Goal: Complete application form

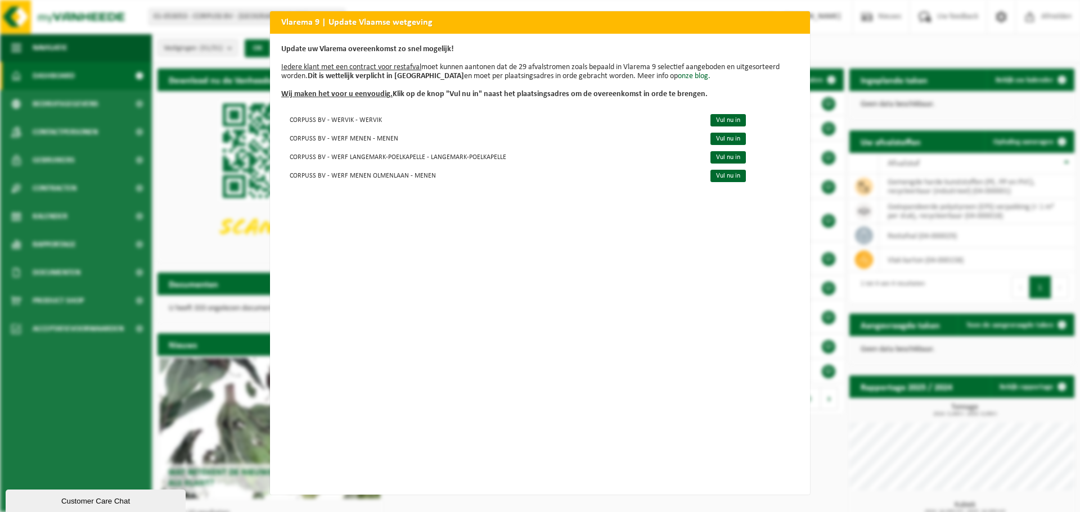
click at [844, 41] on div "Vlarema 9 | Update Vlaamse wetgeving Update uw Vlarema overeenkomst zo snel mog…" at bounding box center [540, 256] width 1080 height 512
click at [717, 116] on link "Vul nu in" at bounding box center [727, 120] width 35 height 12
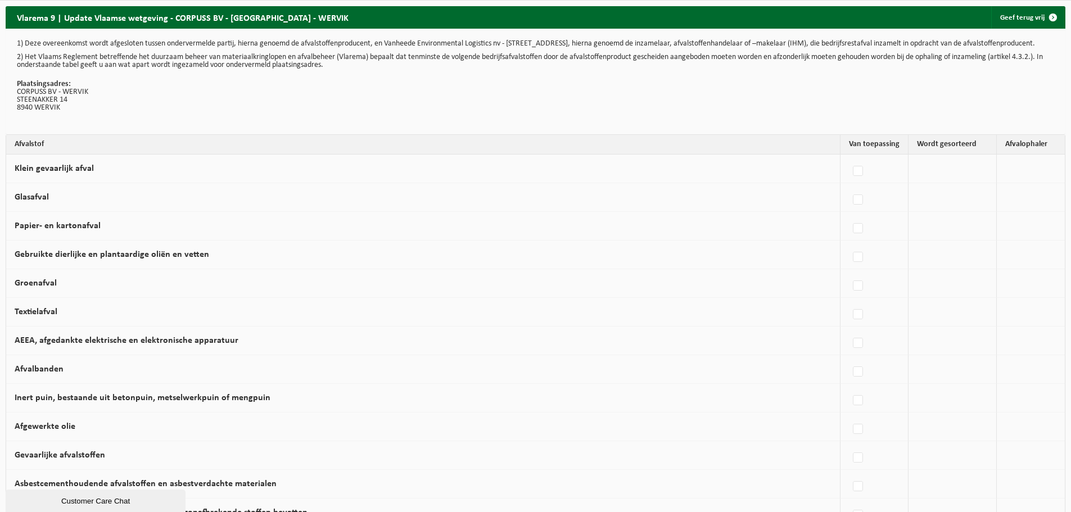
click at [955, 176] on td at bounding box center [953, 169] width 88 height 29
click at [75, 173] on label "Klein gevaarlijk afval" at bounding box center [54, 168] width 79 height 9
click at [848, 157] on input "Klein gevaarlijk afval" at bounding box center [848, 157] width 1 height 1
checkbox input "true"
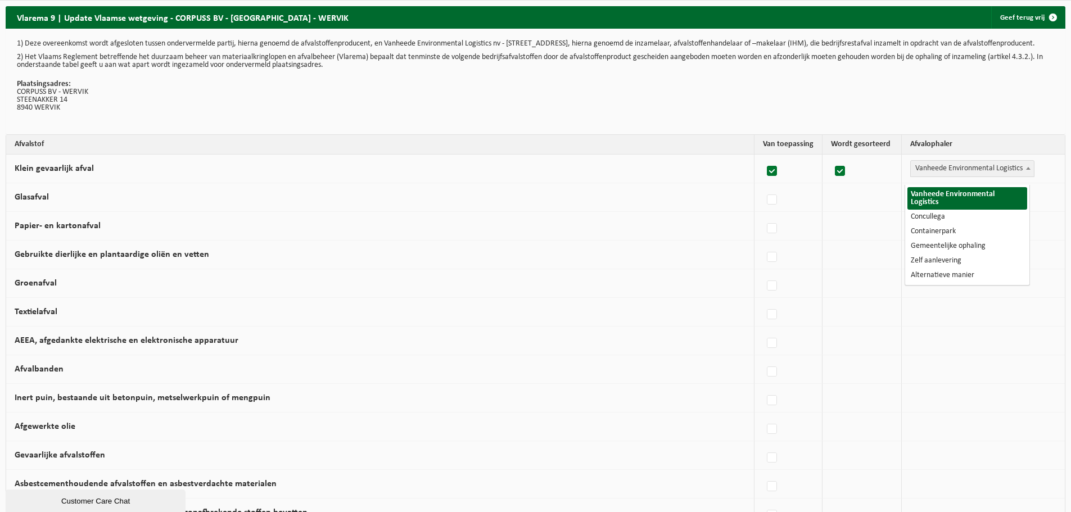
click at [968, 173] on span "Vanheede Environmental Logistics" at bounding box center [972, 169] width 123 height 16
select select "Containerpark"
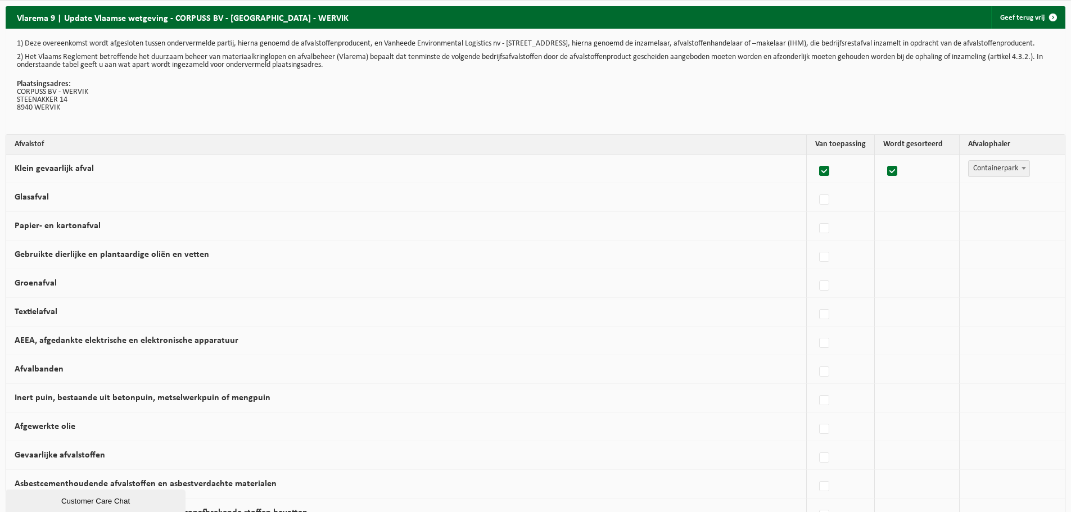
click at [201, 204] on td "Glasafval" at bounding box center [406, 197] width 801 height 29
click at [79, 231] on label "Papier- en kartonafval" at bounding box center [58, 226] width 86 height 9
click at [815, 215] on input "Papier- en kartonafval" at bounding box center [815, 214] width 1 height 1
checkbox input "true"
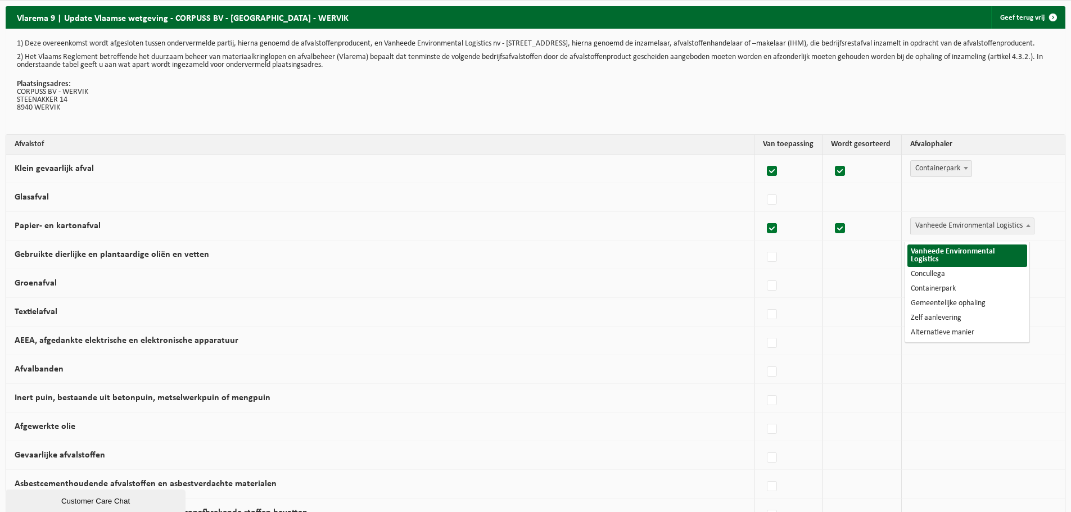
click at [965, 233] on span "Vanheede Environmental Logistics" at bounding box center [972, 226] width 123 height 16
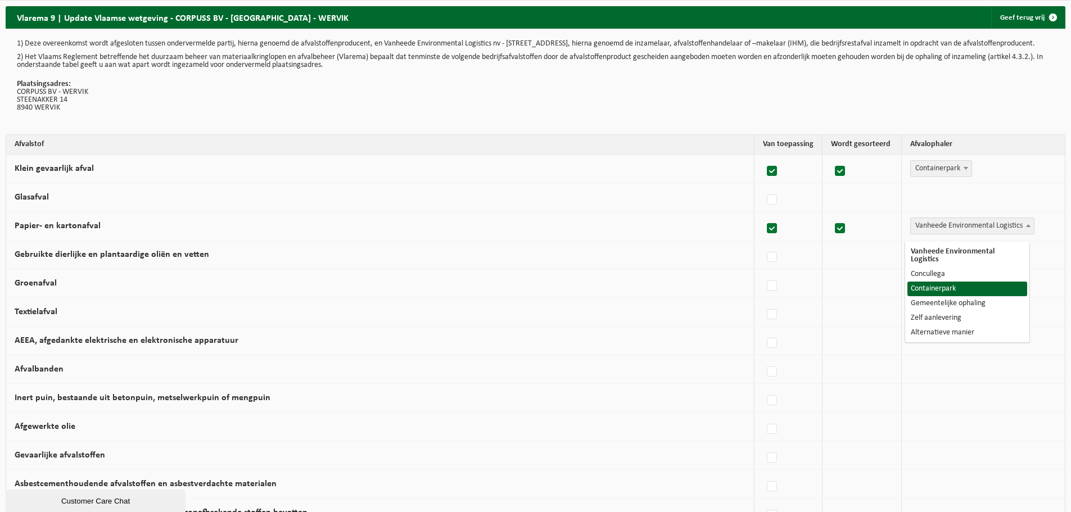
select select "Containerpark"
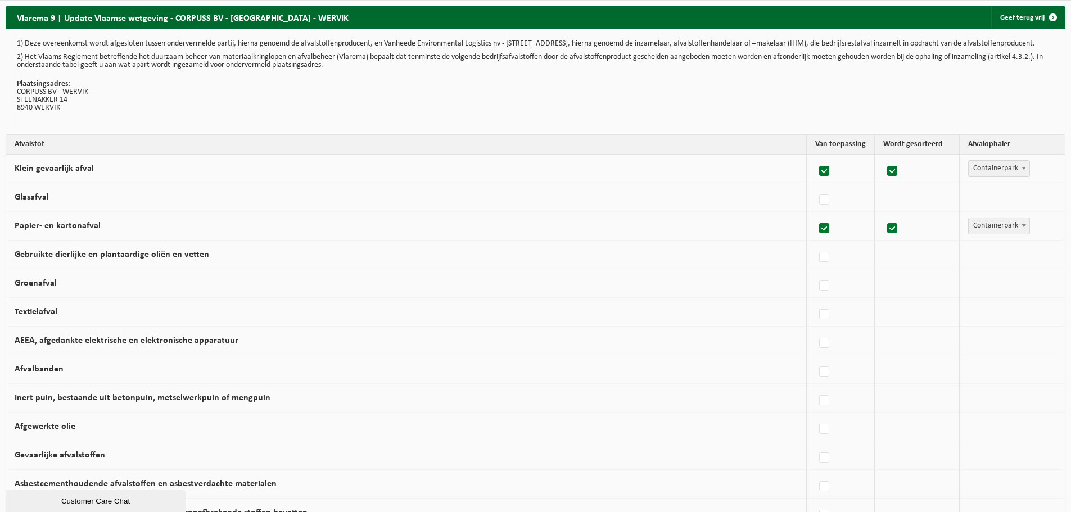
click at [82, 403] on label "Inert puin, bestaande uit betonpuin, metselwerkpuin of mengpuin" at bounding box center [143, 398] width 256 height 9
click at [815, 387] on input "Inert puin, bestaande uit betonpuin, metselwerkpuin of mengpuin" at bounding box center [815, 386] width 1 height 1
checkbox input "true"
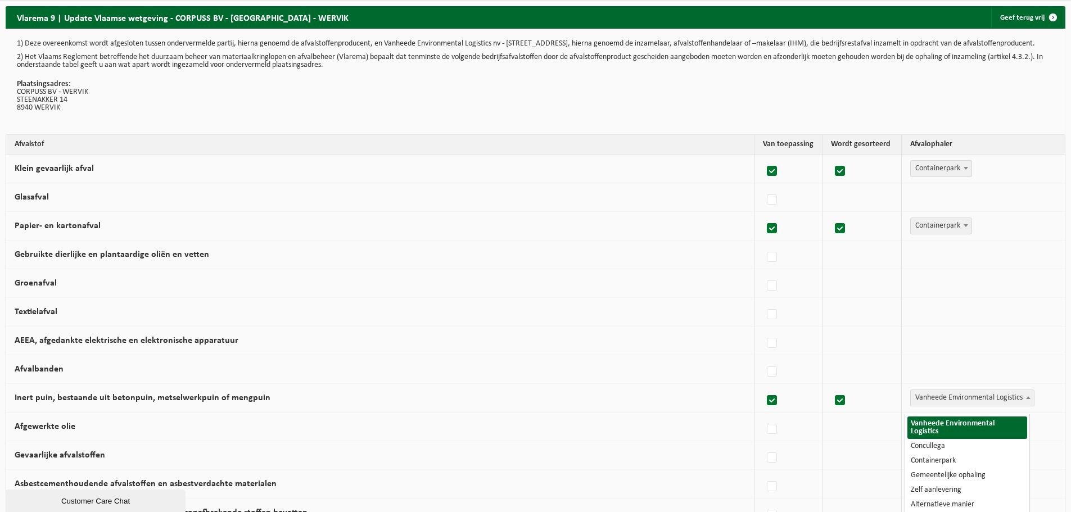
click at [963, 401] on span "Vanheede Environmental Logistics" at bounding box center [972, 398] width 123 height 16
select select "Concullega"
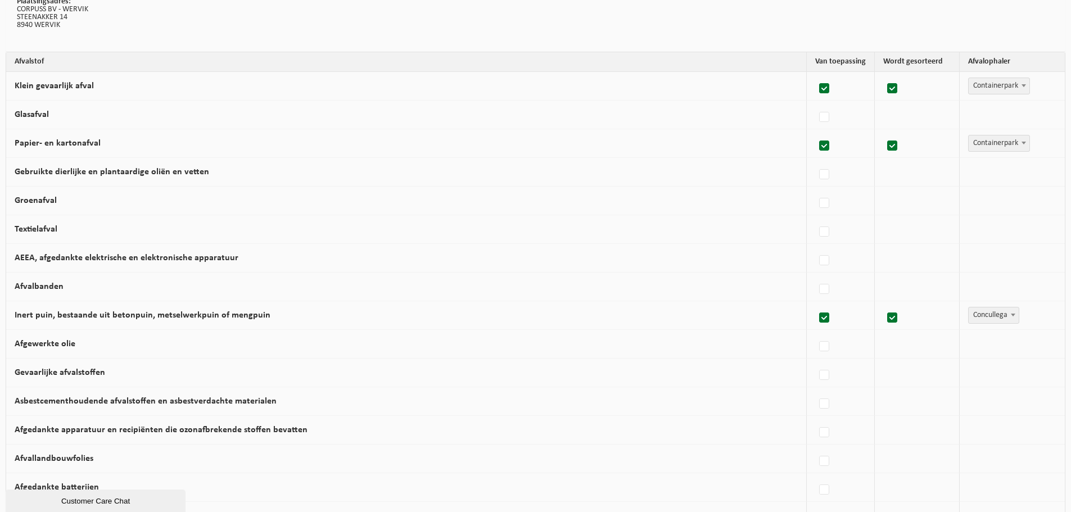
scroll to position [112, 0]
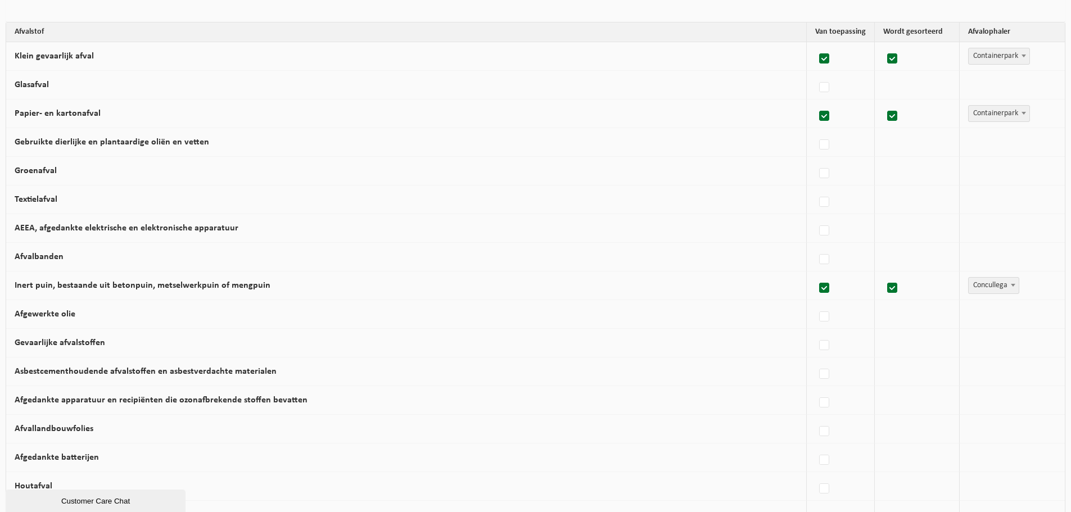
click at [255, 463] on td "Afgedankte batterijen" at bounding box center [406, 458] width 801 height 29
click at [818, 467] on label at bounding box center [825, 460] width 16 height 17
click at [815, 446] on input "Afgedankte batterijen" at bounding box center [815, 446] width 1 height 1
checkbox input "true"
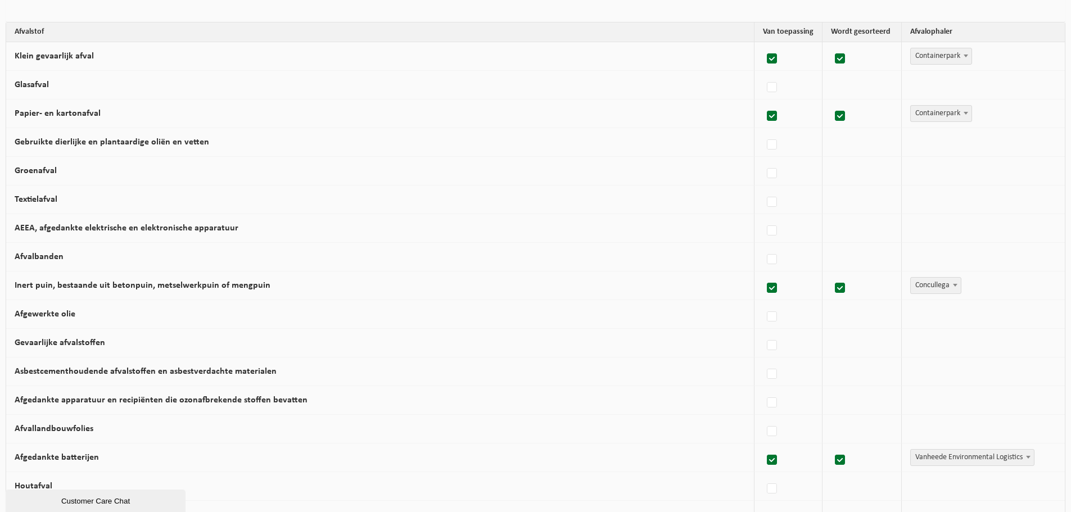
click at [936, 464] on span "Vanheede Environmental Logistics" at bounding box center [972, 458] width 123 height 16
select select "Containerpark"
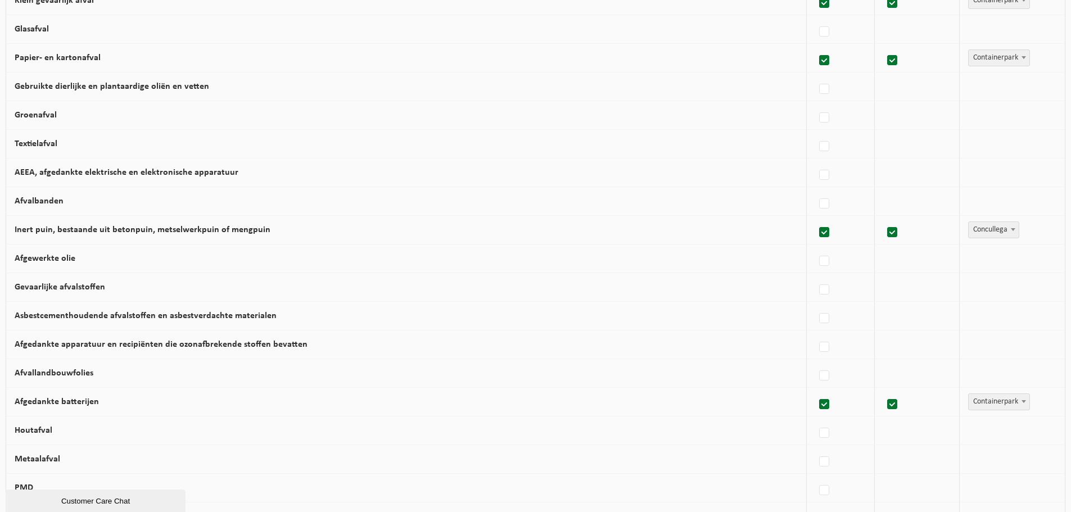
scroll to position [169, 0]
click at [821, 440] on label at bounding box center [825, 432] width 16 height 17
click at [815, 419] on input "Houtafval" at bounding box center [815, 418] width 1 height 1
checkbox input "true"
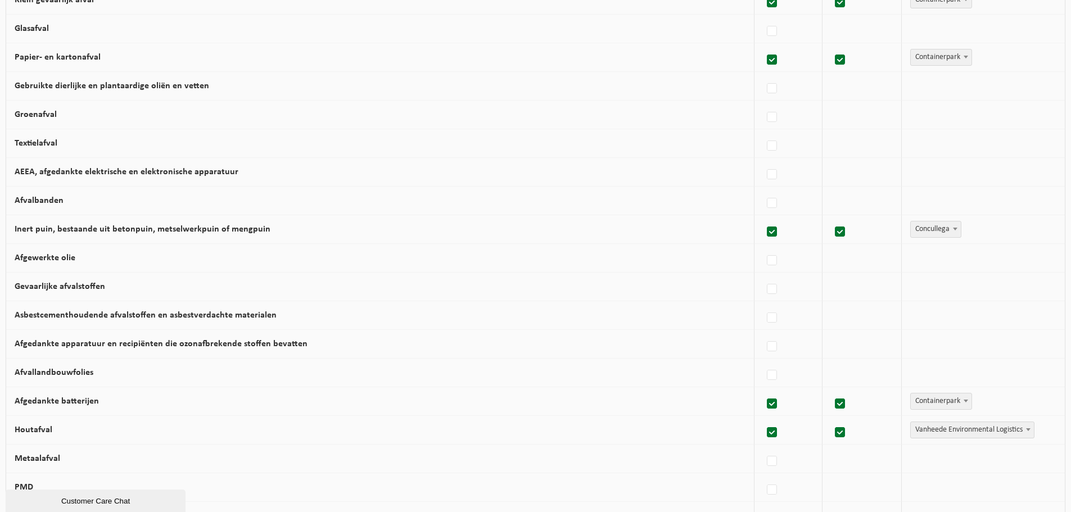
click at [947, 438] on span "Vanheede Environmental Logistics" at bounding box center [972, 430] width 123 height 16
select select "Zelf aanlevering"
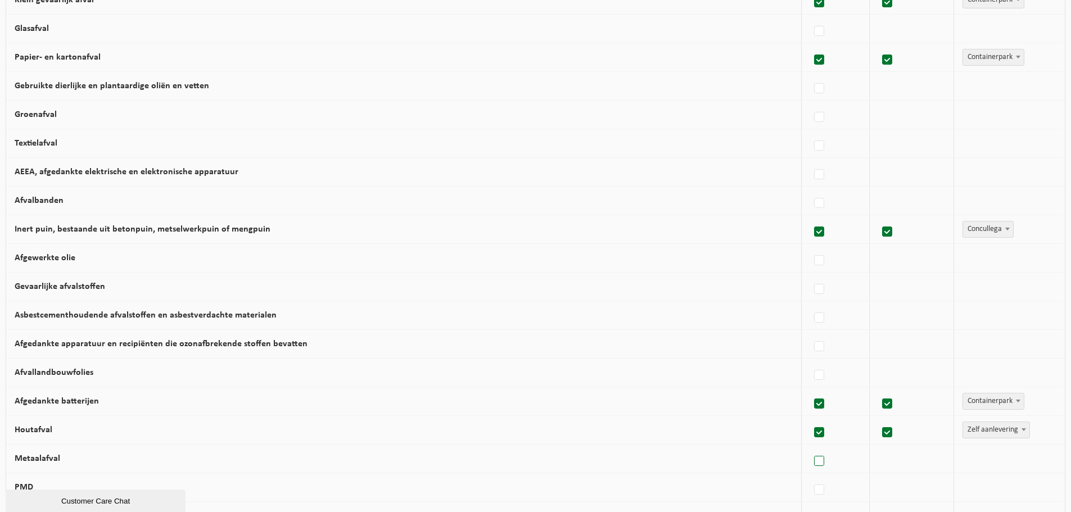
click at [816, 465] on label at bounding box center [820, 461] width 16 height 17
click at [810, 448] on input "Metaalafval" at bounding box center [810, 447] width 1 height 1
checkbox input "true"
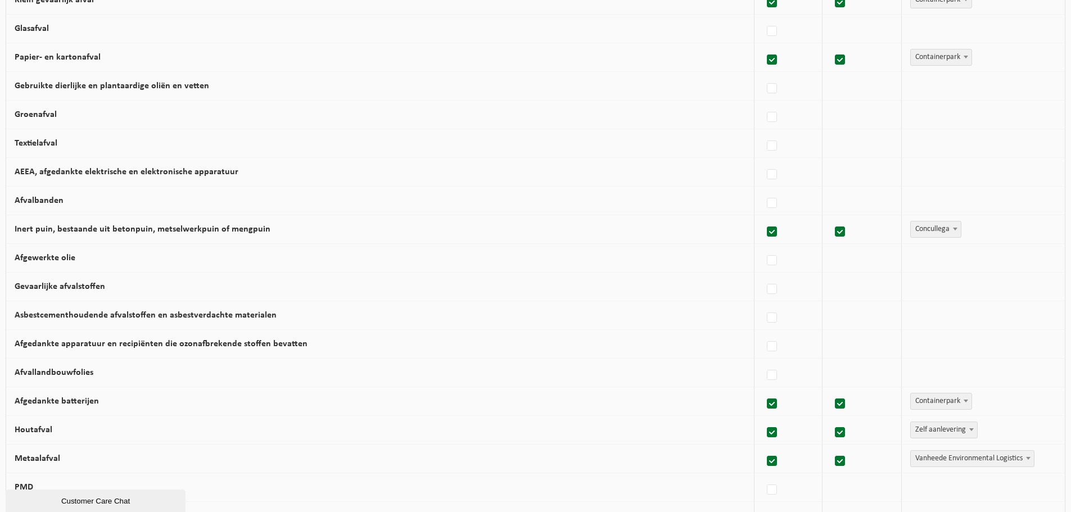
click at [966, 467] on span "Vanheede Environmental Logistics" at bounding box center [972, 459] width 123 height 16
select select "Concullega"
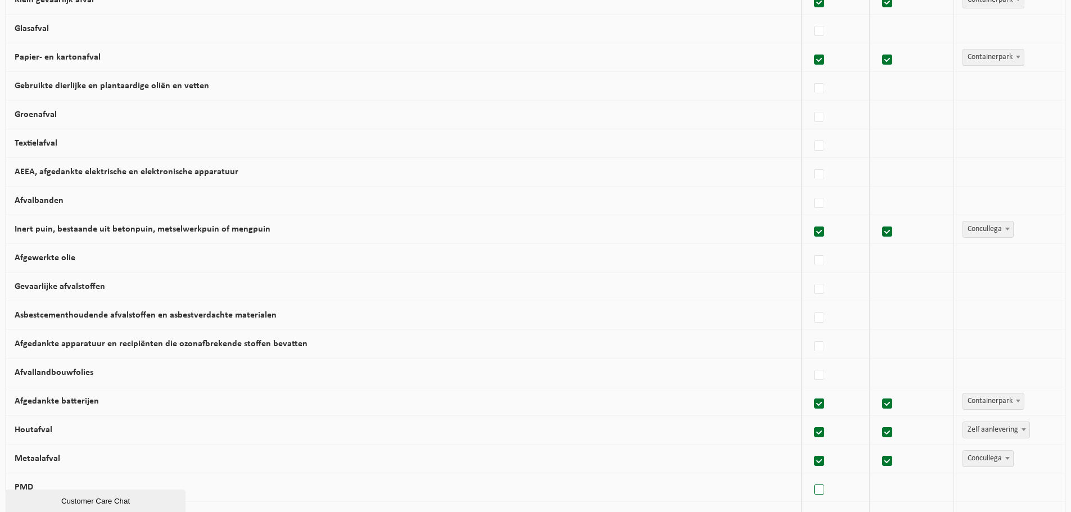
click at [820, 496] on label at bounding box center [820, 490] width 16 height 17
click at [810, 476] on input "PMD" at bounding box center [810, 476] width 1 height 1
checkbox input "true"
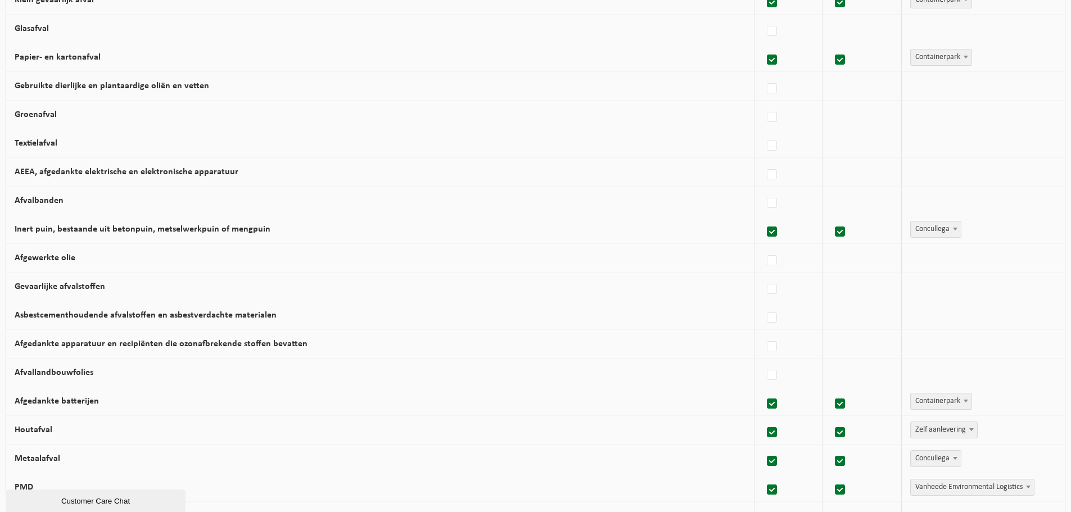
click at [950, 493] on span "Vanheede Environmental Logistics" at bounding box center [972, 488] width 123 height 16
select select "Gemeentelijke ophaling"
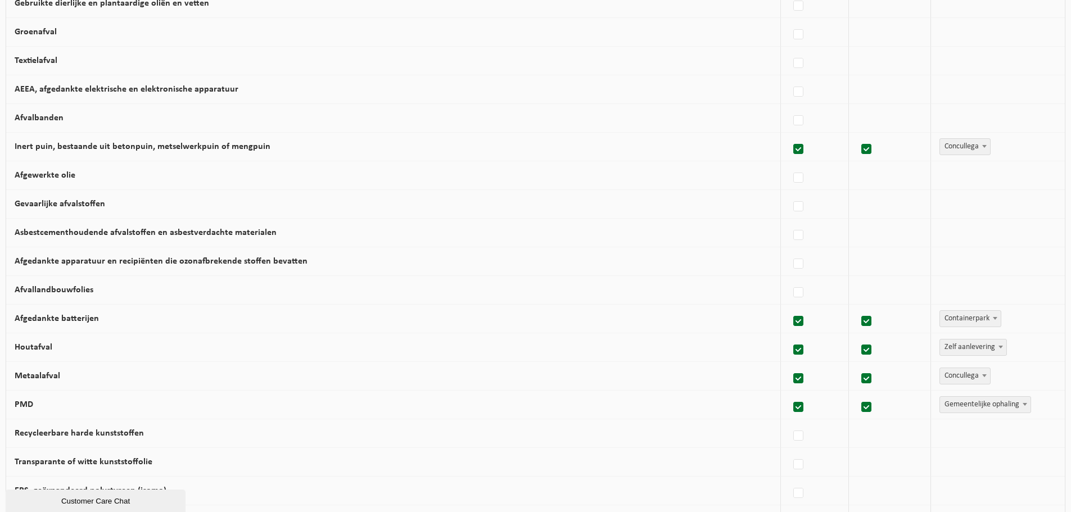
scroll to position [281, 0]
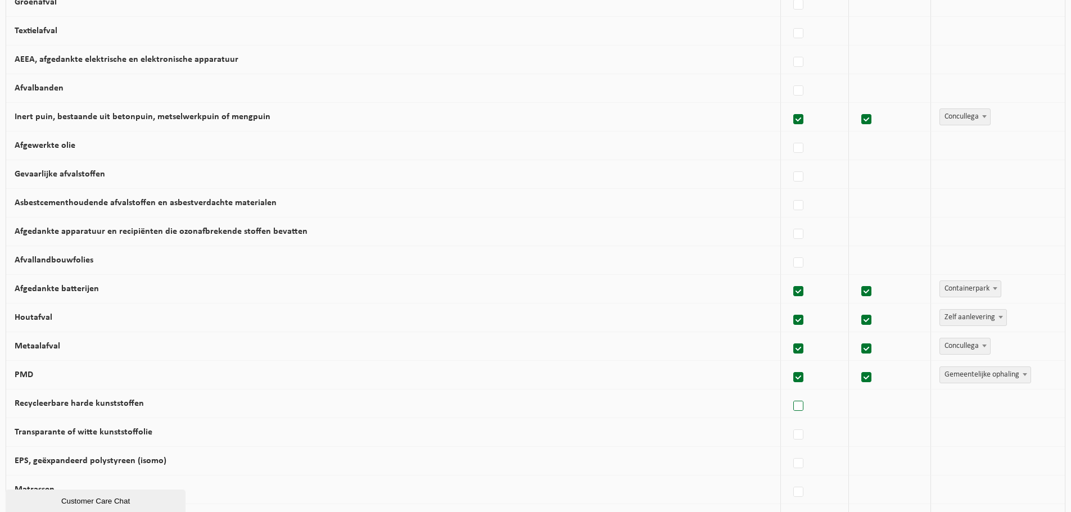
click at [796, 412] on label at bounding box center [799, 406] width 16 height 17
click at [789, 392] on input "Recycleerbare harde kunststoffen" at bounding box center [789, 392] width 1 height 1
checkbox input "true"
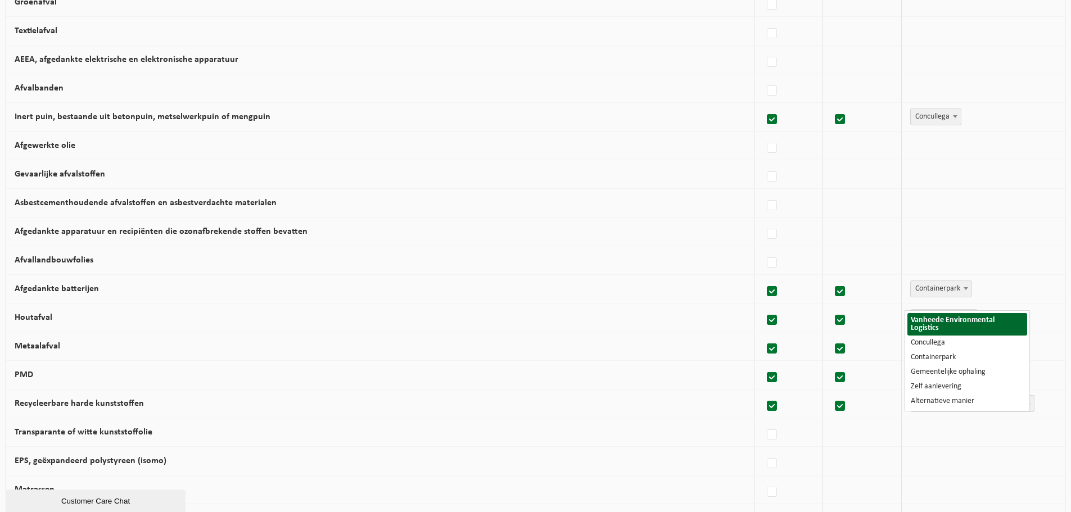
click at [936, 410] on span "Vanheede Environmental Logistics" at bounding box center [972, 404] width 123 height 16
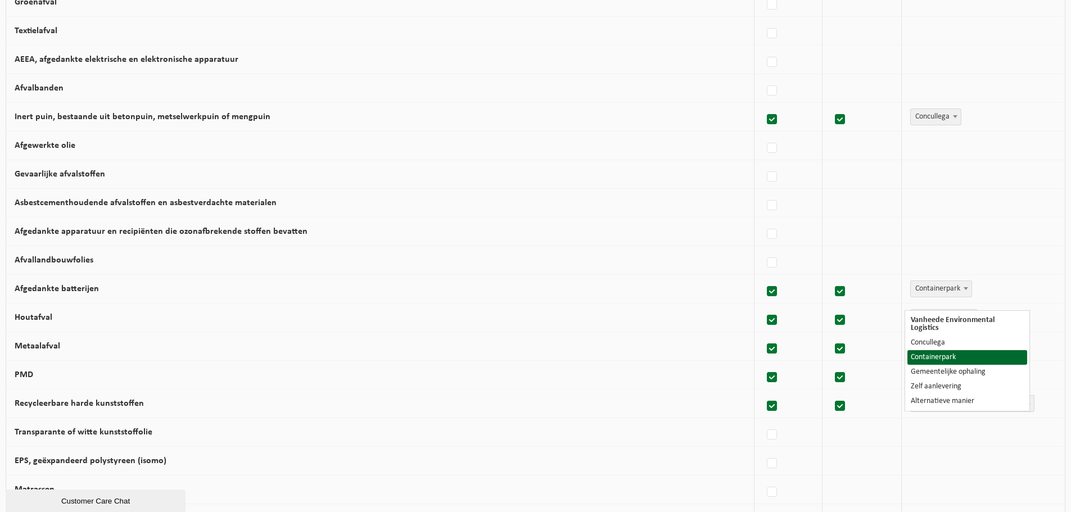
select select "Containerpark"
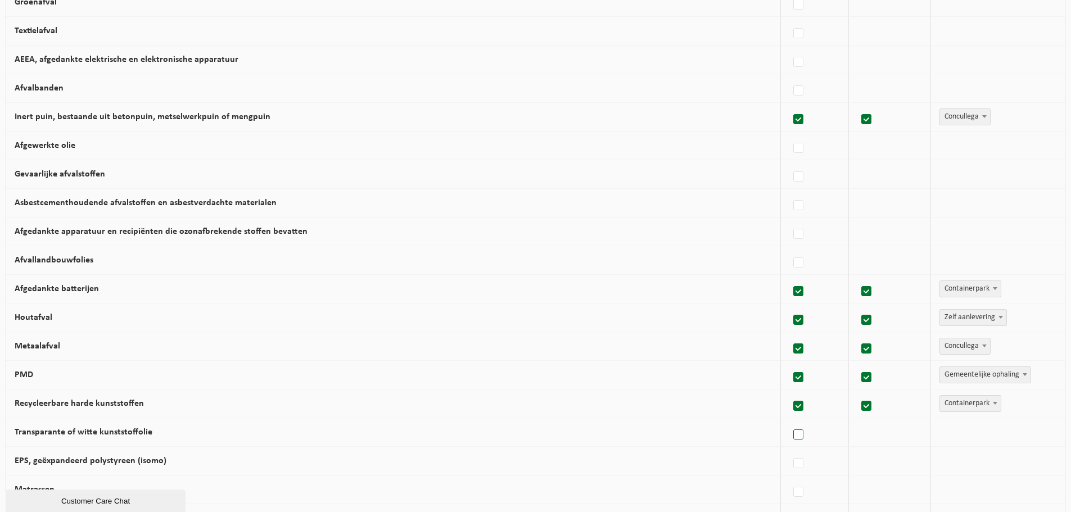
click at [795, 440] on label at bounding box center [799, 435] width 16 height 17
click at [789, 421] on input "Transparante of witte kunststoffolie" at bounding box center [789, 421] width 1 height 1
checkbox input "true"
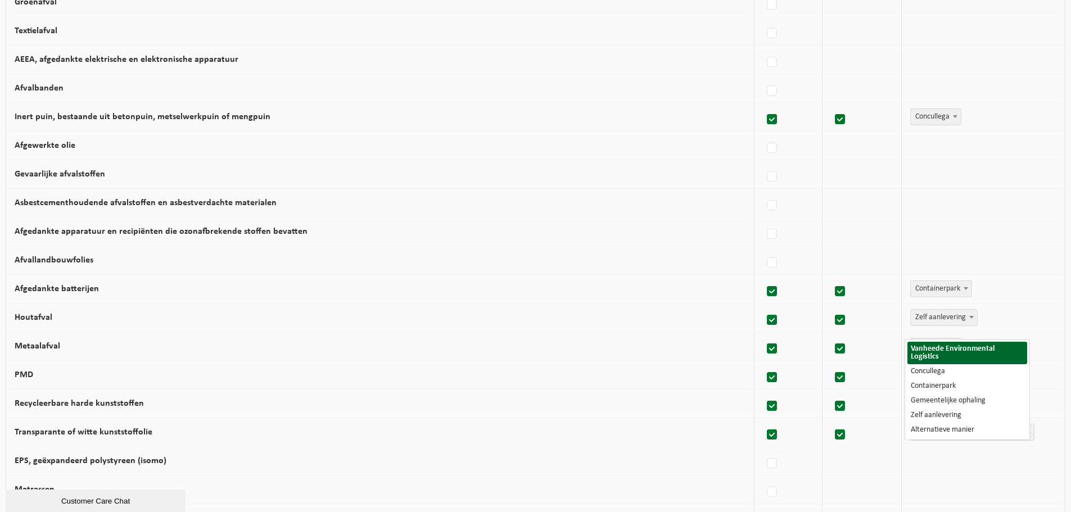
click at [933, 439] on span "Vanheede Environmental Logistics" at bounding box center [972, 432] width 123 height 16
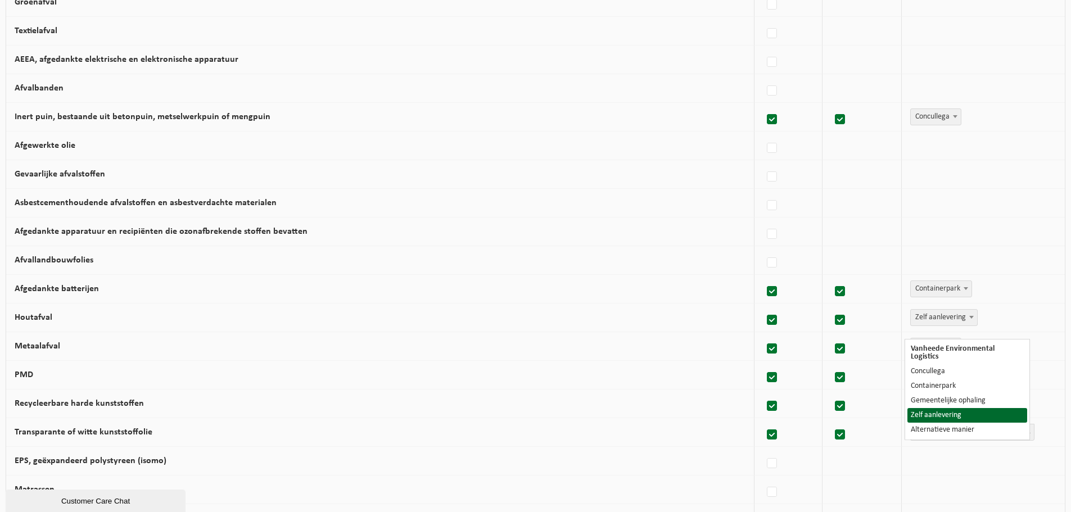
select select "Zelf aanlevering"
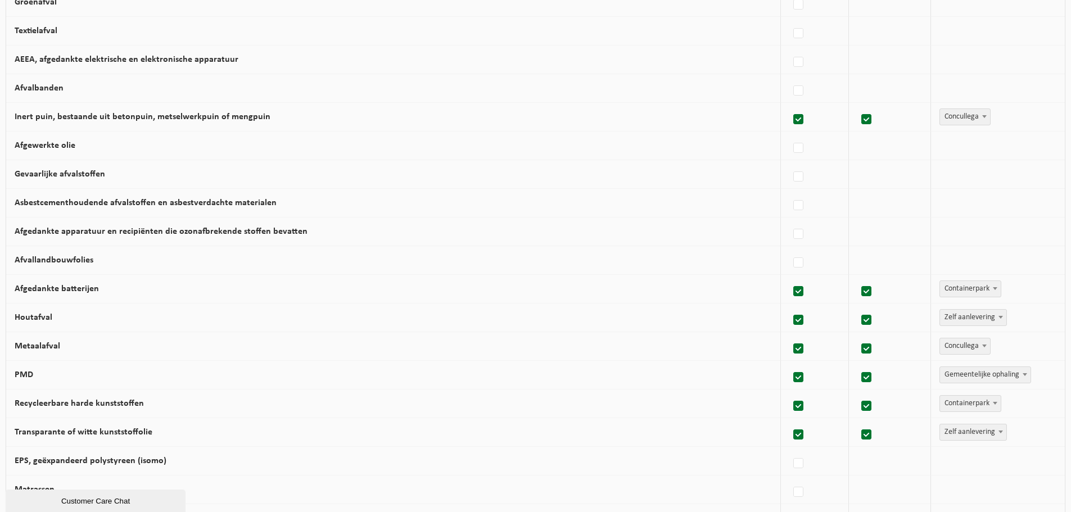
scroll to position [337, 0]
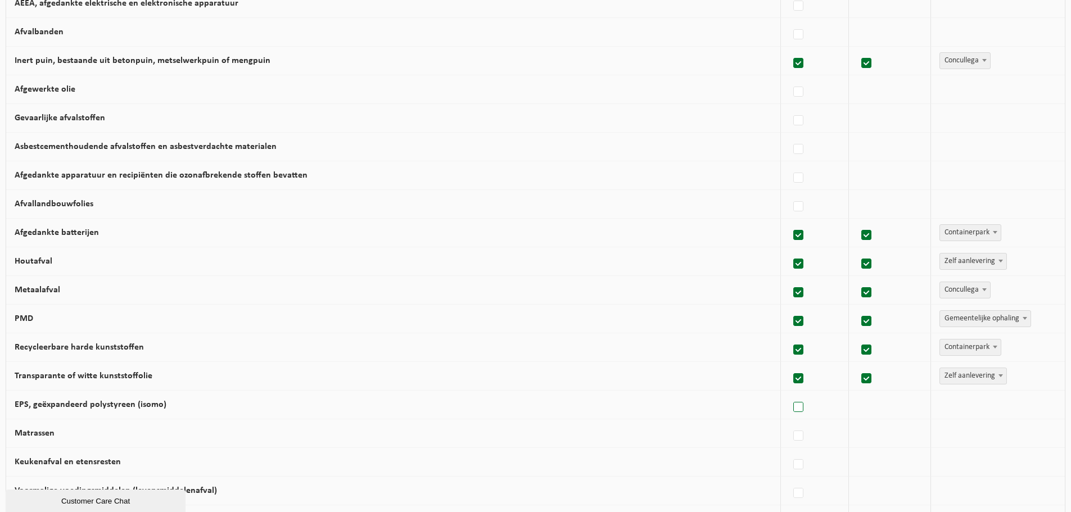
click at [794, 413] on label at bounding box center [799, 407] width 16 height 17
click at [789, 394] on input "EPS, geëxpandeerd polystyreen (isomo)" at bounding box center [789, 393] width 1 height 1
checkbox input "true"
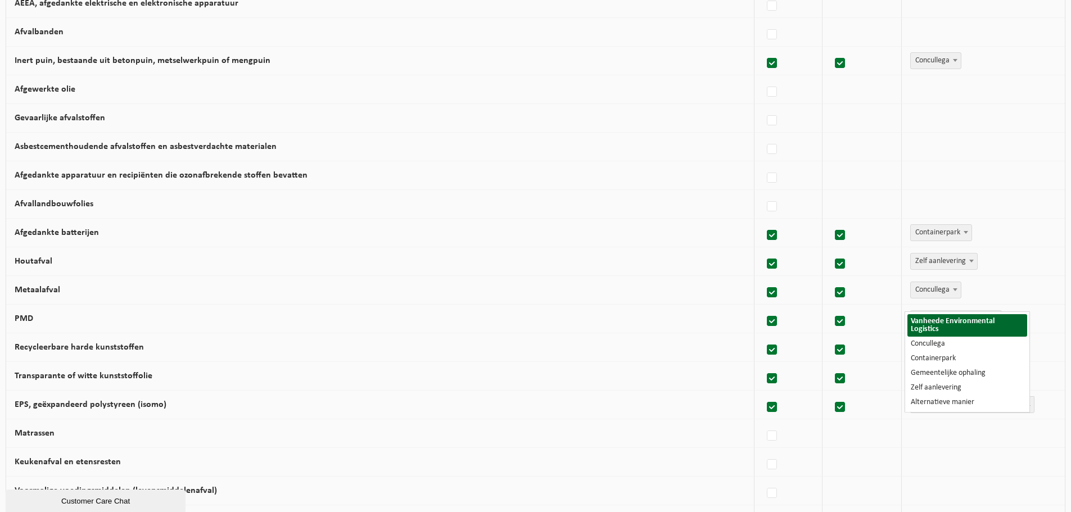
click at [947, 413] on span "Vanheede Environmental Logistics" at bounding box center [972, 405] width 123 height 16
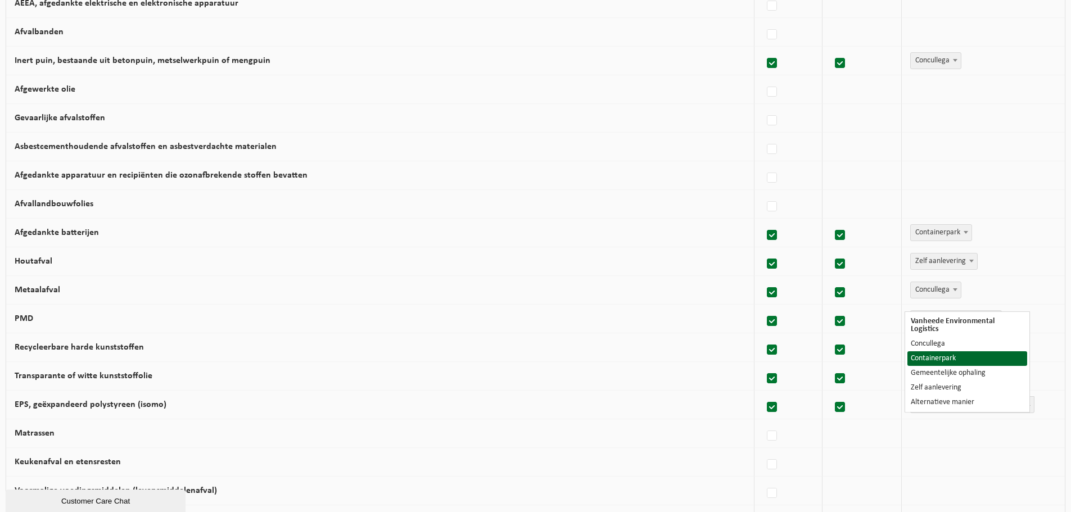
select select "Containerpark"
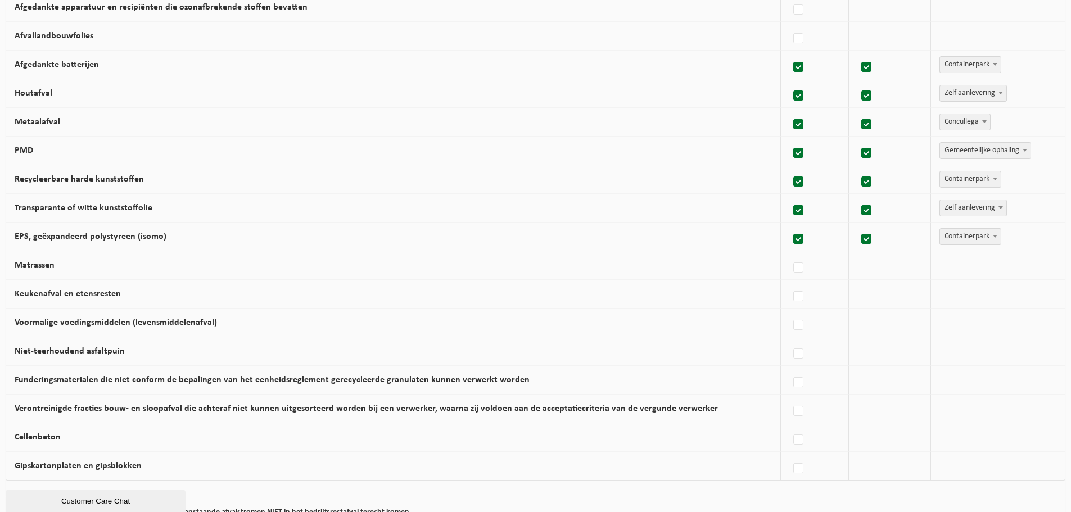
scroll to position [506, 0]
click at [798, 447] on label at bounding box center [799, 439] width 16 height 17
click at [789, 426] on input "Cellenbeton" at bounding box center [789, 425] width 1 height 1
checkbox input "true"
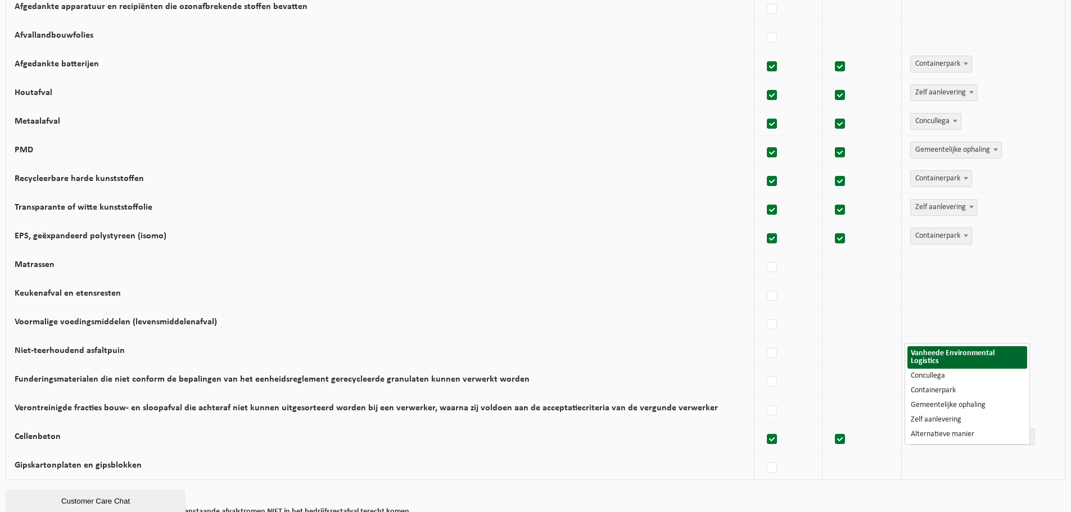
click at [947, 445] on span "Vanheede Environmental Logistics" at bounding box center [972, 437] width 123 height 16
select select "Concullega"
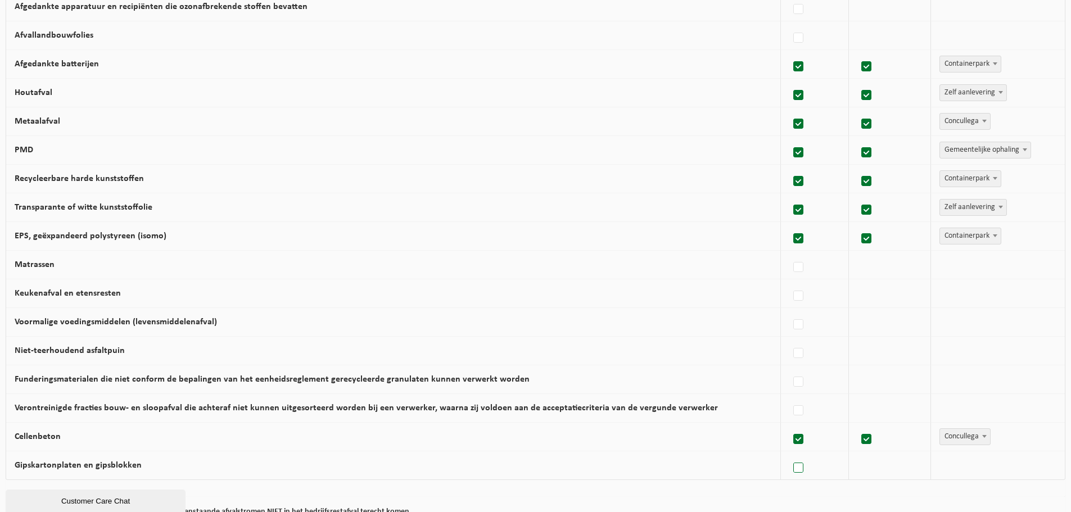
click at [795, 476] on label at bounding box center [799, 468] width 16 height 17
click at [789, 454] on input "Gipskartonplaten en gipsblokken" at bounding box center [789, 454] width 1 height 1
checkbox input "true"
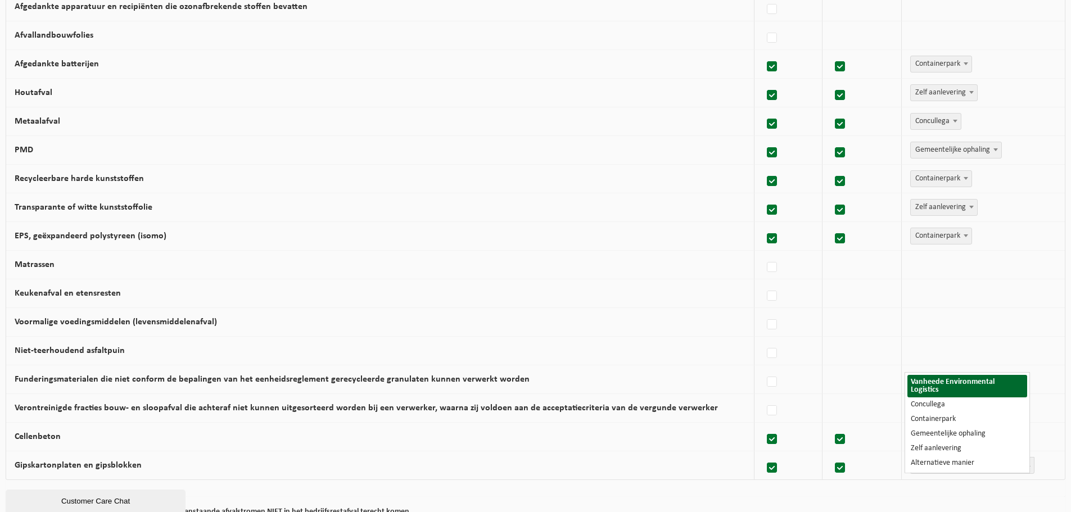
click at [986, 472] on span "Vanheede Environmental Logistics" at bounding box center [972, 466] width 123 height 16
select select "Concullega"
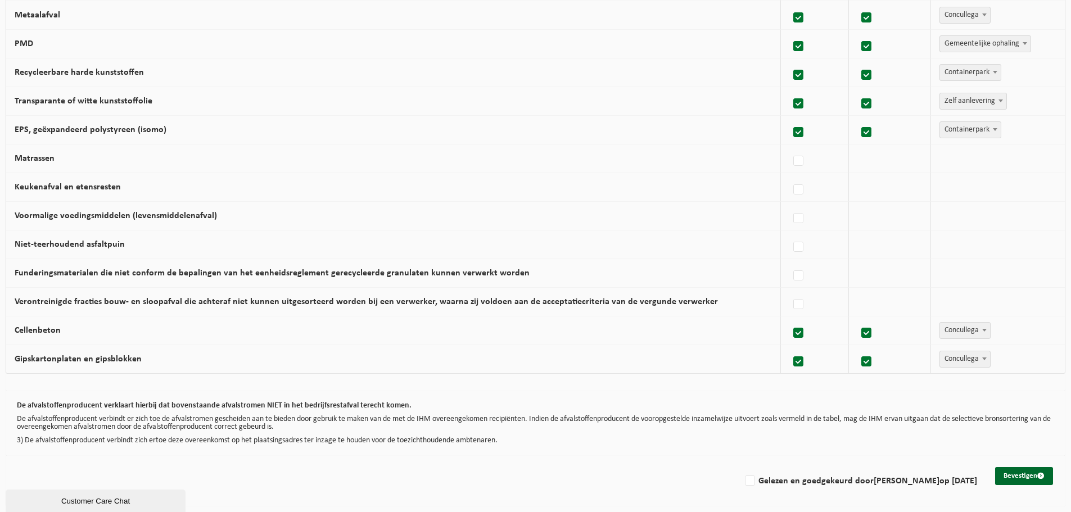
scroll to position [620, 0]
click at [743, 481] on label "Gelezen en goedgekeurd door [PERSON_NAME] op [DATE]" at bounding box center [860, 481] width 234 height 17
click at [740, 467] on input "Gelezen en goedgekeurd door [PERSON_NAME] op [DATE]" at bounding box center [740, 467] width 1 height 1
checkbox input "true"
click at [1025, 472] on button "Bevestigen" at bounding box center [1024, 476] width 58 height 18
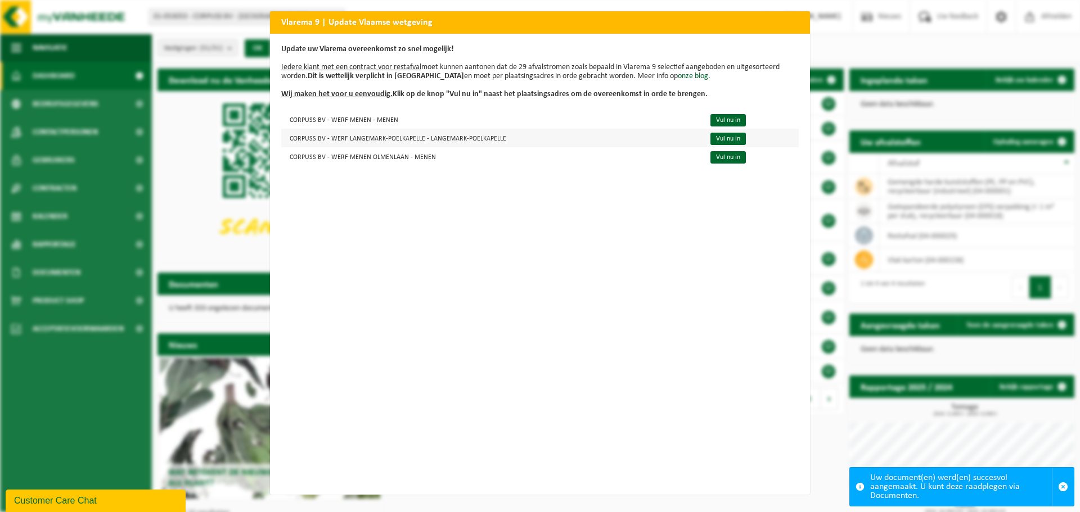
drag, startPoint x: 712, startPoint y: 117, endPoint x: 705, endPoint y: 129, distance: 14.4
click at [712, 117] on link "Vul nu in" at bounding box center [727, 120] width 35 height 12
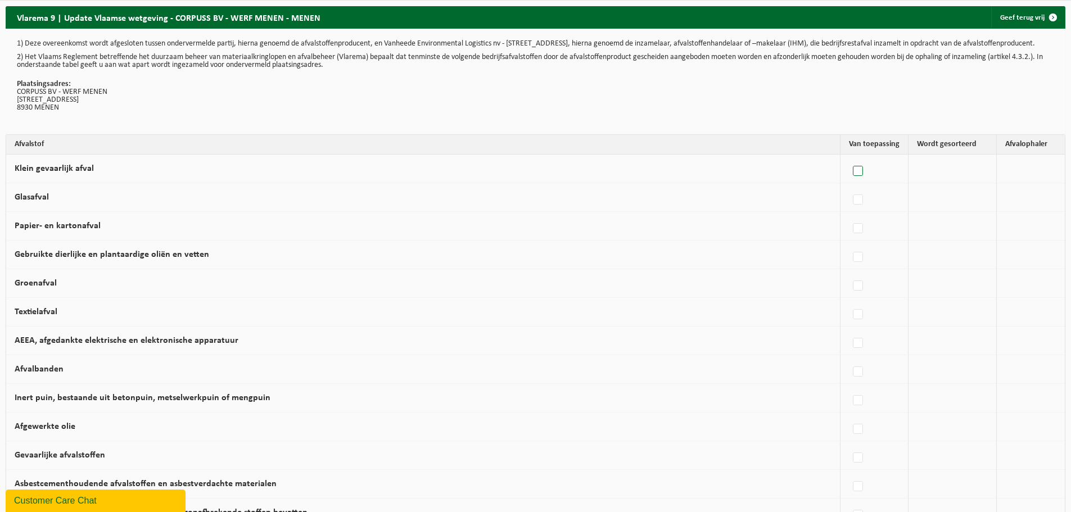
click at [857, 176] on label at bounding box center [859, 171] width 16 height 17
click at [849, 157] on input "Klein gevaarlijk afval" at bounding box center [848, 157] width 1 height 1
checkbox input "true"
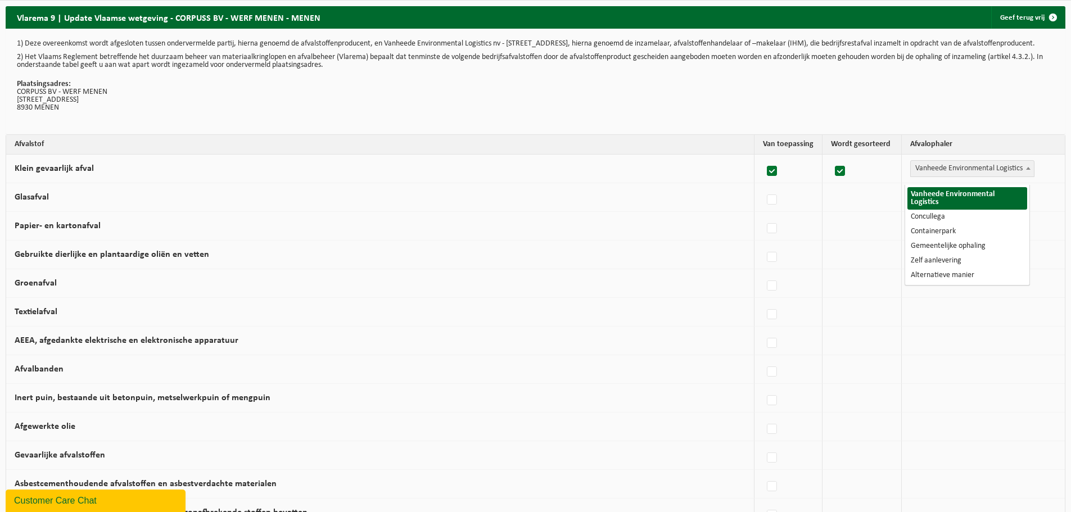
click at [952, 175] on span "Vanheede Environmental Logistics" at bounding box center [972, 169] width 123 height 16
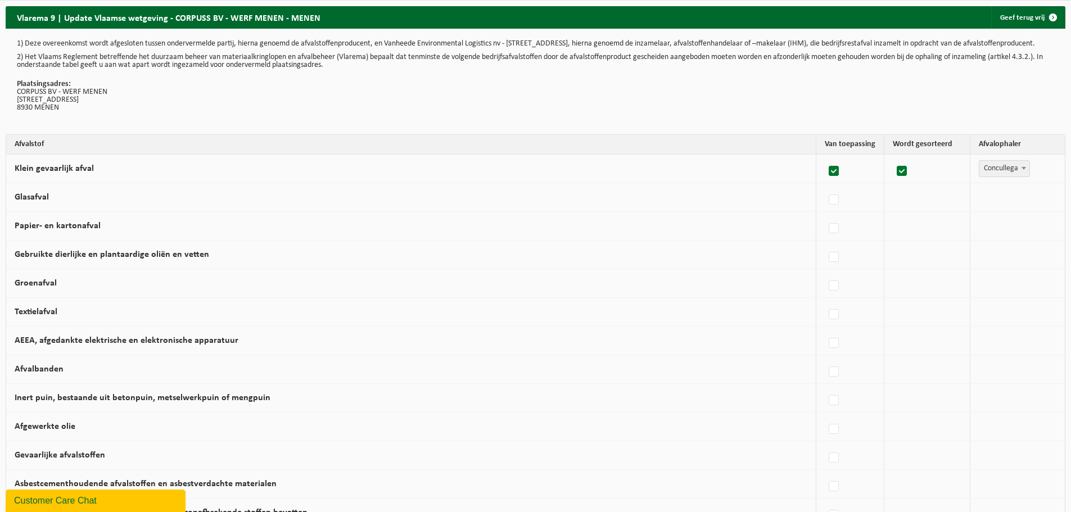
click at [947, 205] on td at bounding box center [927, 197] width 86 height 29
click at [984, 173] on span "Concullega" at bounding box center [1004, 169] width 50 height 16
select select "Containerpark"
click at [820, 235] on label at bounding box center [825, 228] width 16 height 17
click at [815, 215] on input "Papier- en kartonafval" at bounding box center [815, 214] width 1 height 1
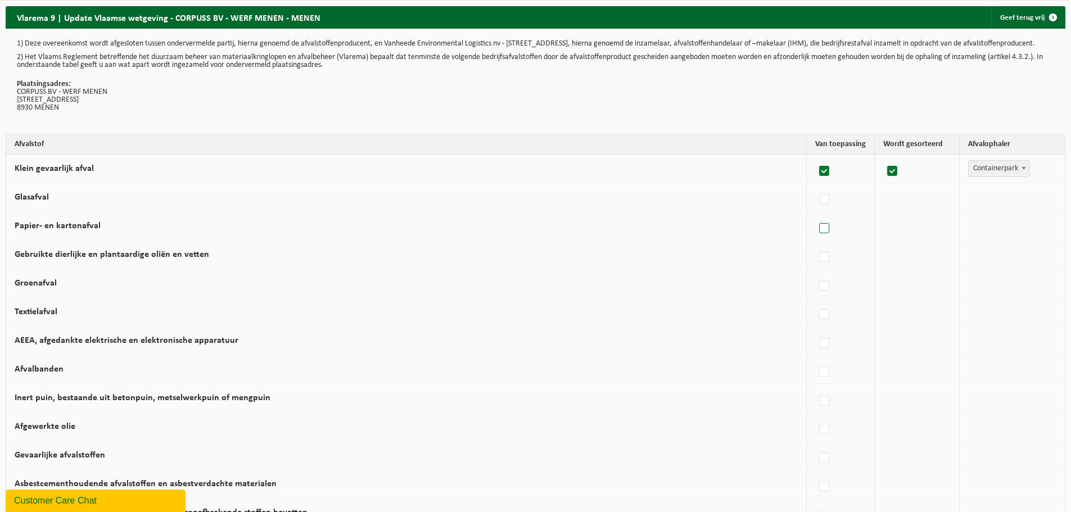
checkbox input "true"
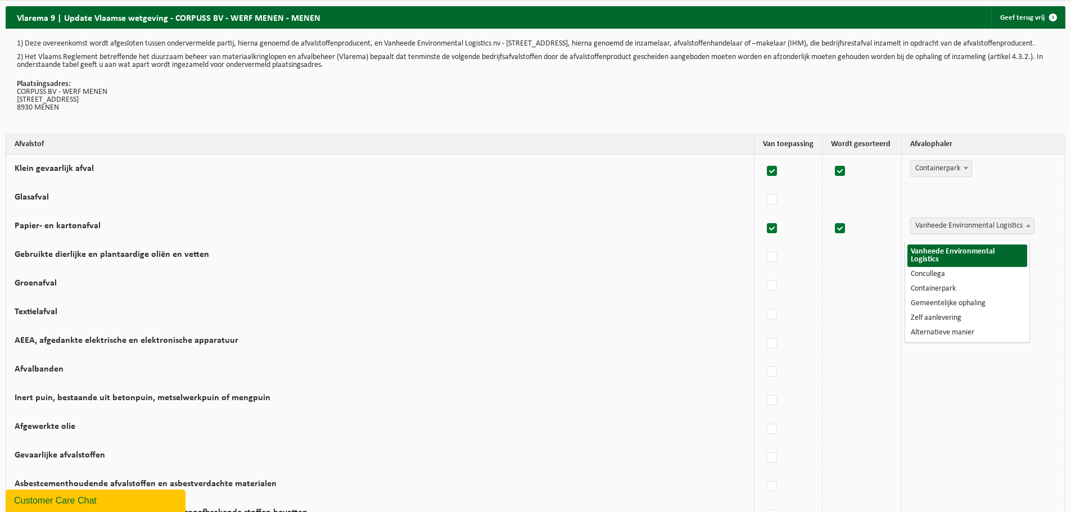
click at [959, 227] on span "Vanheede Environmental Logistics" at bounding box center [972, 226] width 123 height 16
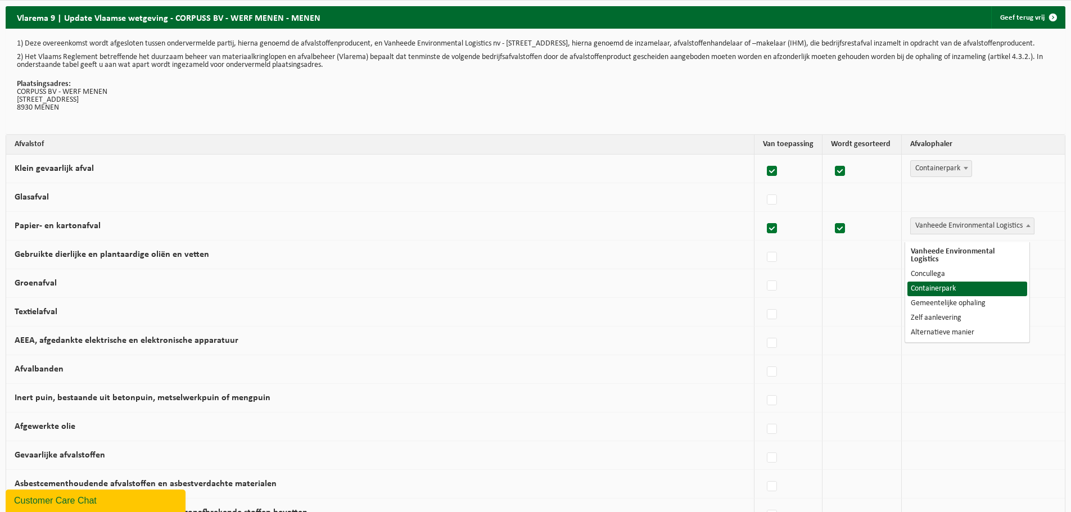
select select "Containerpark"
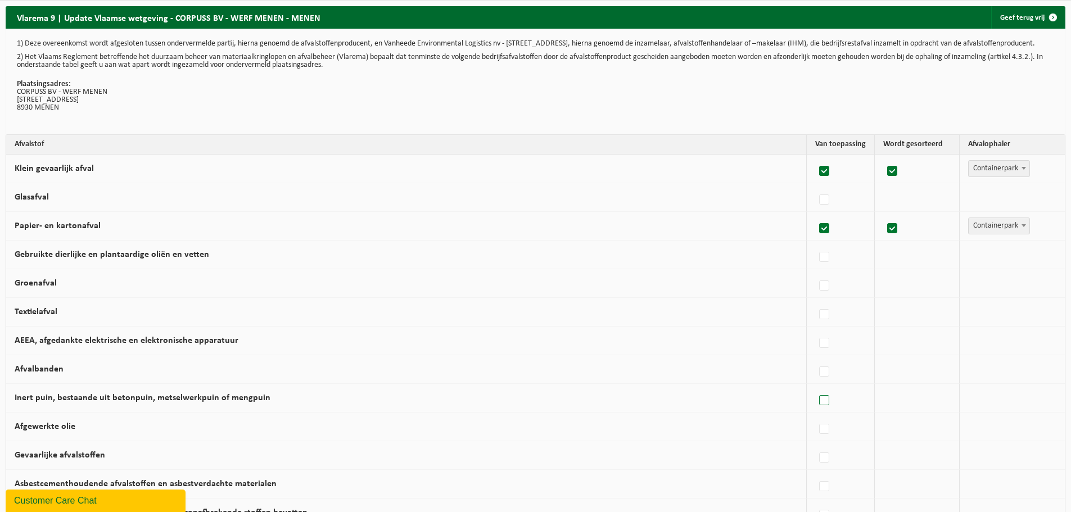
click at [824, 409] on label at bounding box center [825, 400] width 16 height 17
click at [815, 387] on input "Inert puin, bestaande uit betonpuin, metselwerkpuin of mengpuin" at bounding box center [815, 386] width 1 height 1
checkbox input "true"
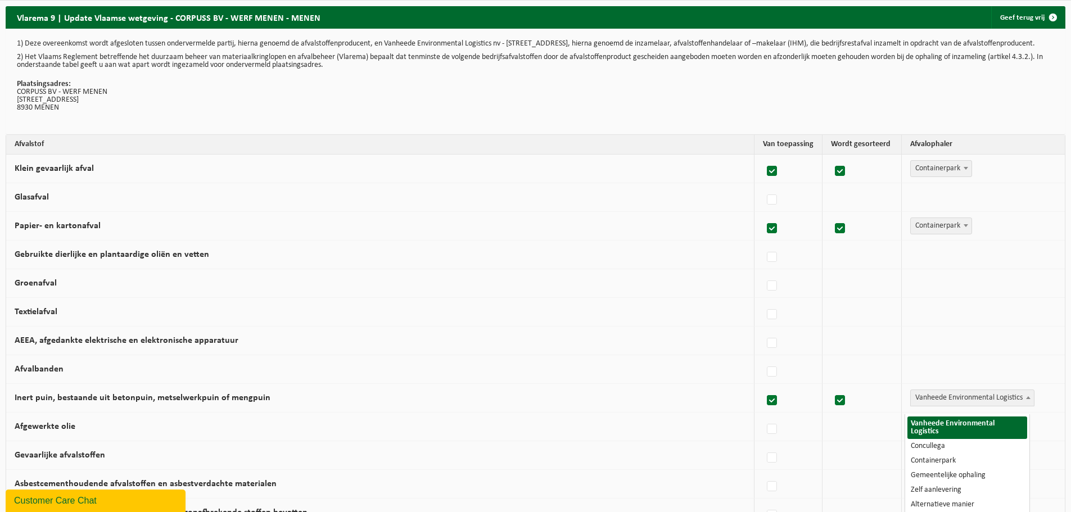
click at [939, 405] on span "Vanheede Environmental Logistics" at bounding box center [972, 398] width 123 height 16
select select "Concullega"
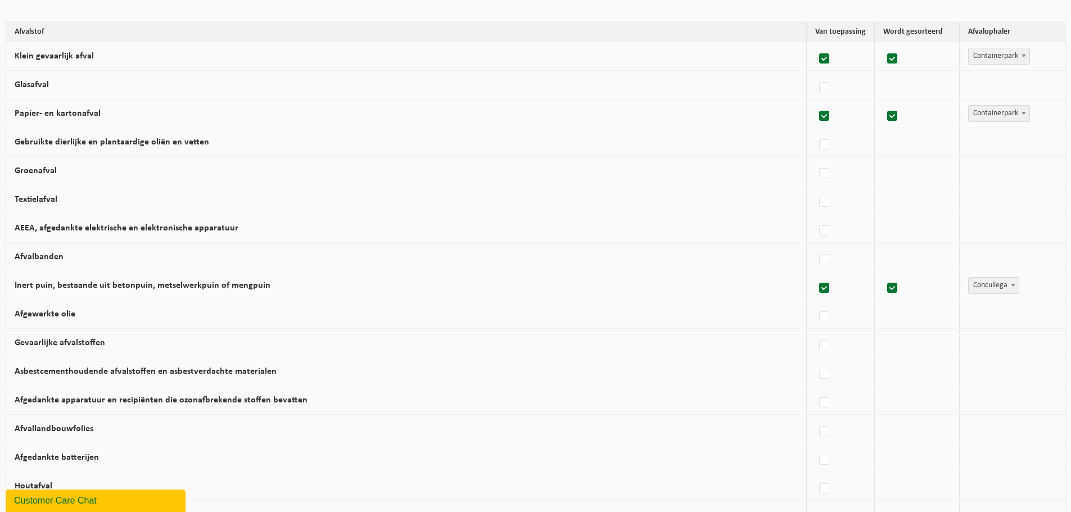
scroll to position [169, 0]
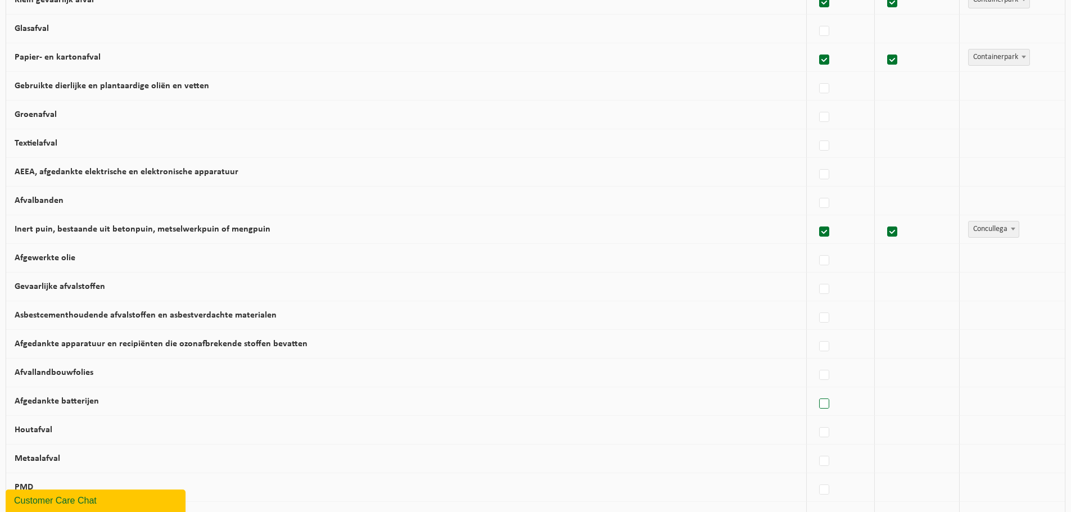
click at [820, 409] on label at bounding box center [825, 404] width 16 height 17
click at [815, 390] on input "Afgedankte batterijen" at bounding box center [815, 390] width 1 height 1
checkbox input "true"
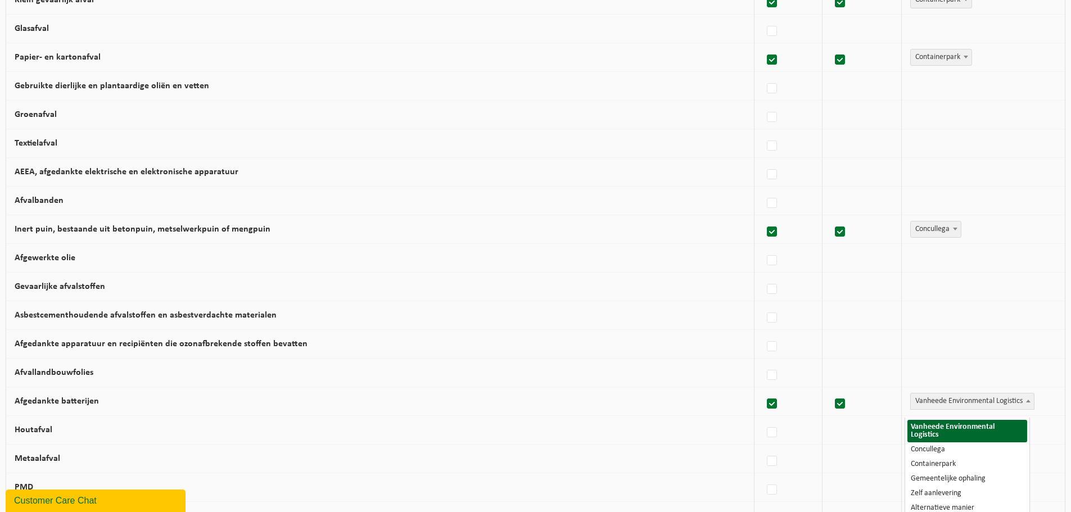
click at [963, 405] on span "Vanheede Environmental Logistics" at bounding box center [972, 402] width 123 height 16
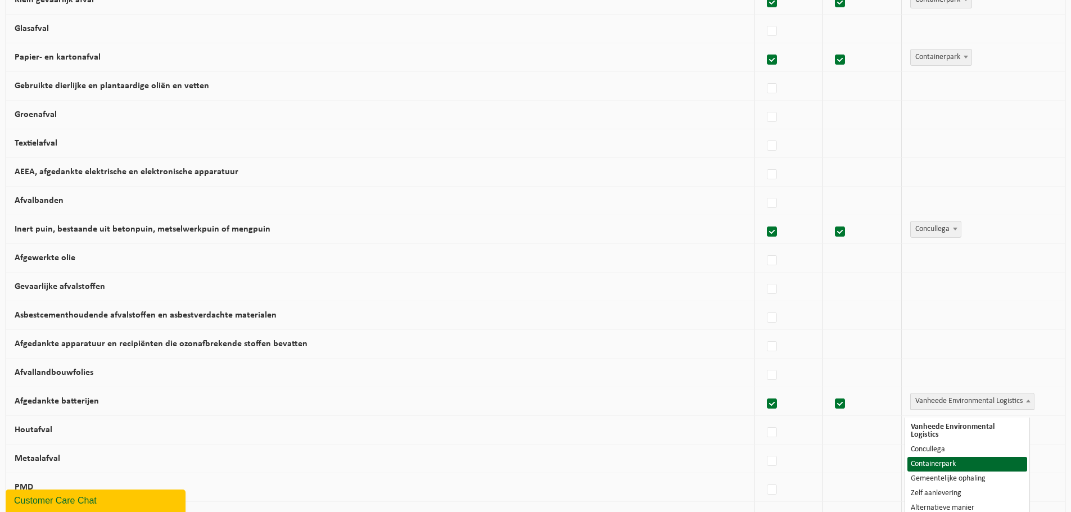
select select "Containerpark"
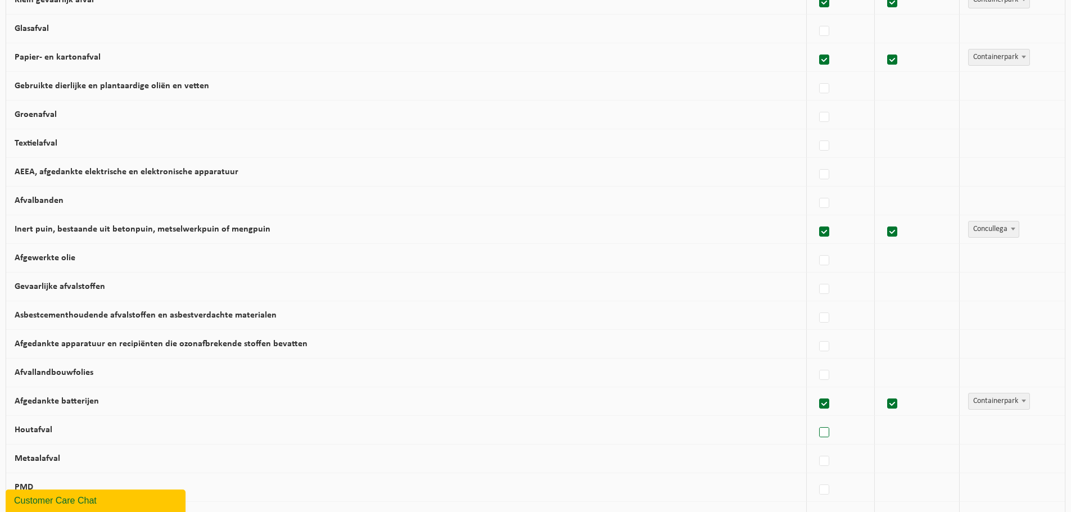
click at [825, 440] on label at bounding box center [825, 432] width 16 height 17
click at [815, 419] on input "Houtafval" at bounding box center [815, 418] width 1 height 1
checkbox input "true"
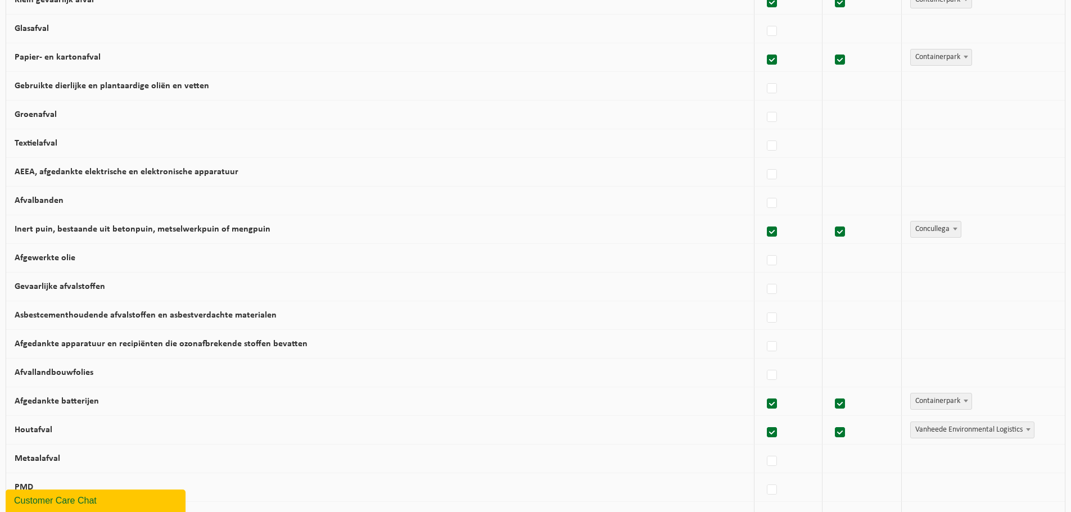
click at [976, 438] on span "Vanheede Environmental Logistics" at bounding box center [972, 430] width 123 height 16
select select "Zelf aanlevering"
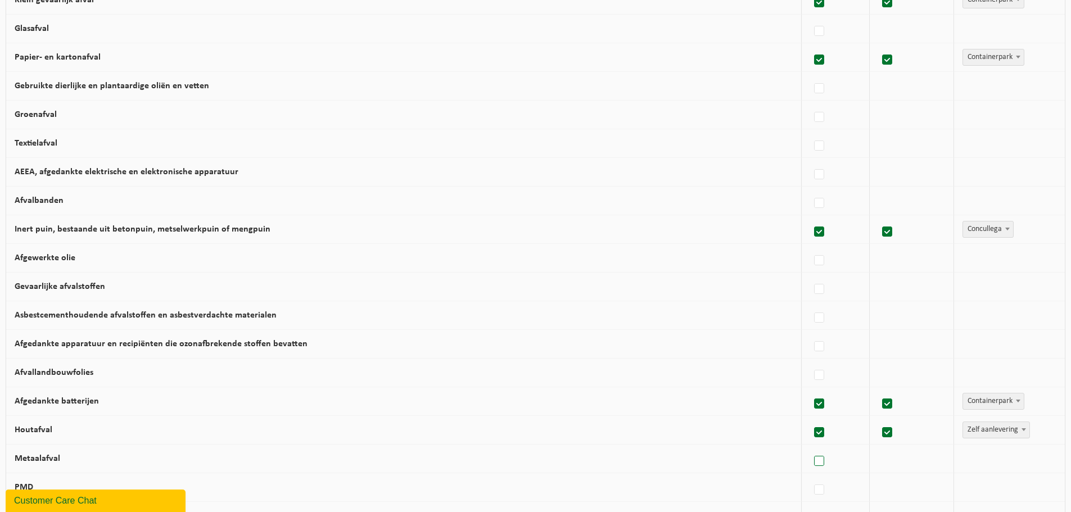
click at [820, 470] on label at bounding box center [820, 461] width 16 height 17
click at [810, 448] on input "Metaalafval" at bounding box center [810, 447] width 1 height 1
checkbox input "true"
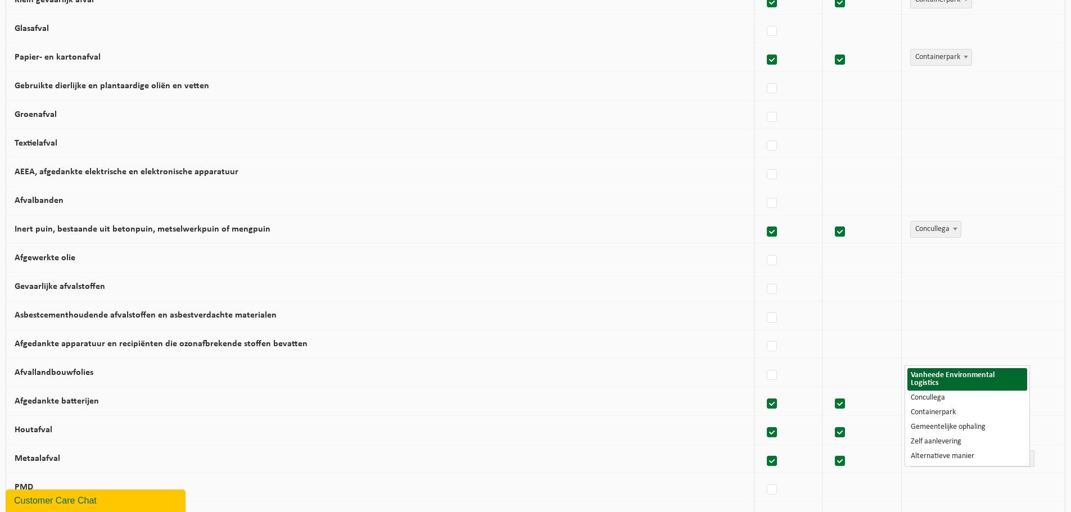
click at [911, 466] on span "Vanheede Environmental Logistics" at bounding box center [972, 459] width 123 height 16
select select "Concullega"
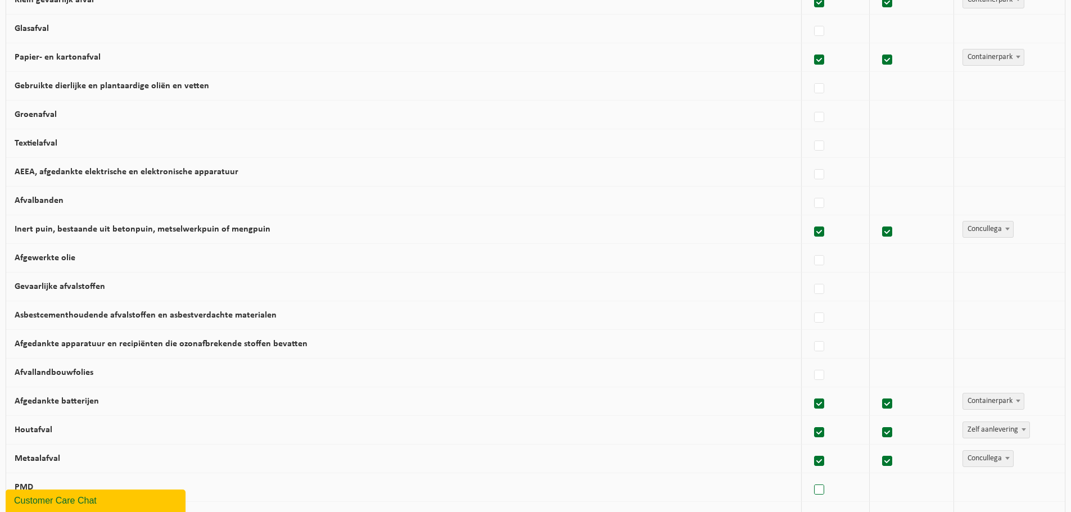
click at [814, 495] on label at bounding box center [820, 490] width 16 height 17
click at [810, 476] on input "PMD" at bounding box center [810, 476] width 1 height 1
checkbox input "true"
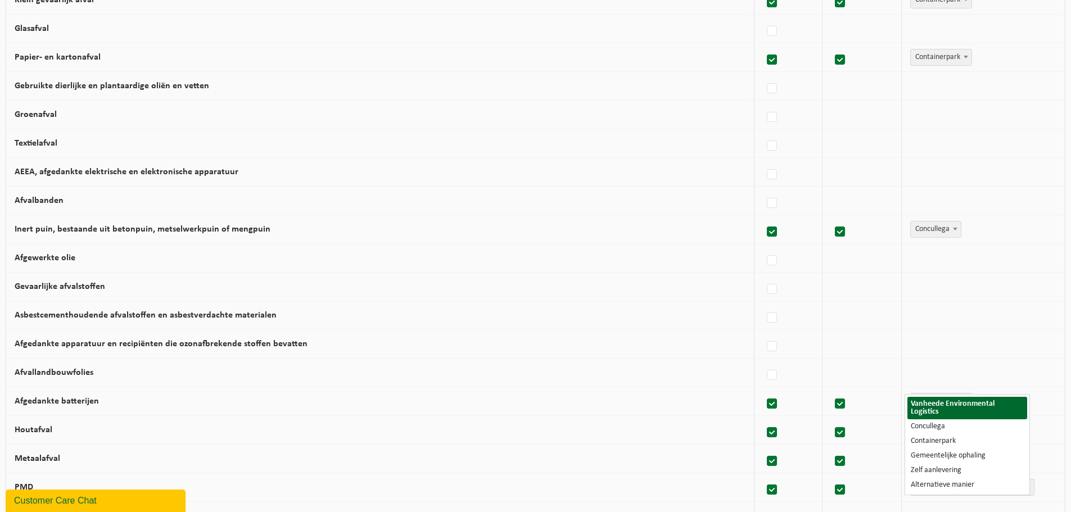
click at [939, 492] on span "Vanheede Environmental Logistics" at bounding box center [972, 488] width 123 height 16
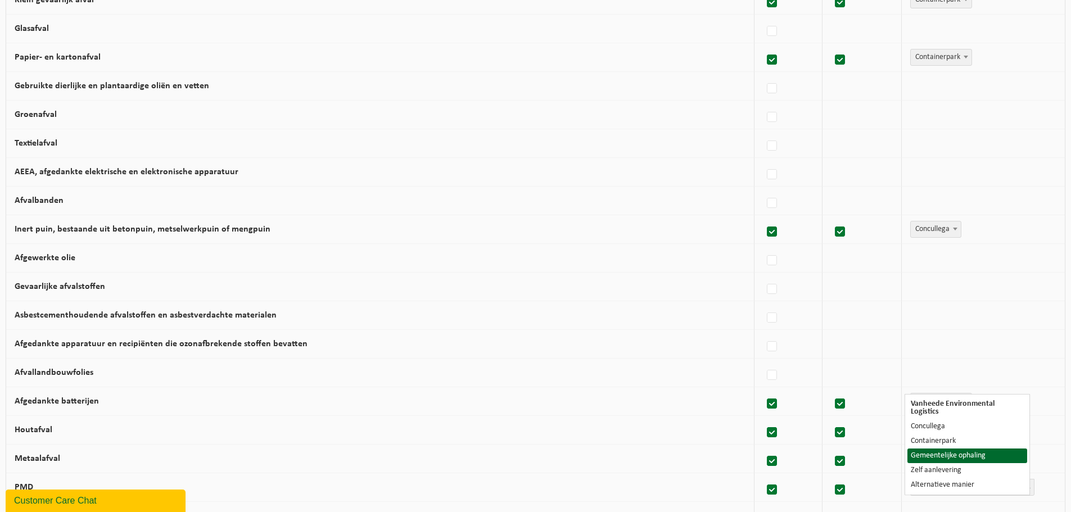
select select "Gemeentelijke ophaling"
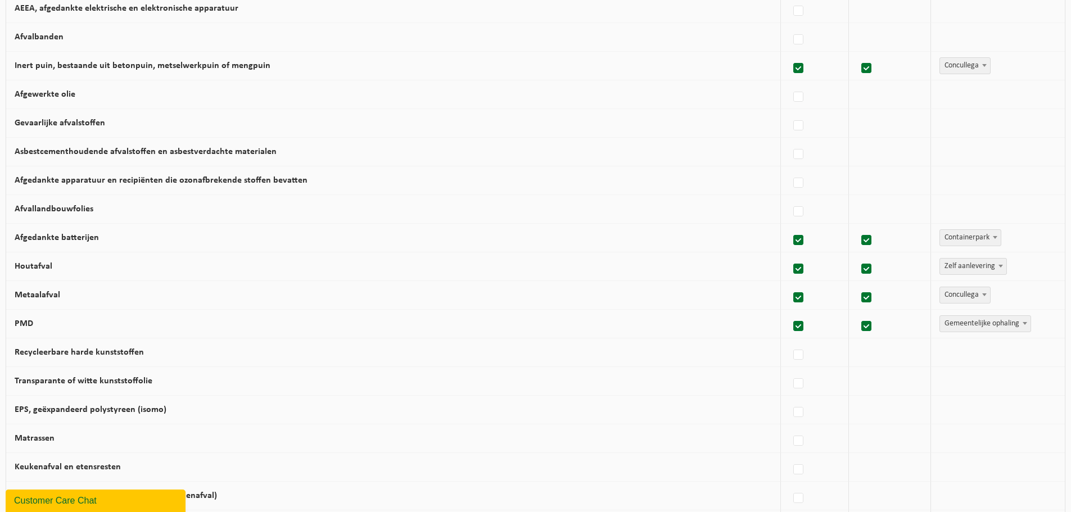
scroll to position [337, 0]
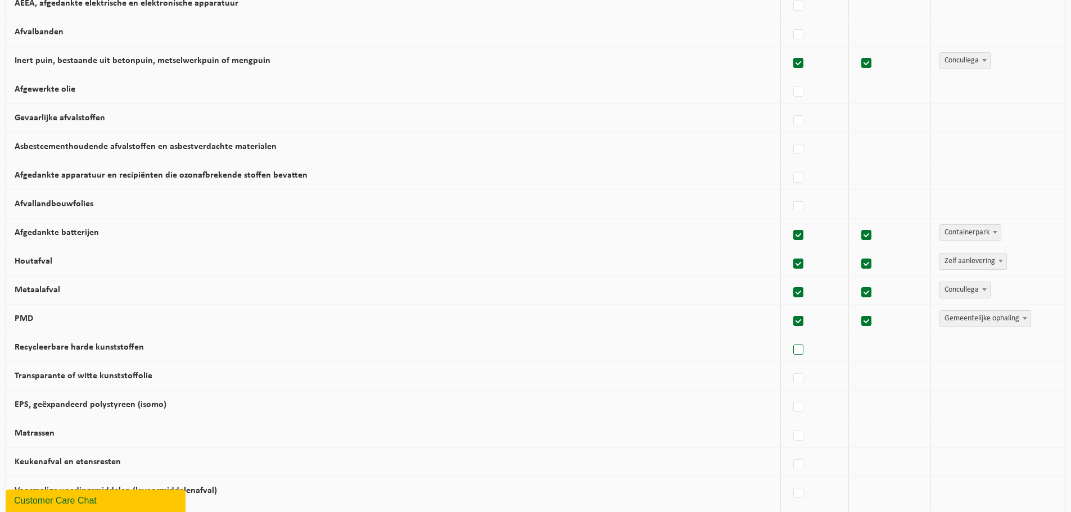
click at [791, 354] on label at bounding box center [799, 350] width 16 height 17
click at [789, 336] on input "Recycleerbare harde kunststoffen" at bounding box center [789, 336] width 1 height 1
checkbox input "true"
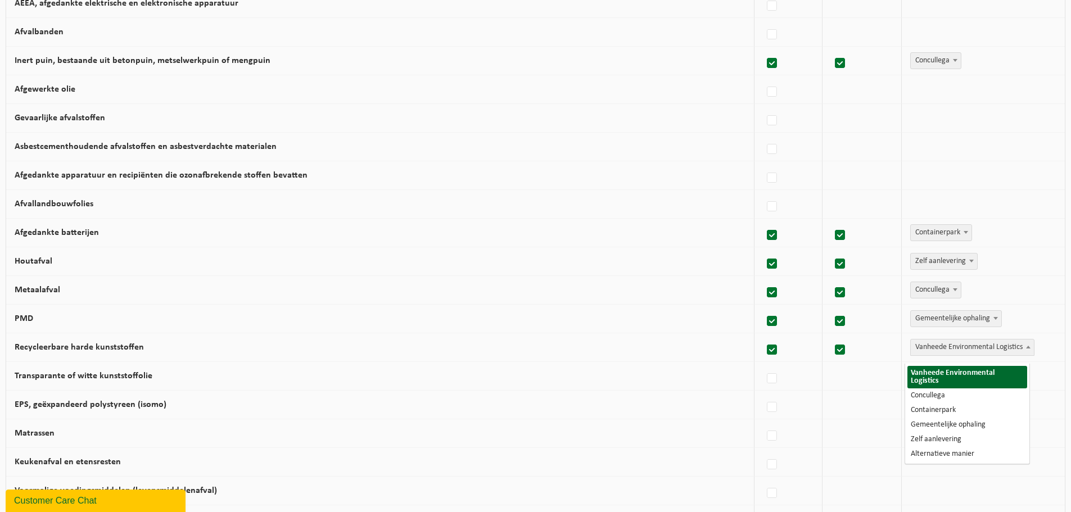
click at [918, 354] on span "Vanheede Environmental Logistics" at bounding box center [972, 348] width 123 height 16
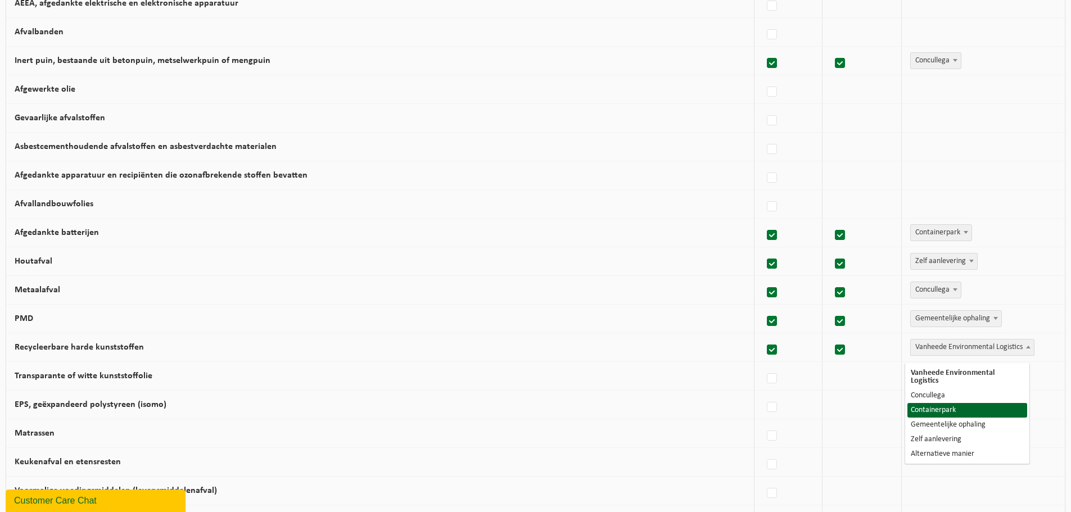
select select "Containerpark"
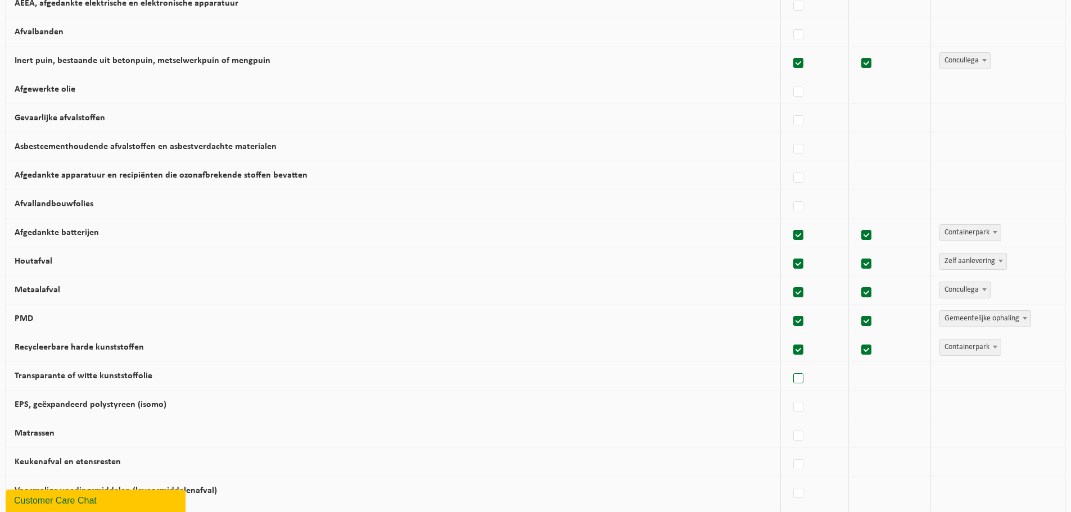
click at [797, 383] on label at bounding box center [799, 379] width 16 height 17
click at [789, 365] on input "Transparante of witte kunststoffolie" at bounding box center [789, 364] width 1 height 1
checkbox input "true"
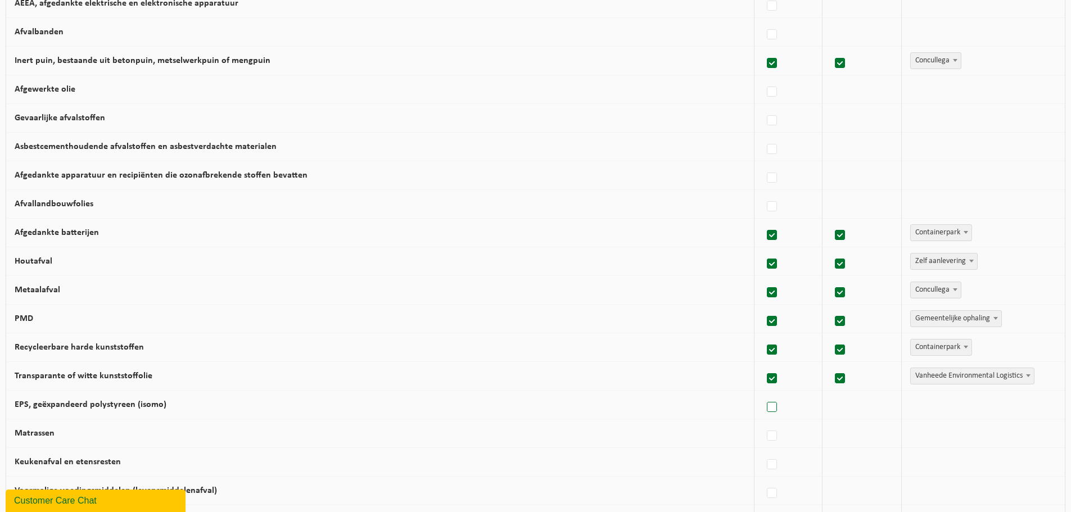
click at [765, 413] on label at bounding box center [773, 407] width 16 height 17
click at [763, 394] on input "EPS, geëxpandeerd polystyreen (isomo)" at bounding box center [762, 393] width 1 height 1
checkbox input "true"
click at [920, 384] on span "Vanheede Environmental Logistics" at bounding box center [972, 376] width 123 height 16
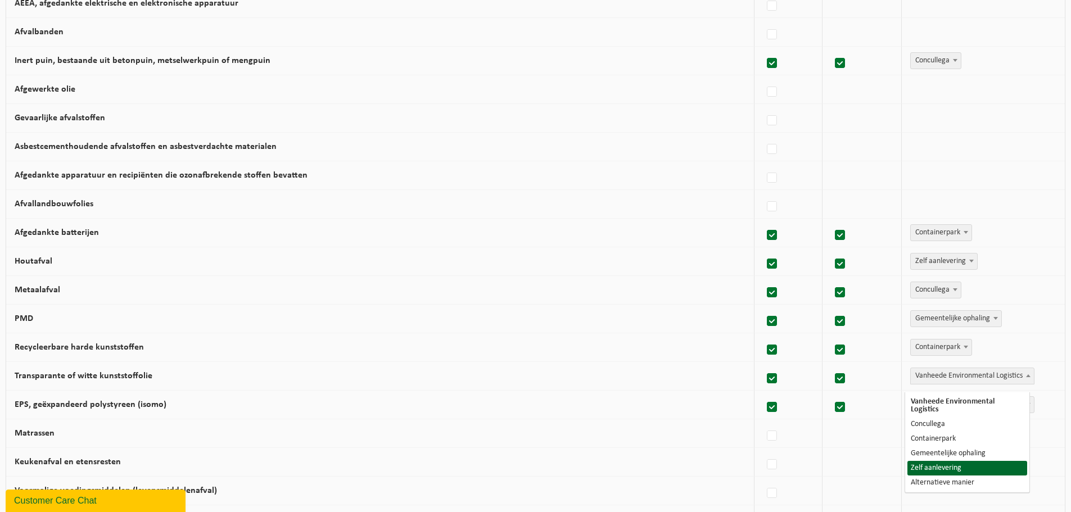
select select "Zelf aanlevering"
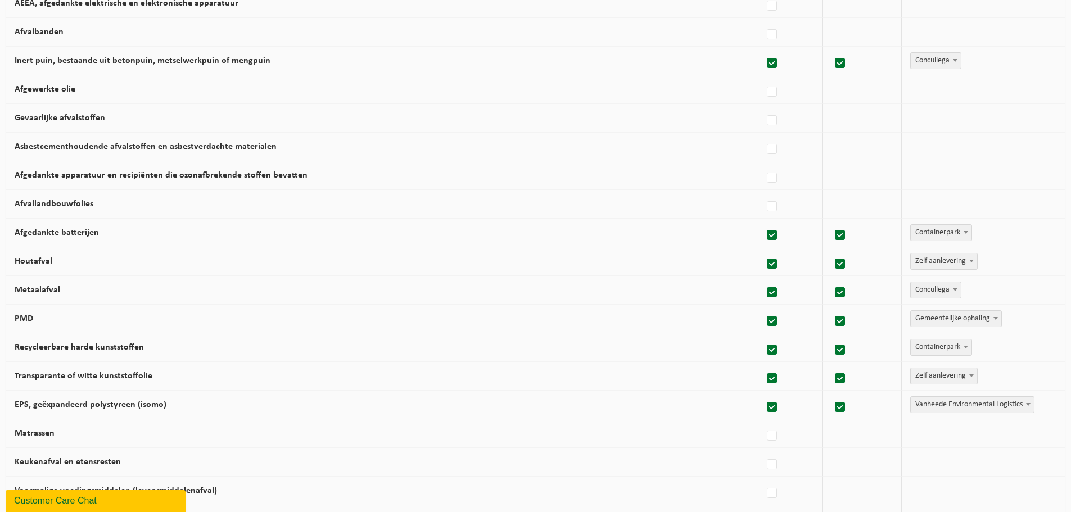
click at [938, 411] on span "Vanheede Environmental Logistics" at bounding box center [972, 405] width 123 height 16
select select "Containerpark"
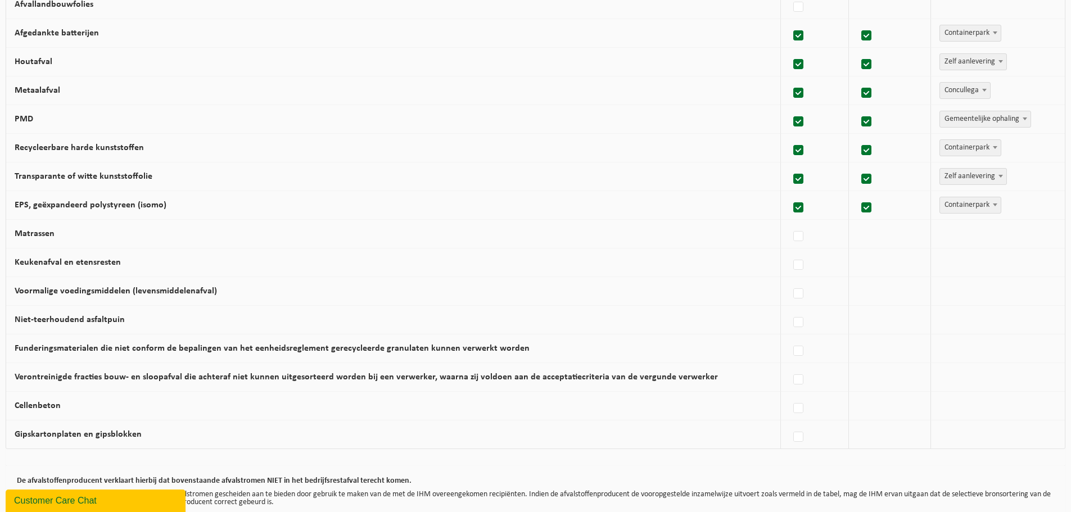
scroll to position [562, 0]
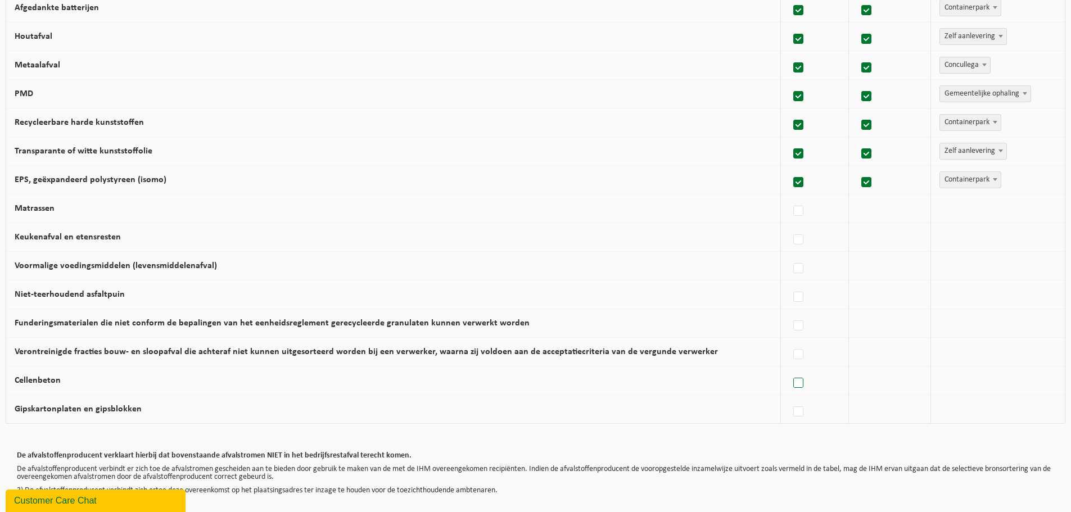
click at [795, 391] on label at bounding box center [799, 383] width 16 height 17
click at [789, 369] on input "Cellenbeton" at bounding box center [789, 369] width 1 height 1
checkbox input "true"
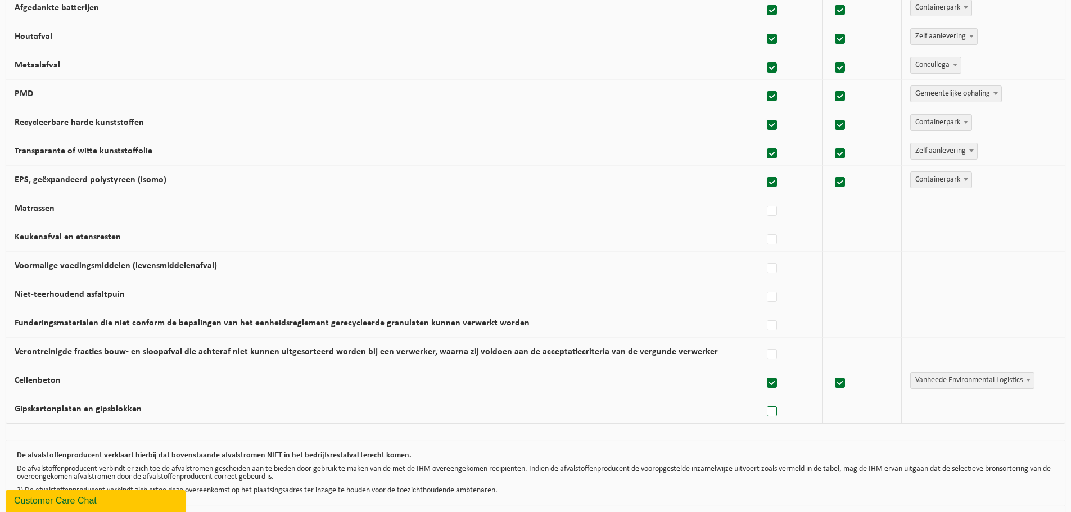
click at [770, 421] on label at bounding box center [773, 412] width 16 height 17
click at [763, 398] on input "Gipskartonplaten en gipsblokken" at bounding box center [762, 398] width 1 height 1
checkbox input "true"
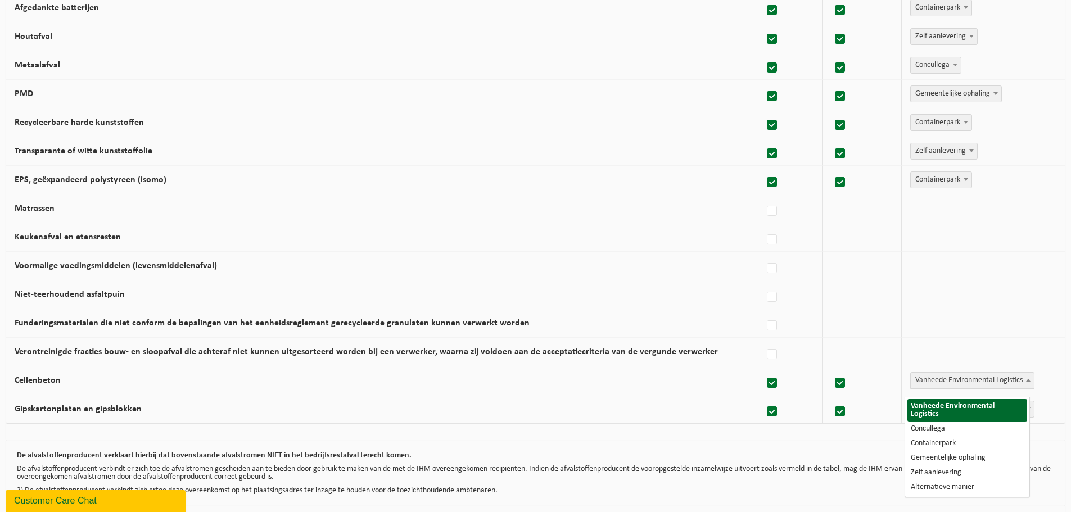
click at [923, 383] on span "Vanheede Environmental Logistics" at bounding box center [972, 381] width 123 height 16
select select "Concullega"
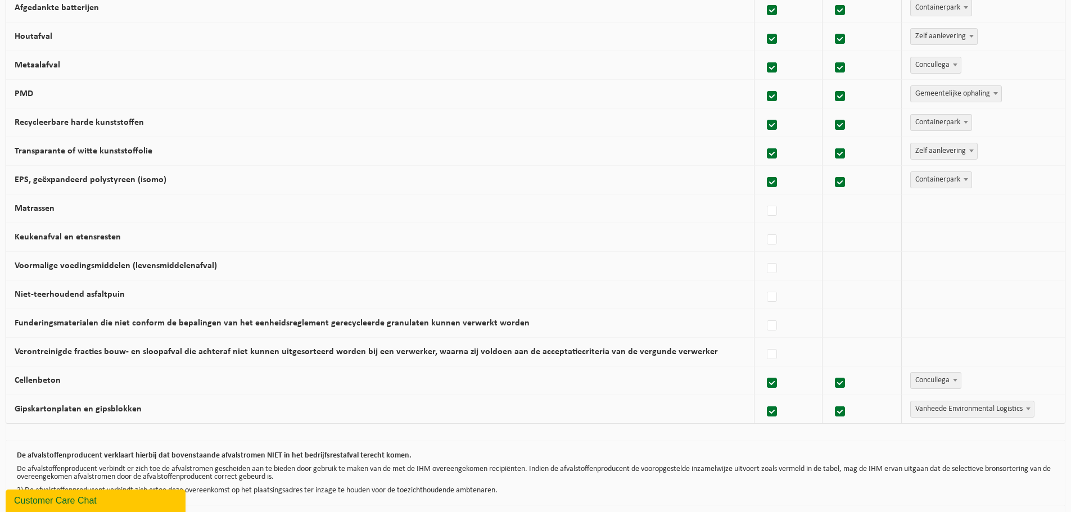
click at [931, 411] on span "Vanheede Environmental Logistics" at bounding box center [972, 409] width 123 height 16
select select "Concullega"
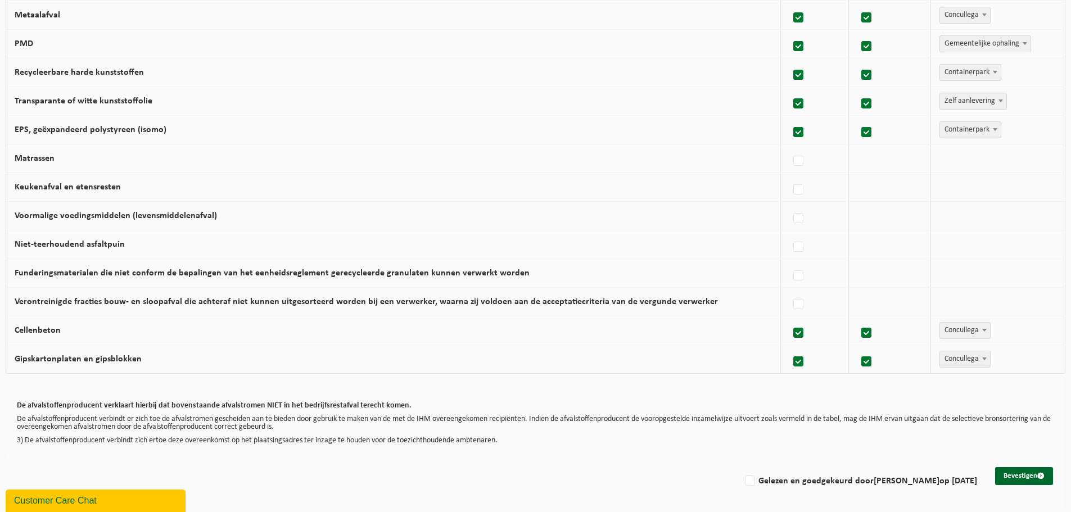
scroll to position [620, 0]
click at [743, 478] on label "Gelezen en goedgekeurd door [PERSON_NAME] op [DATE]" at bounding box center [860, 481] width 234 height 17
click at [740, 467] on input "Gelezen en goedgekeurd door [PERSON_NAME] op [DATE]" at bounding box center [740, 467] width 1 height 1
checkbox input "true"
click at [1020, 471] on button "Bevestigen" at bounding box center [1024, 476] width 58 height 18
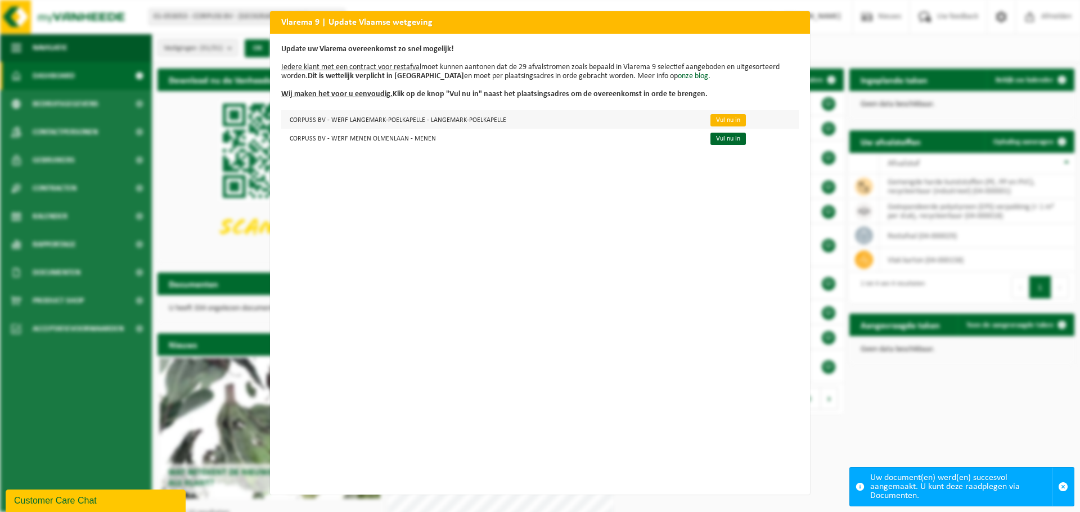
click at [724, 121] on link "Vul nu in" at bounding box center [727, 120] width 35 height 12
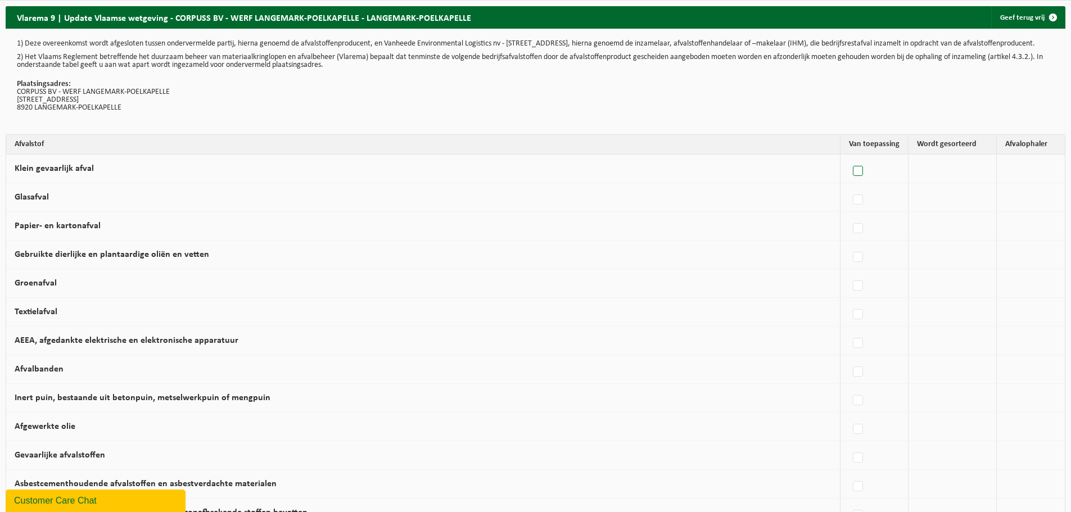
click at [861, 175] on label at bounding box center [859, 171] width 16 height 17
click at [849, 157] on input "Klein gevaarlijk afval" at bounding box center [848, 157] width 1 height 1
checkbox input "true"
click at [767, 237] on label at bounding box center [773, 228] width 16 height 17
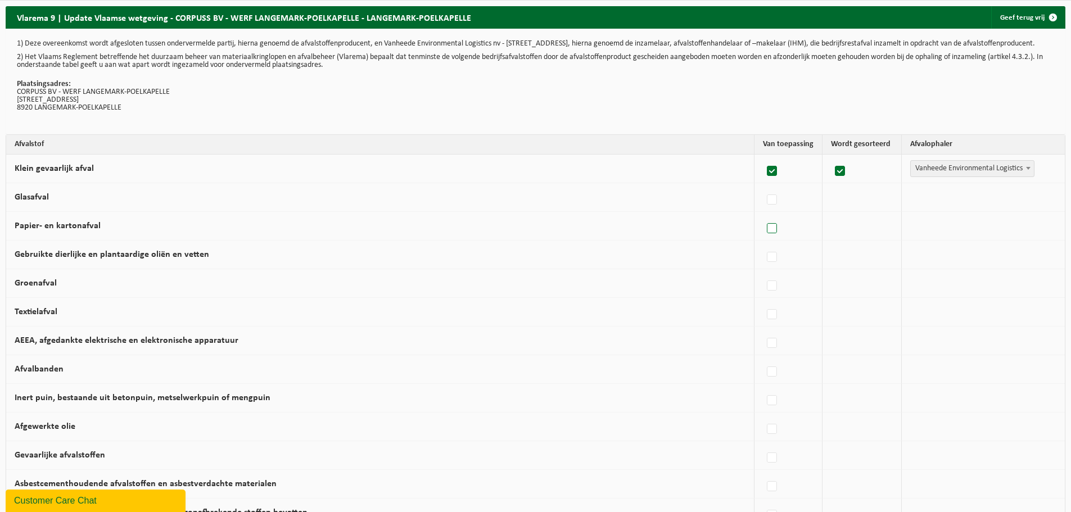
click at [763, 215] on input "Papier- en kartonafval" at bounding box center [762, 214] width 1 height 1
checkbox input "true"
click at [766, 405] on label at bounding box center [773, 400] width 16 height 17
click at [763, 387] on input "Inert puin, bestaande uit betonpuin, metselwerkpuin of mengpuin" at bounding box center [762, 386] width 1 height 1
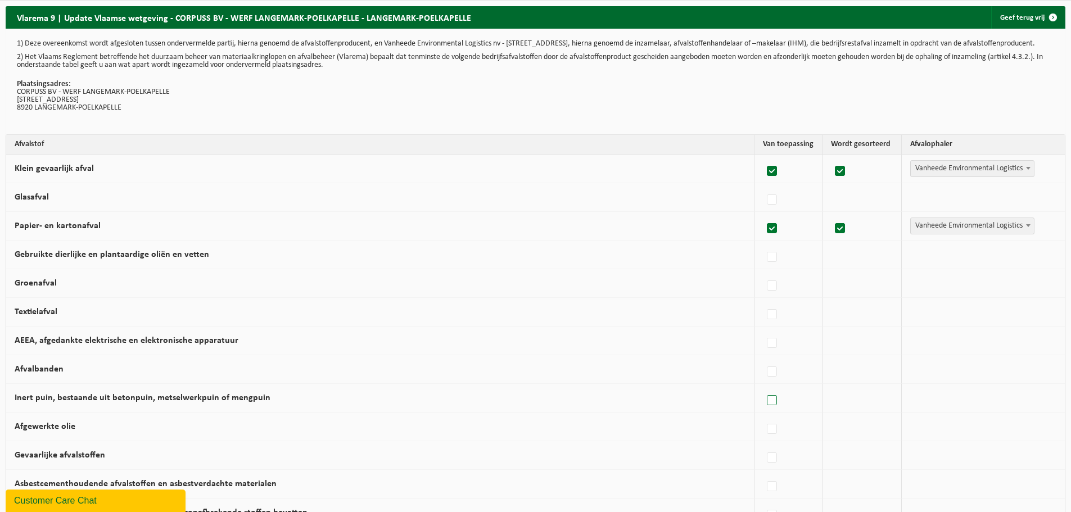
checkbox input "true"
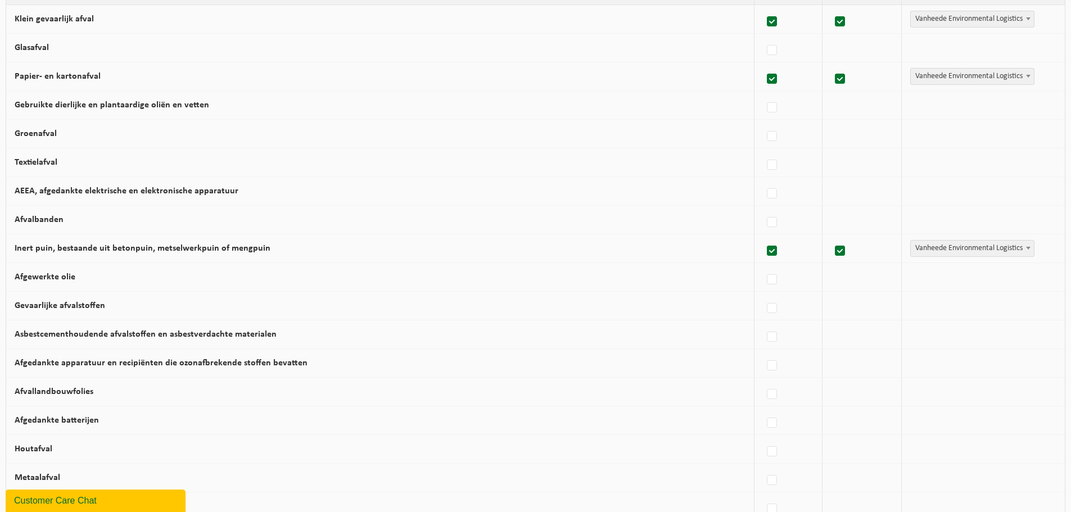
scroll to position [169, 0]
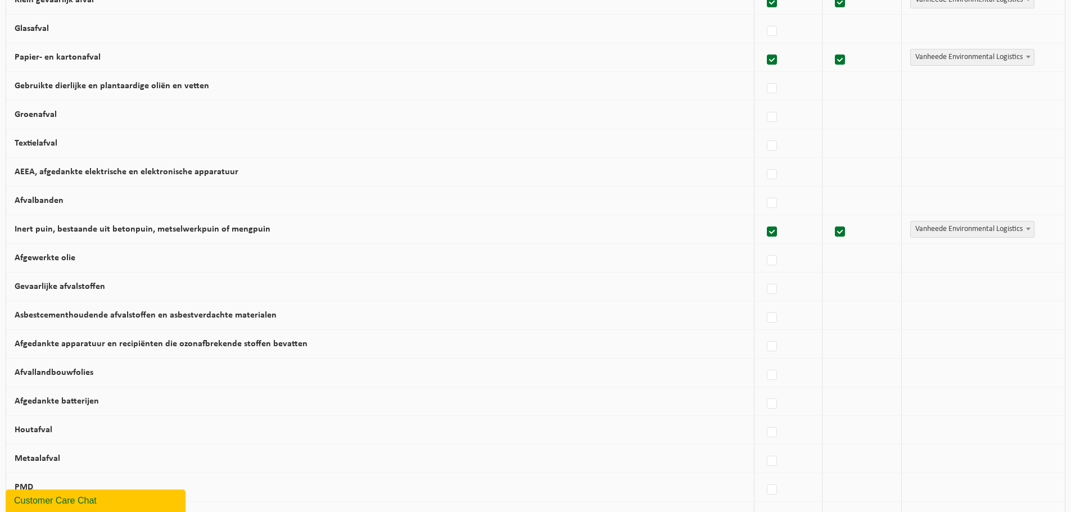
click at [766, 405] on label at bounding box center [773, 404] width 16 height 17
click at [763, 390] on input "Afgedankte batterijen" at bounding box center [762, 390] width 1 height 1
checkbox input "true"
click at [767, 438] on label at bounding box center [773, 432] width 16 height 17
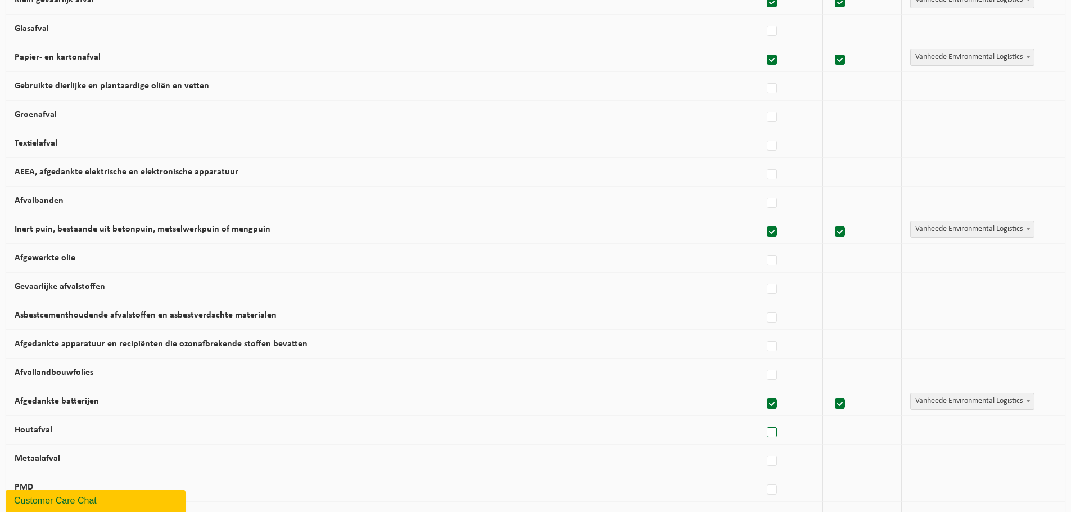
click at [763, 419] on input "Houtafval" at bounding box center [762, 418] width 1 height 1
checkbox input "true"
click at [765, 468] on label at bounding box center [773, 461] width 16 height 17
click at [763, 448] on input "Metaalafval" at bounding box center [762, 447] width 1 height 1
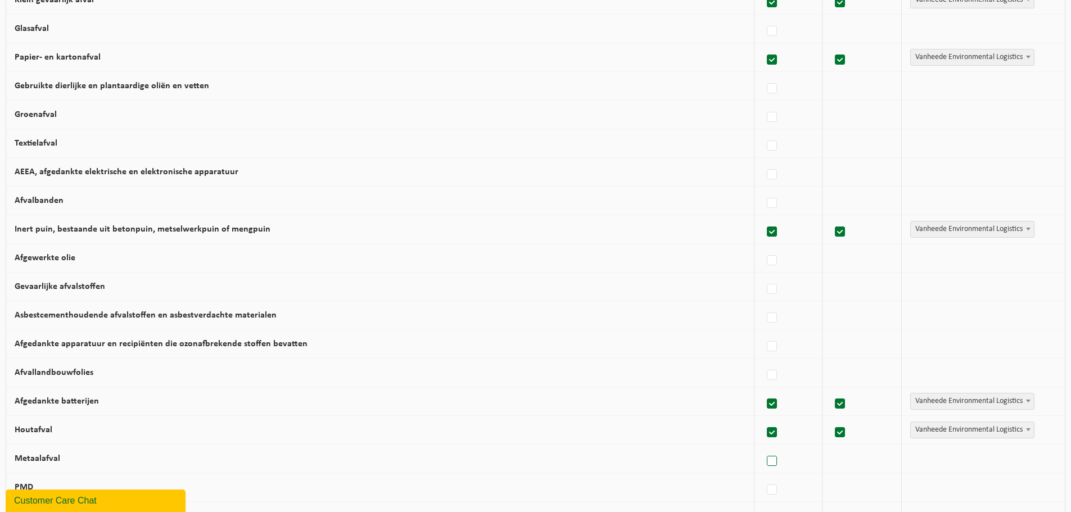
checkbox input "true"
click at [767, 495] on label at bounding box center [773, 490] width 16 height 17
click at [763, 476] on input "PMD" at bounding box center [762, 476] width 1 height 1
checkbox input "true"
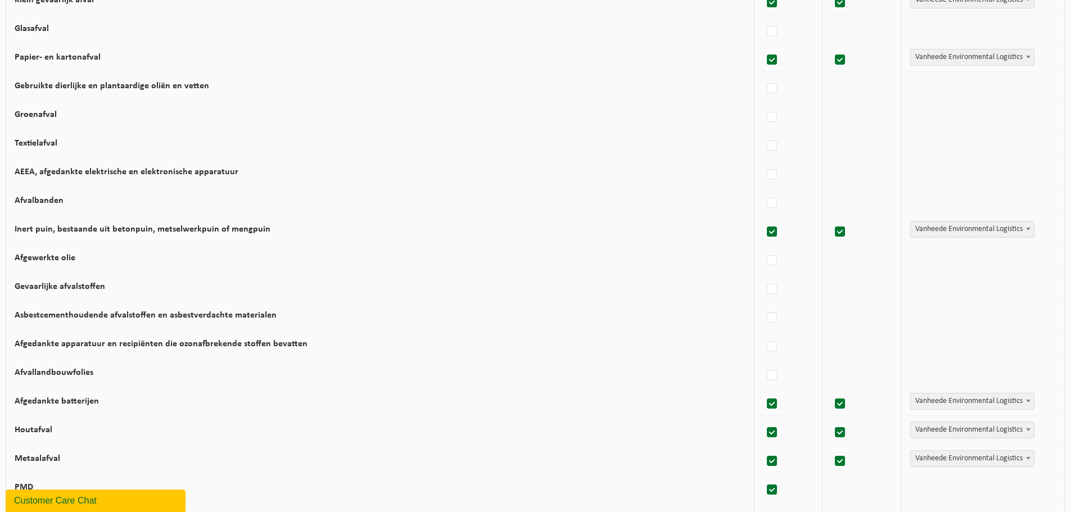
checkbox input "true"
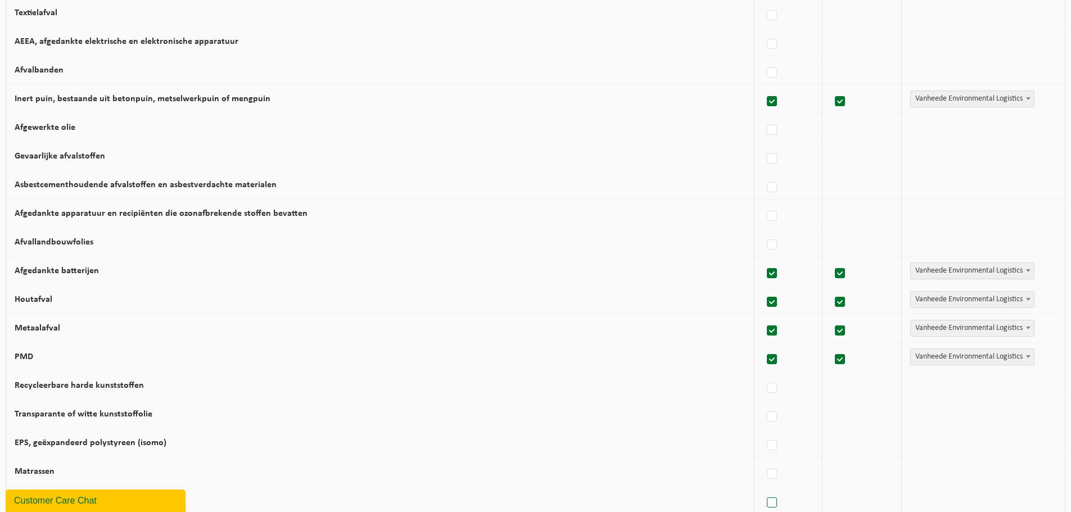
scroll to position [337, 0]
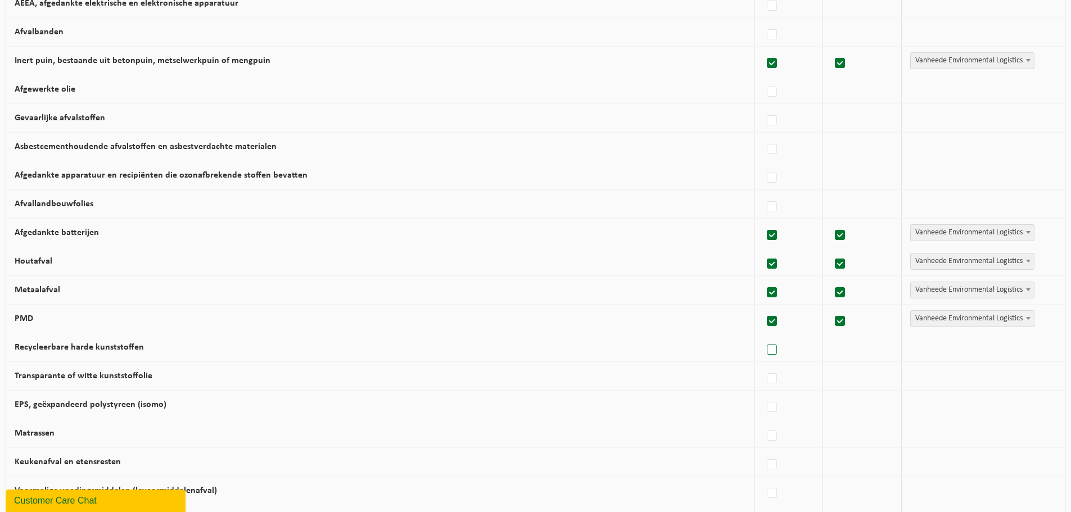
click at [769, 356] on label at bounding box center [773, 350] width 16 height 17
click at [763, 336] on input "Recycleerbare harde kunststoffen" at bounding box center [762, 336] width 1 height 1
checkbox input "true"
click at [767, 385] on label at bounding box center [773, 379] width 16 height 17
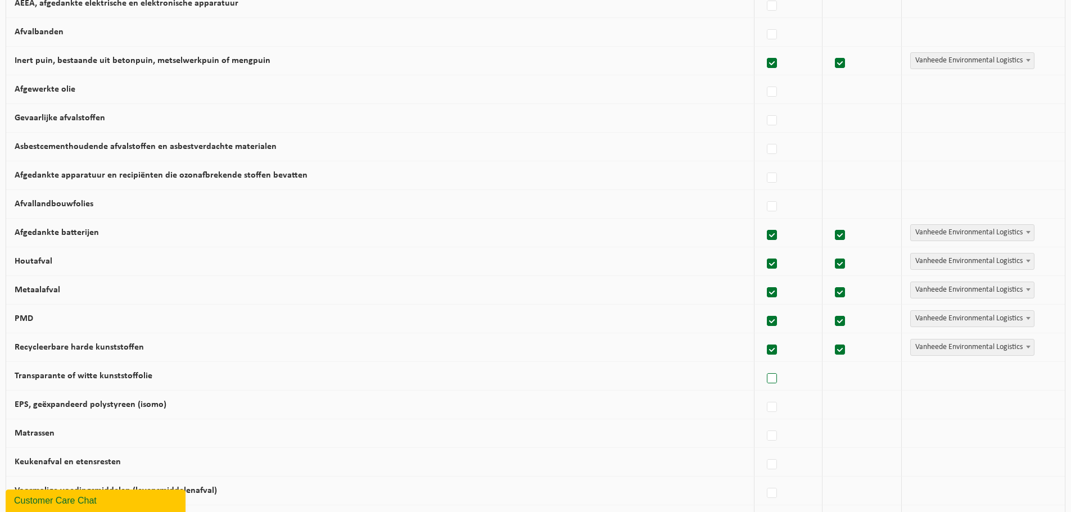
click at [763, 365] on input "Transparante of witte kunststoffolie" at bounding box center [762, 364] width 1 height 1
checkbox input "true"
click at [767, 410] on label at bounding box center [773, 407] width 16 height 17
click at [763, 394] on input "EPS, geëxpandeerd polystyreen (isomo)" at bounding box center [762, 393] width 1 height 1
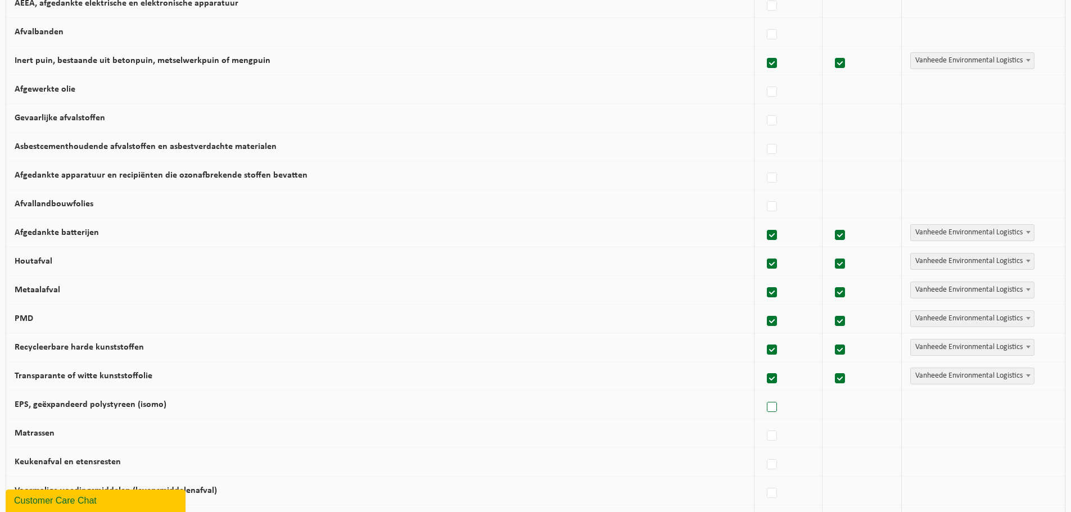
checkbox input "true"
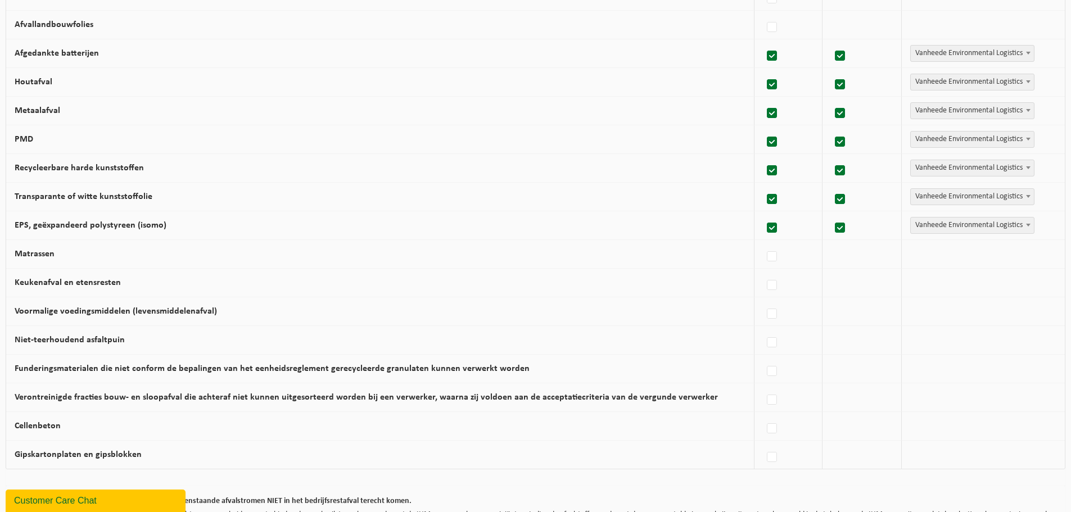
scroll to position [618, 0]
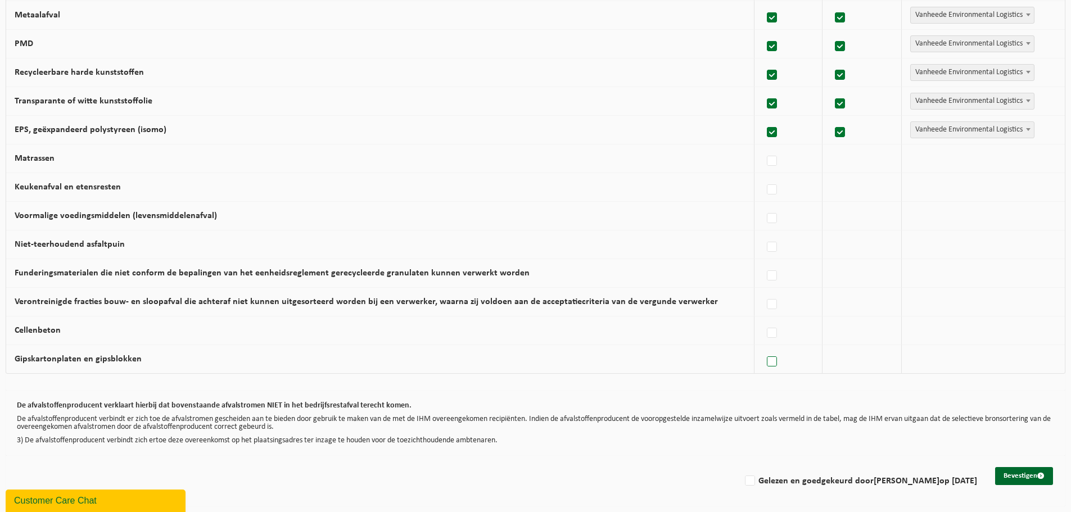
click at [769, 362] on label at bounding box center [773, 362] width 16 height 17
click at [763, 348] on input "Gipskartonplaten en gipsblokken" at bounding box center [762, 347] width 1 height 1
checkbox input "true"
click at [766, 338] on label at bounding box center [773, 333] width 16 height 17
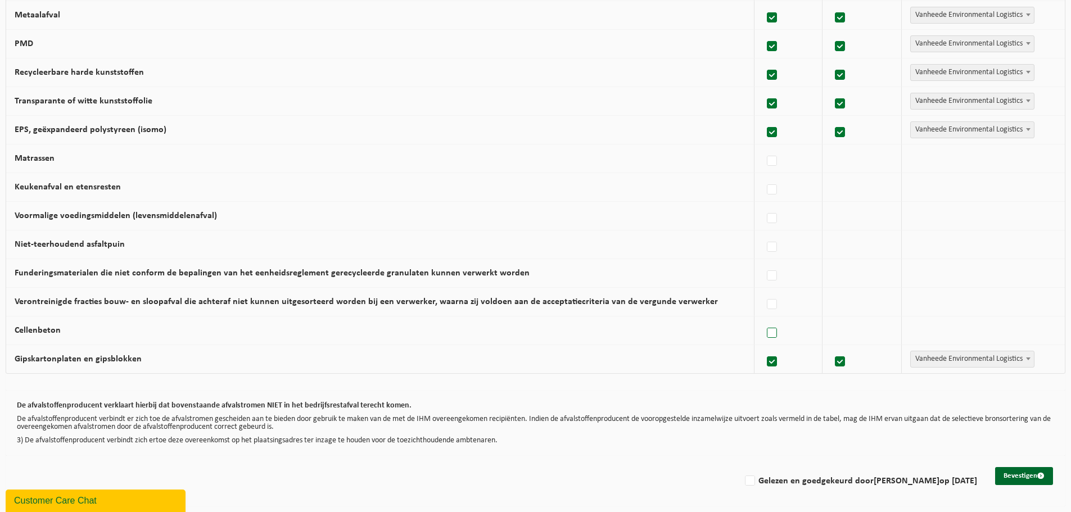
click at [763, 319] on input "Cellenbeton" at bounding box center [762, 319] width 1 height 1
checkbox input "true"
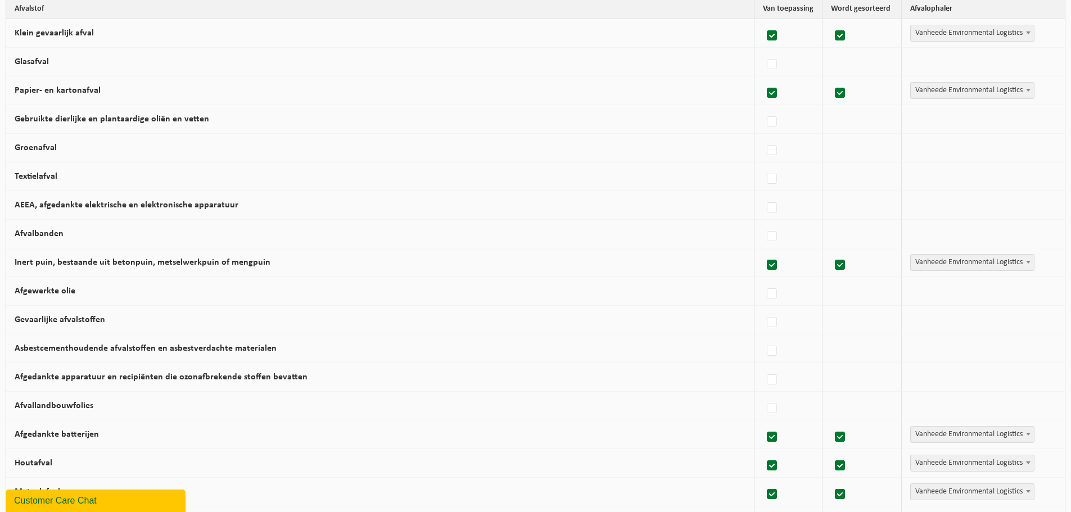
scroll to position [0, 0]
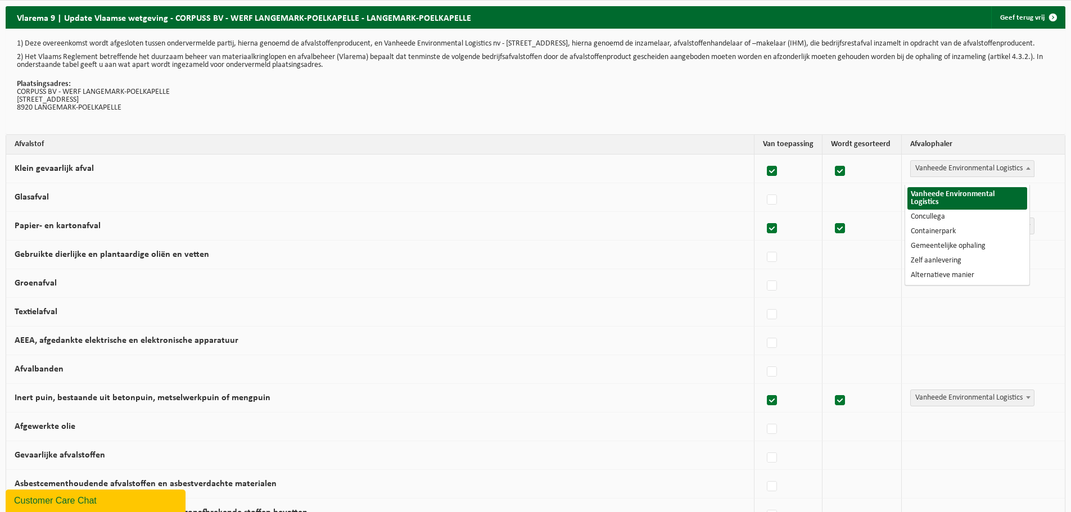
click at [939, 174] on span "Vanheede Environmental Logistics" at bounding box center [972, 169] width 123 height 16
select select "Containerpark"
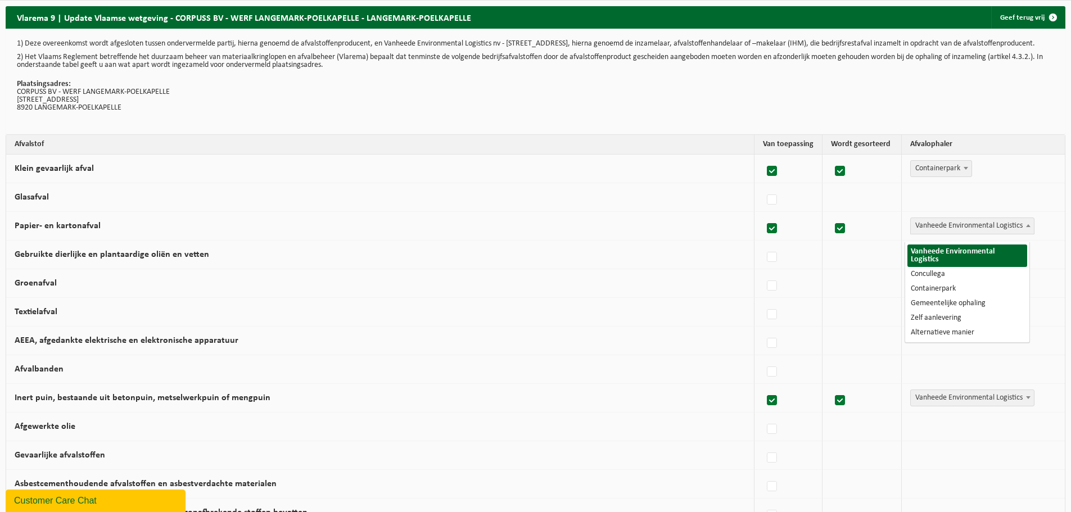
click at [945, 232] on span "Vanheede Environmental Logistics" at bounding box center [972, 226] width 123 height 16
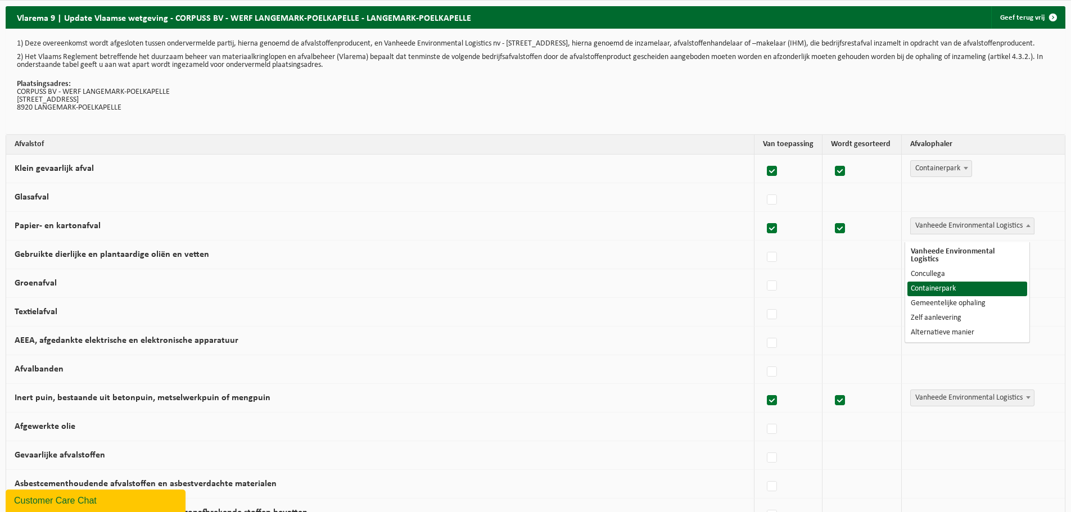
select select "Containerpark"
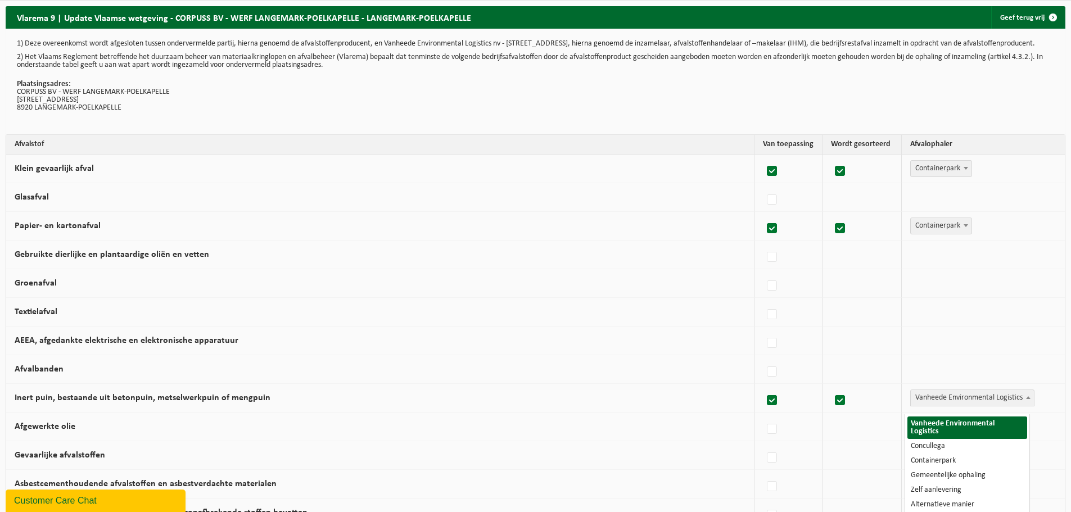
click at [927, 402] on span "Vanheede Environmental Logistics" at bounding box center [972, 398] width 123 height 16
select select "Concullega"
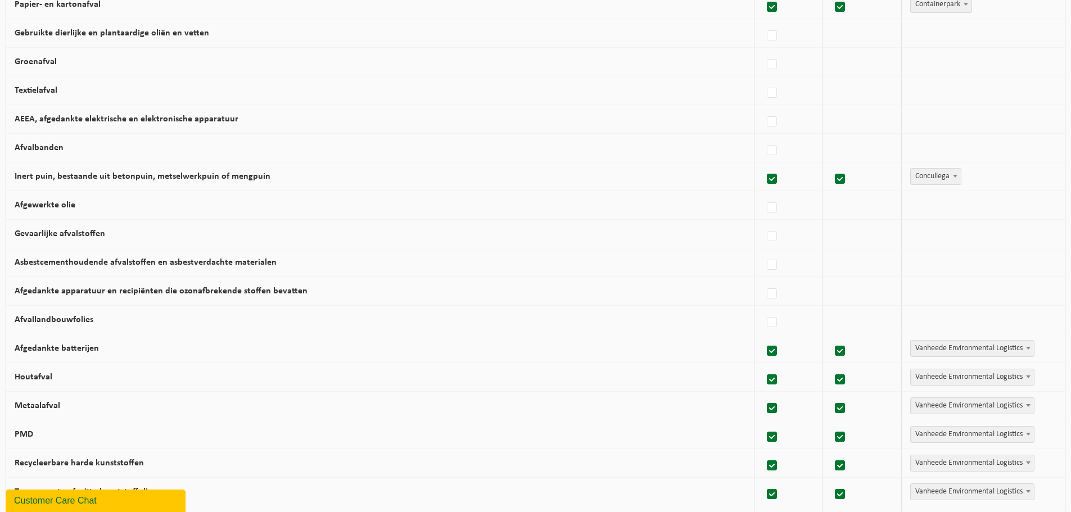
scroll to position [225, 0]
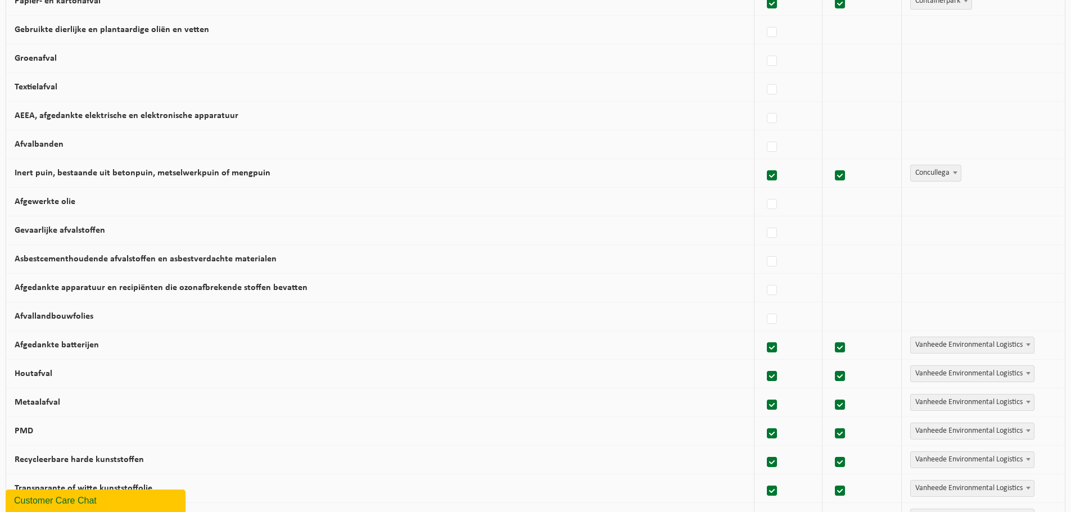
click at [937, 347] on span "Vanheede Environmental Logistics" at bounding box center [972, 345] width 123 height 16
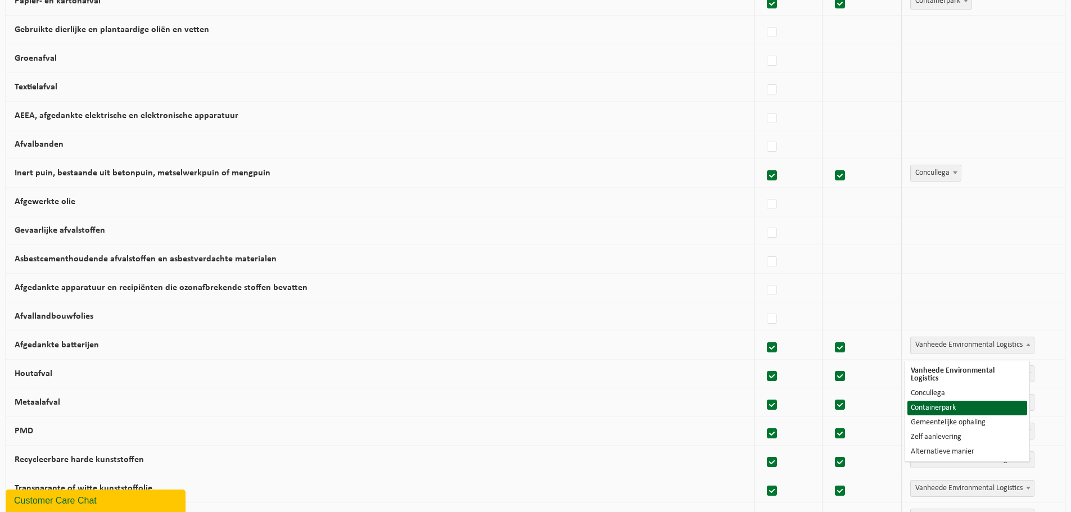
drag, startPoint x: 932, startPoint y: 382, endPoint x: 932, endPoint y: 400, distance: 18.0
select select "Containerpark"
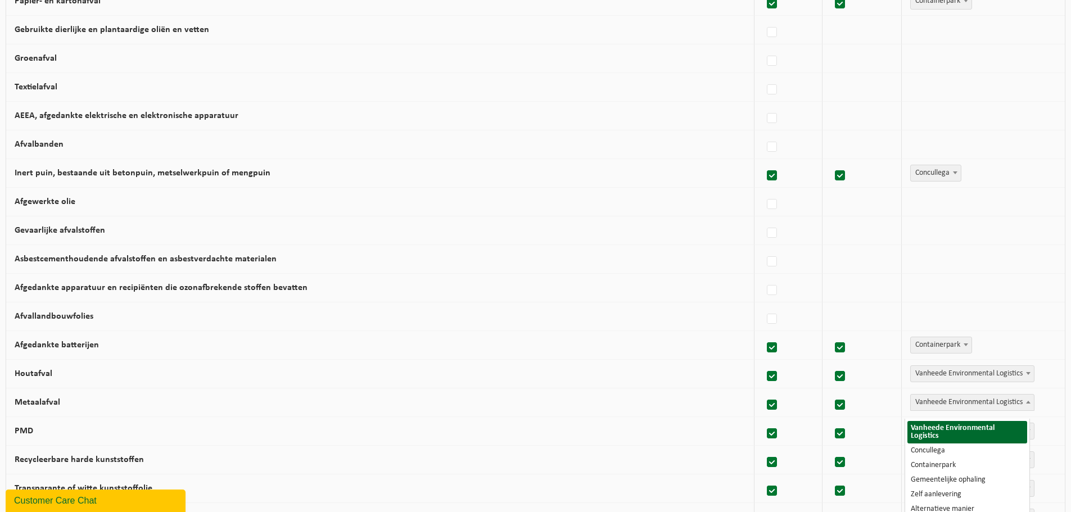
click at [932, 410] on span "Vanheede Environmental Logistics" at bounding box center [972, 403] width 123 height 16
click at [934, 380] on span "Vanheede Environmental Logistics" at bounding box center [972, 374] width 123 height 16
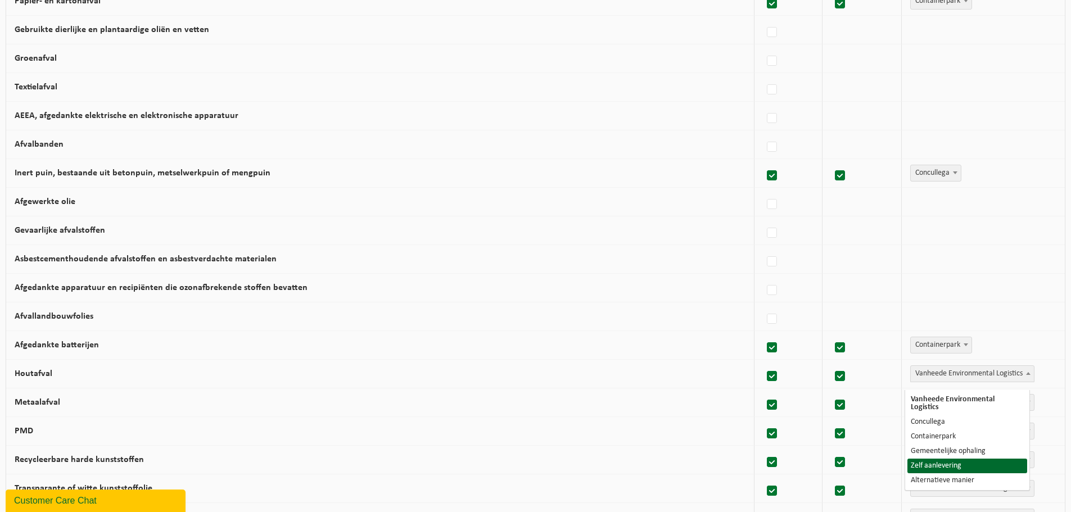
select select "Zelf aanlevering"
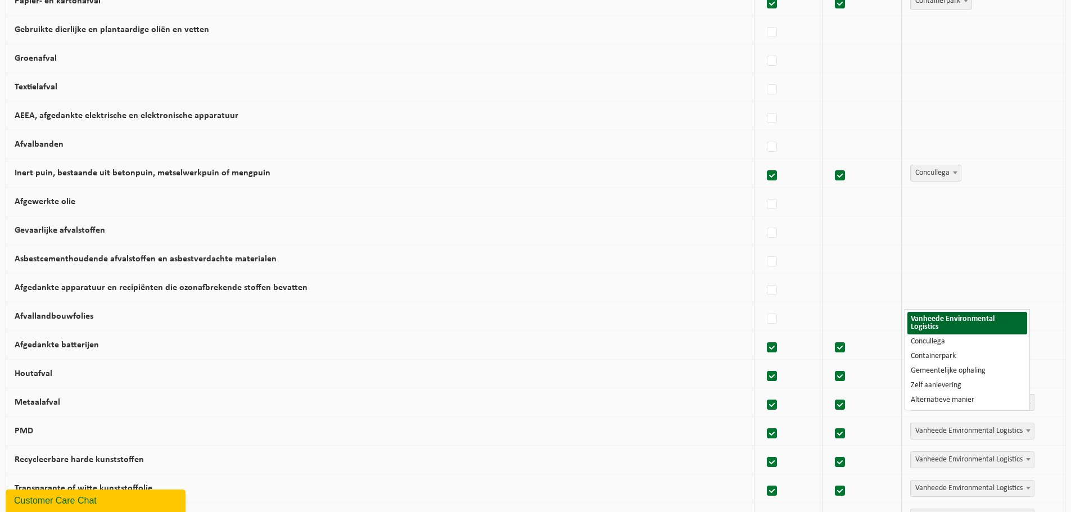
click at [947, 409] on span "Vanheede Environmental Logistics" at bounding box center [972, 403] width 123 height 16
select select "Concullega"
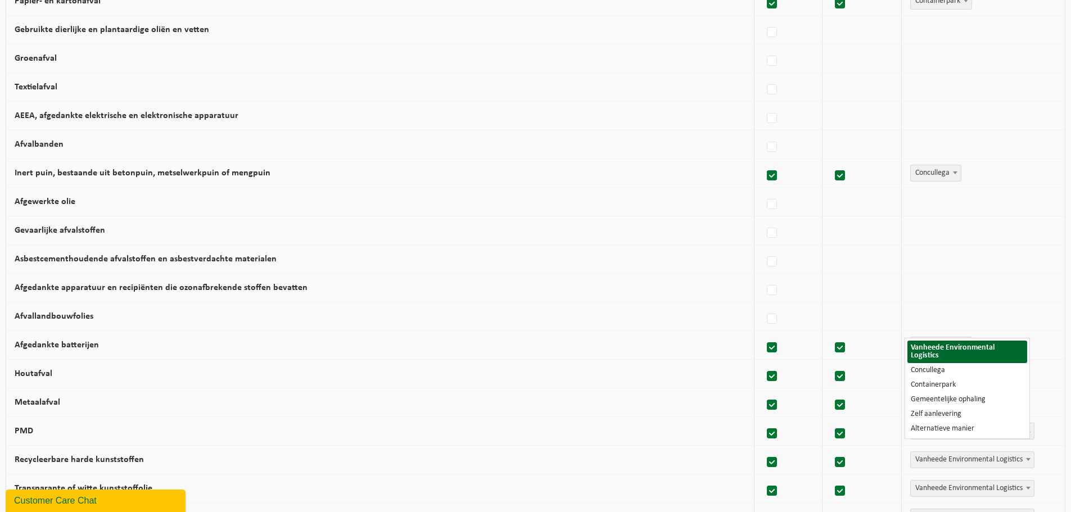
click at [942, 436] on span "Vanheede Environmental Logistics" at bounding box center [972, 431] width 123 height 16
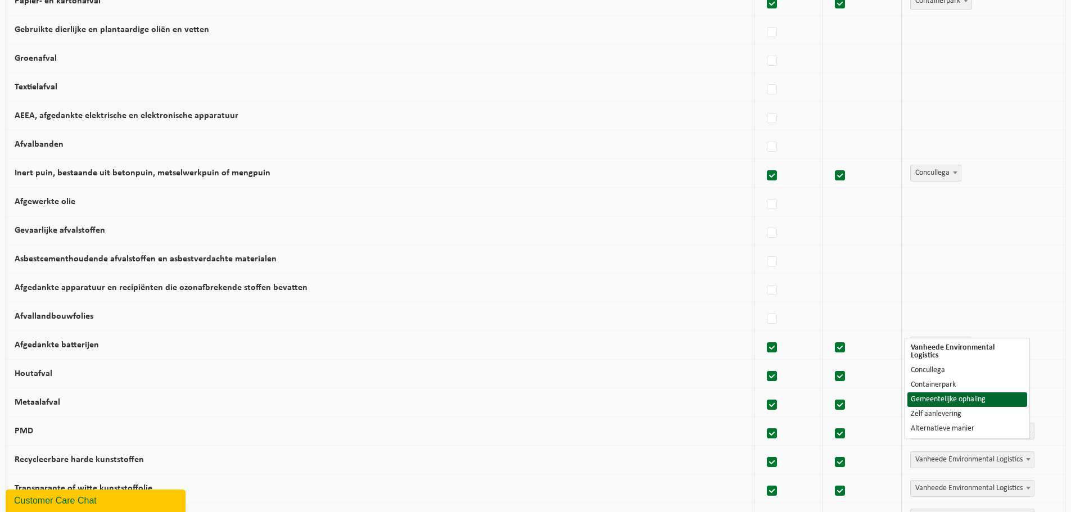
select select "Gemeentelijke ophaling"
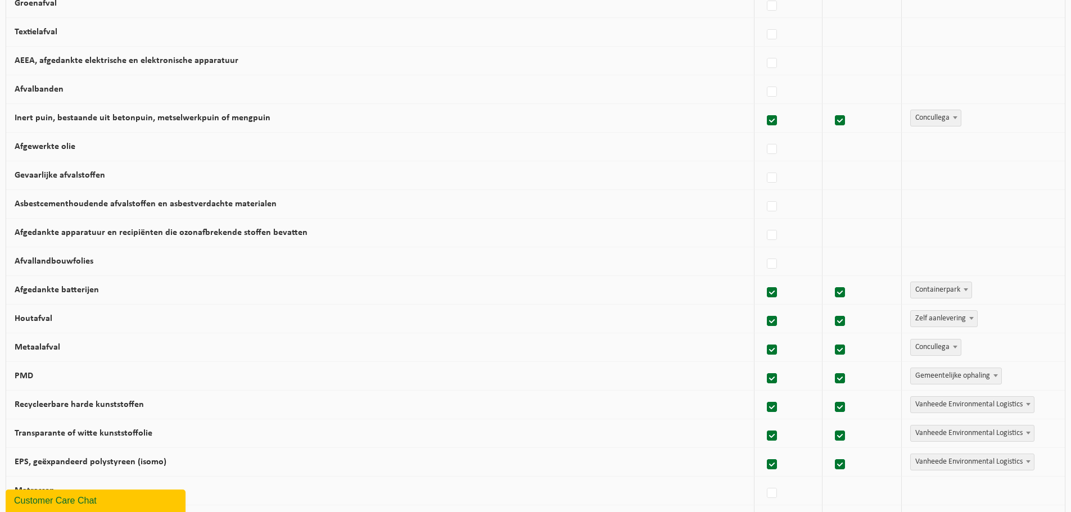
scroll to position [281, 0]
click at [943, 410] on span "Vanheede Environmental Logistics" at bounding box center [972, 404] width 123 height 16
select select "Containerpark"
click at [939, 436] on span "Vanheede Environmental Logistics" at bounding box center [972, 432] width 123 height 16
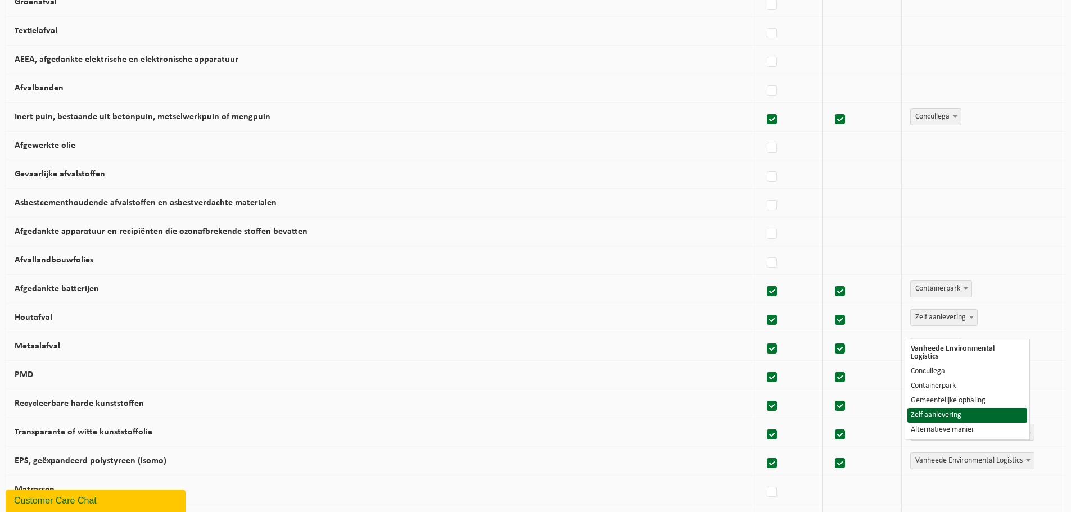
select select "Zelf aanlevering"
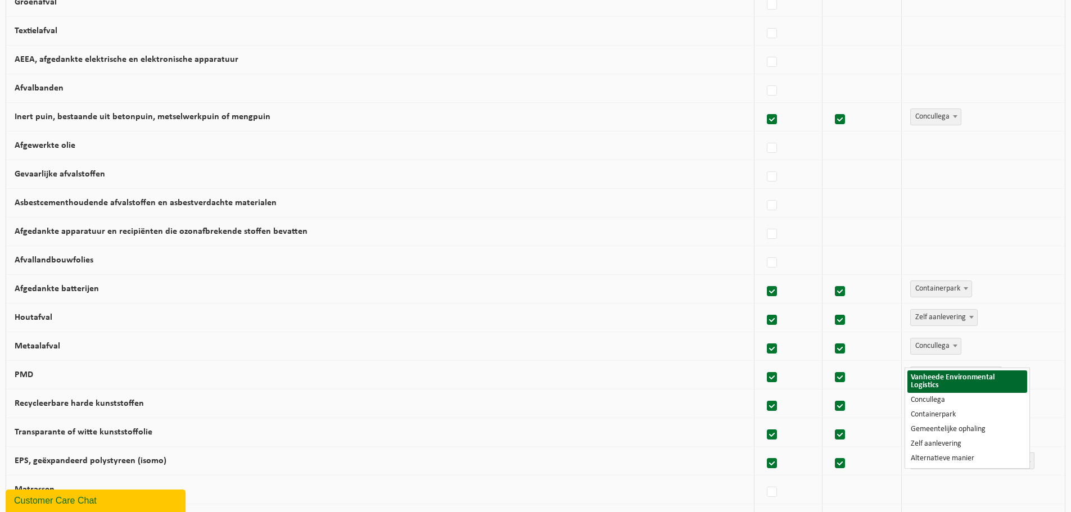
click at [940, 468] on span "Vanheede Environmental Logistics" at bounding box center [972, 461] width 123 height 16
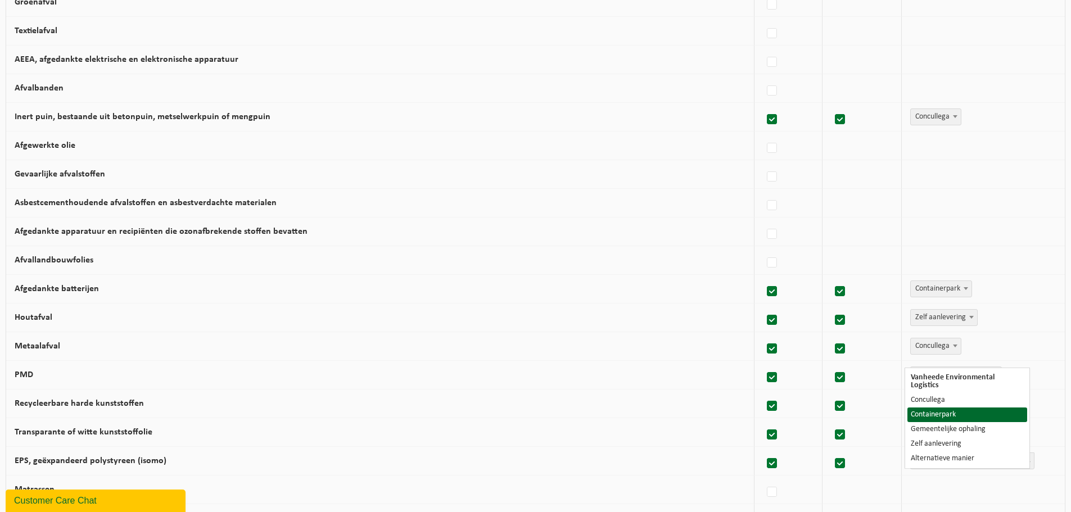
select select "Containerpark"
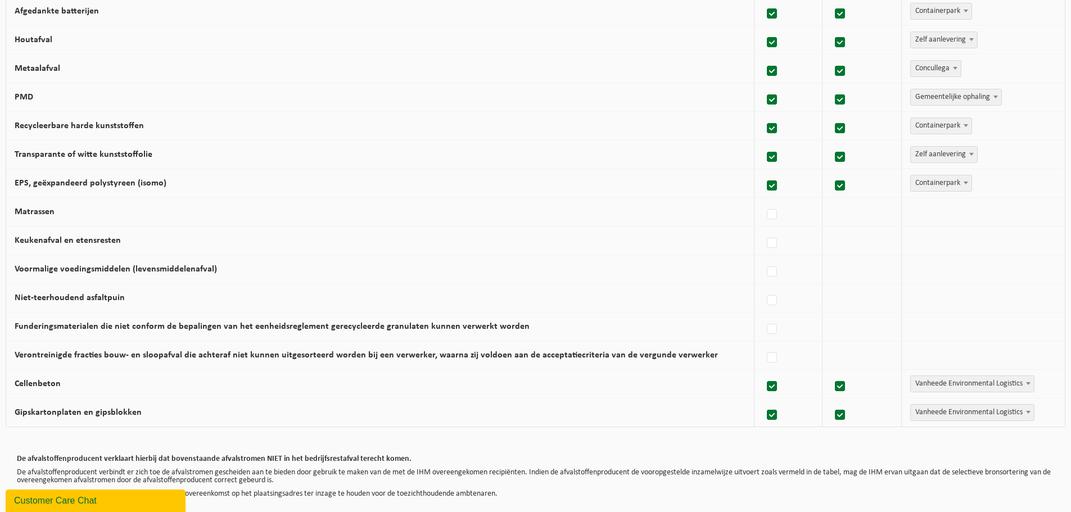
scroll to position [562, 0]
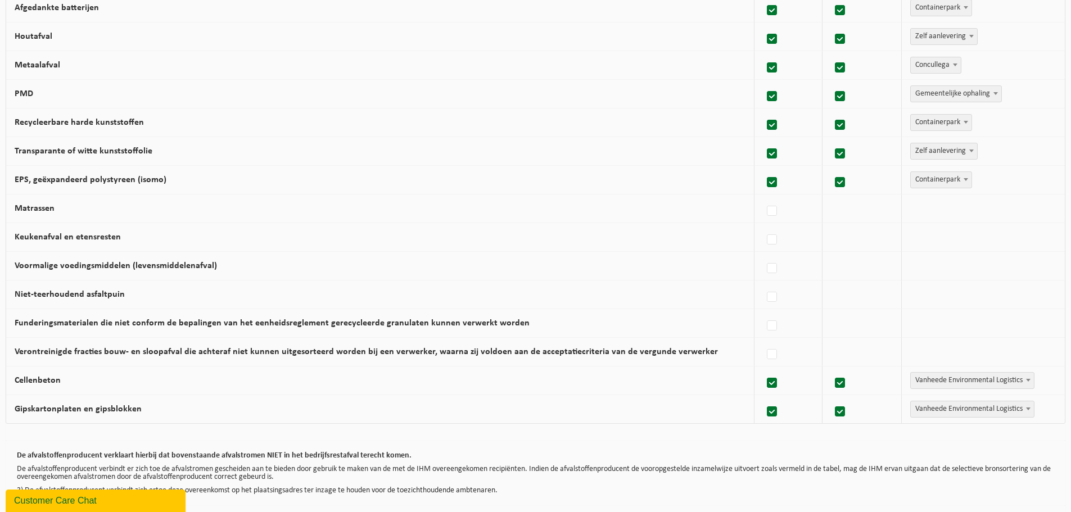
click at [945, 415] on span "Vanheede Environmental Logistics" at bounding box center [972, 409] width 123 height 16
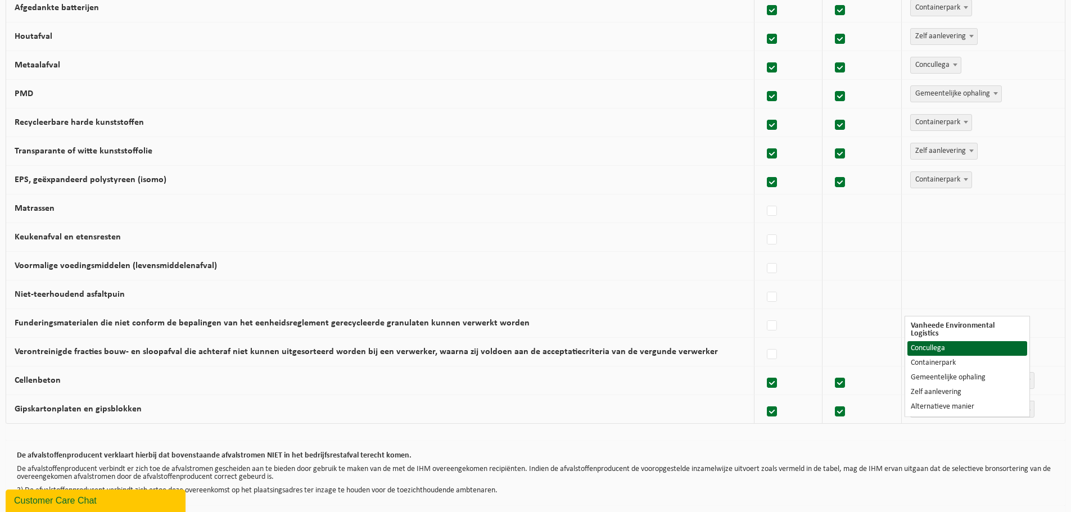
select select "Concullega"
click at [939, 387] on span "Vanheede Environmental Logistics" at bounding box center [972, 381] width 123 height 16
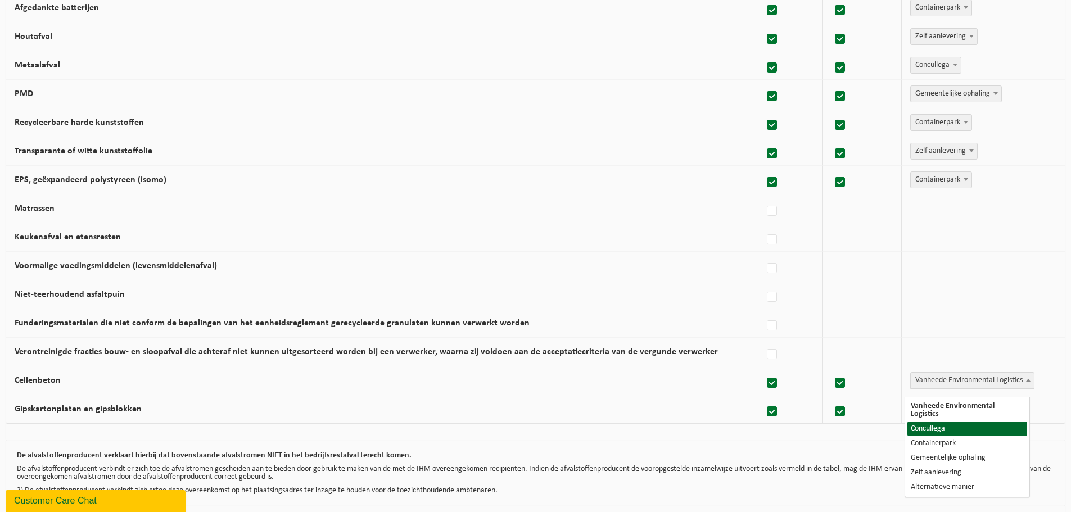
select select "Concullega"
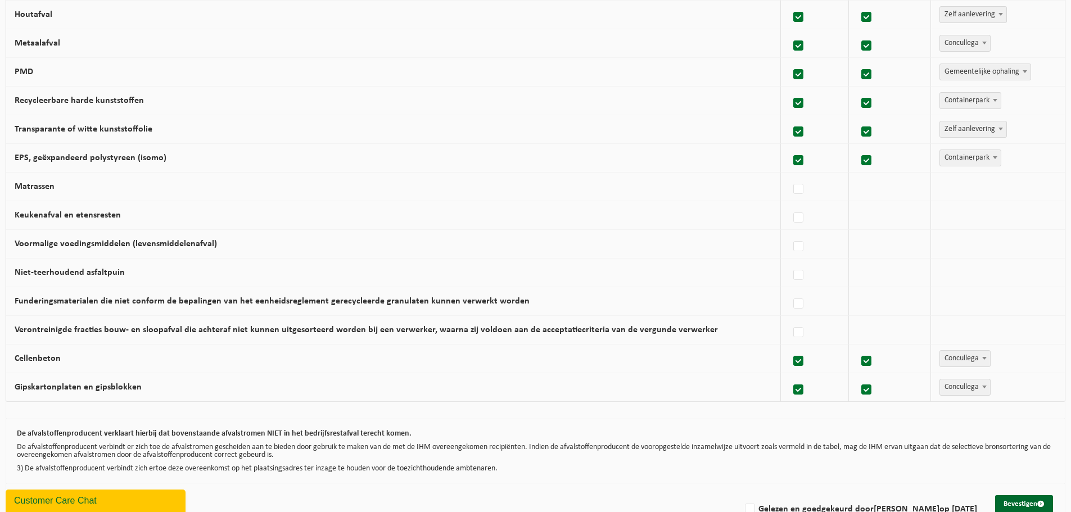
scroll to position [620, 0]
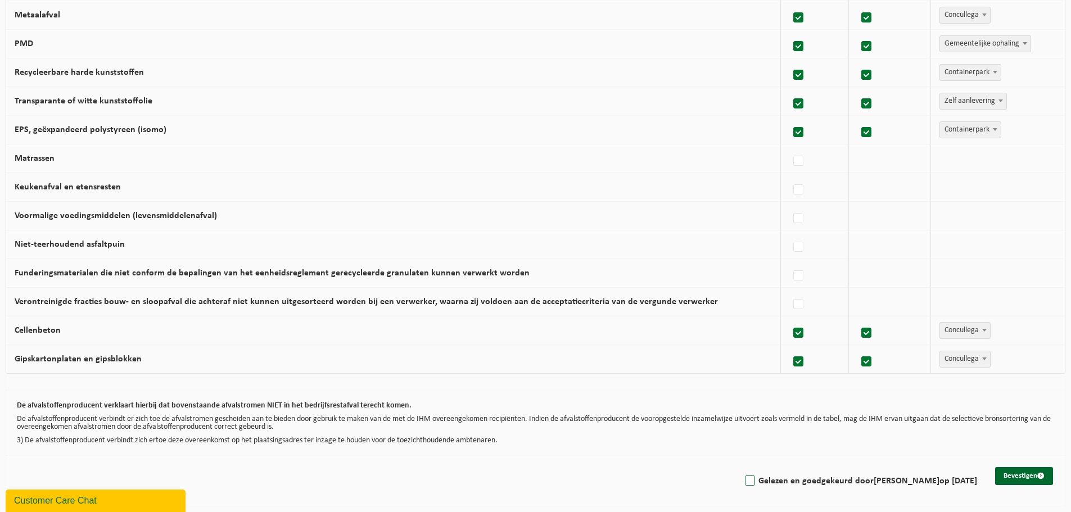
click at [779, 477] on label "Gelezen en goedgekeurd door ANNELIES LIBBRECHT op 05/09/25" at bounding box center [860, 481] width 234 height 17
click at [741, 467] on input "Gelezen en goedgekeurd door ANNELIES LIBBRECHT op 05/09/25" at bounding box center [740, 467] width 1 height 1
checkbox input "true"
click at [1003, 470] on button "Bevestigen" at bounding box center [1024, 476] width 58 height 18
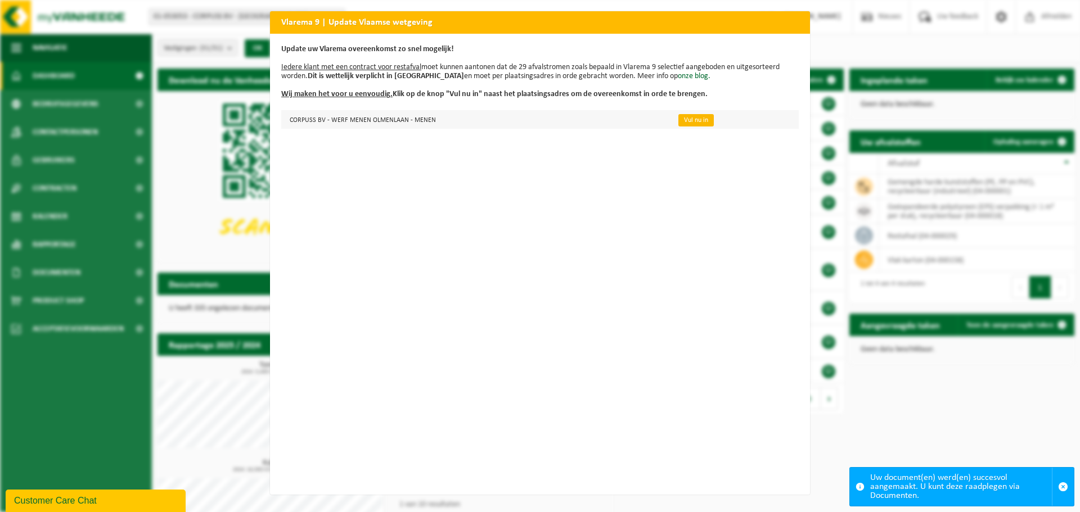
click at [684, 120] on link "Vul nu in" at bounding box center [695, 120] width 35 height 12
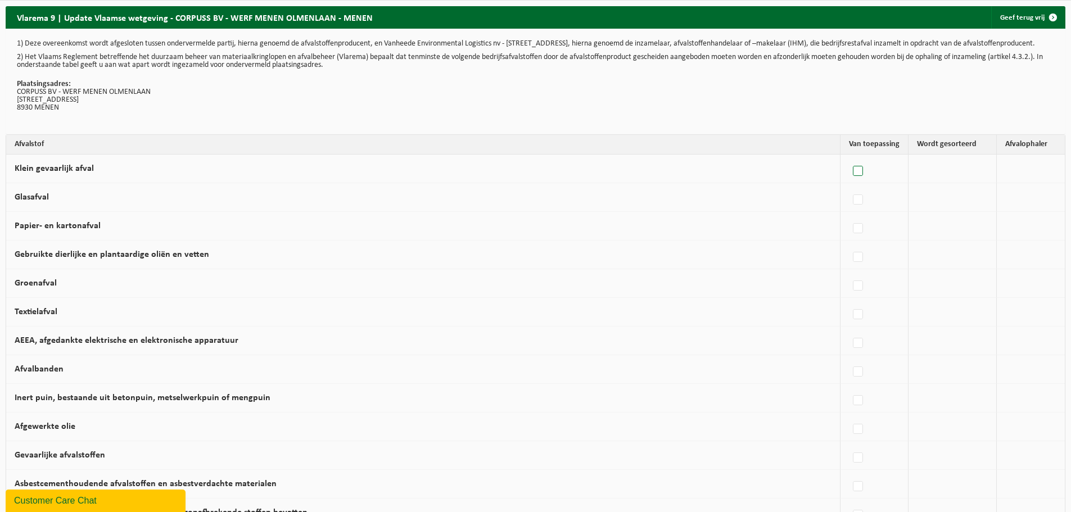
click at [854, 177] on label at bounding box center [859, 171] width 16 height 17
click at [849, 157] on input "Klein gevaarlijk afval" at bounding box center [848, 157] width 1 height 1
checkbox input "true"
click at [769, 232] on label at bounding box center [773, 228] width 16 height 17
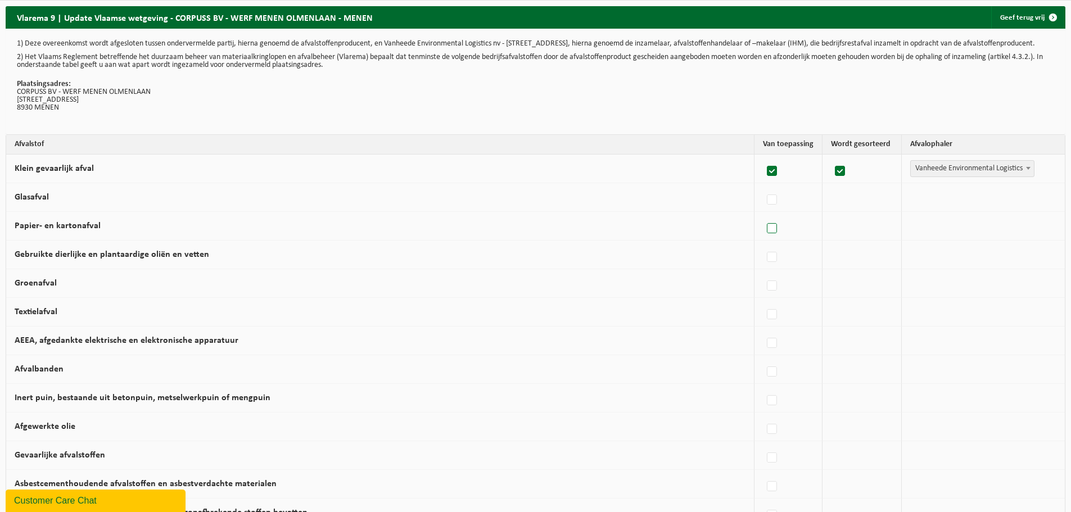
click at [763, 215] on input "Papier- en kartonafval" at bounding box center [762, 214] width 1 height 1
checkbox input "true"
click at [914, 165] on td "Vanheede Environmental Logistics Concullega Containerpark Gemeentelijke ophalin…" at bounding box center [983, 169] width 163 height 29
click at [918, 176] on span "Vanheede Environmental Logistics" at bounding box center [972, 169] width 123 height 16
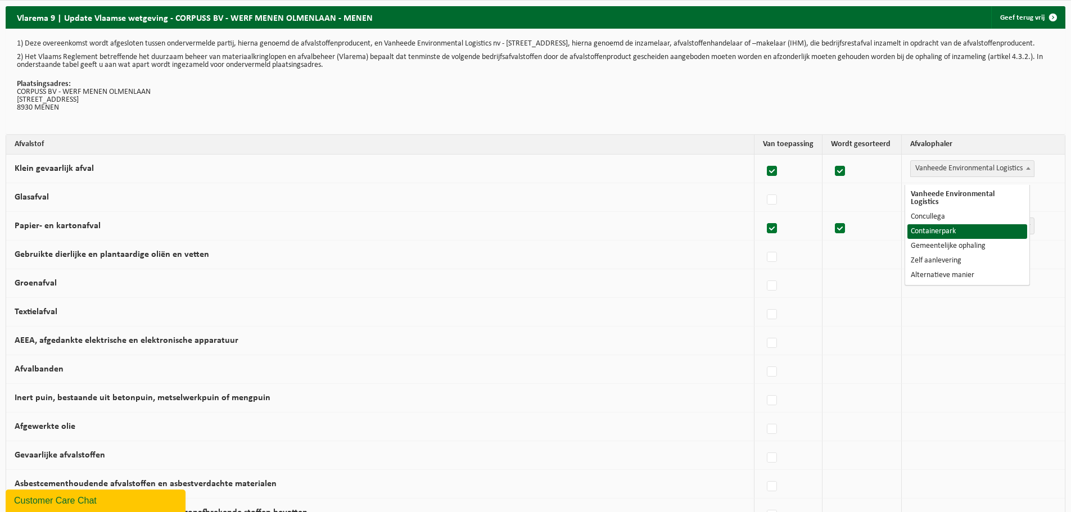
select select "Containerpark"
click at [922, 234] on span "Vanheede Environmental Logistics" at bounding box center [972, 226] width 123 height 16
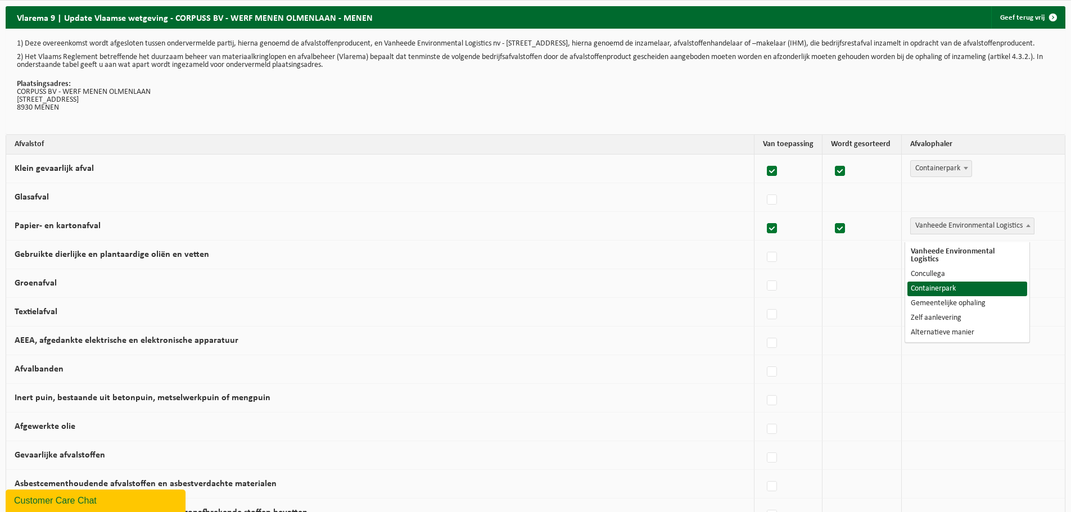
select select "Containerpark"
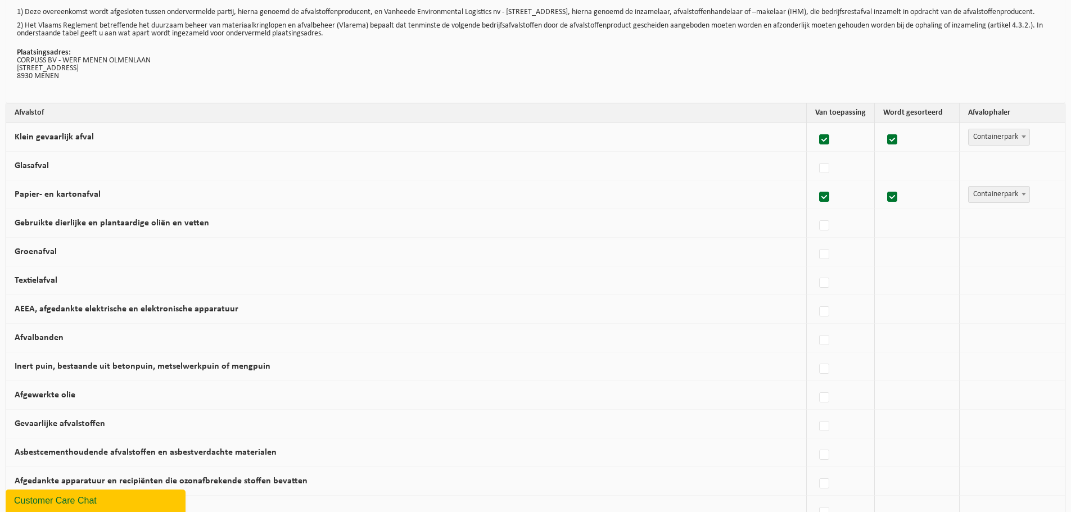
scroll to position [56, 0]
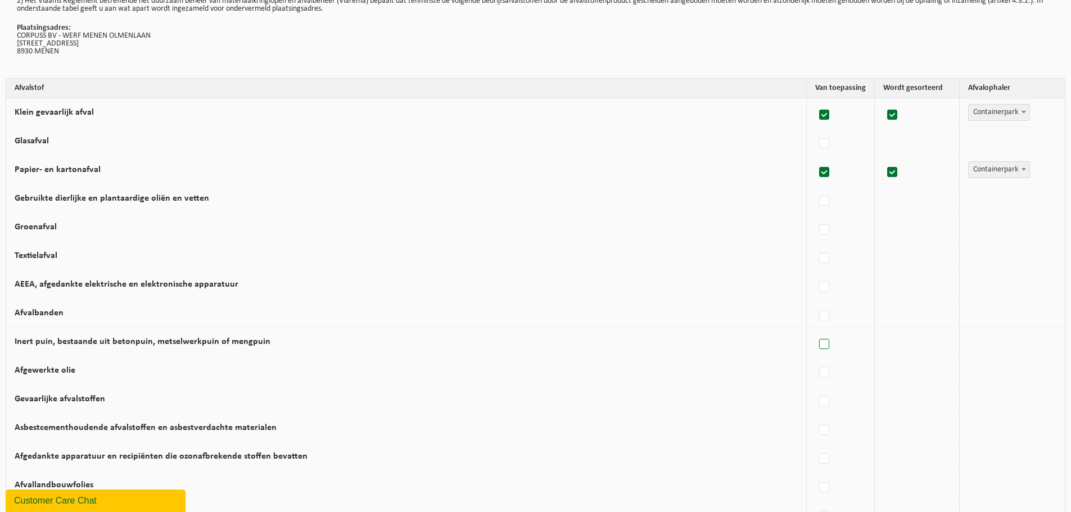
click at [821, 347] on label at bounding box center [825, 344] width 16 height 17
click at [815, 331] on input "Inert puin, bestaande uit betonpuin, metselwerkpuin of mengpuin" at bounding box center [815, 330] width 1 height 1
checkbox input "true"
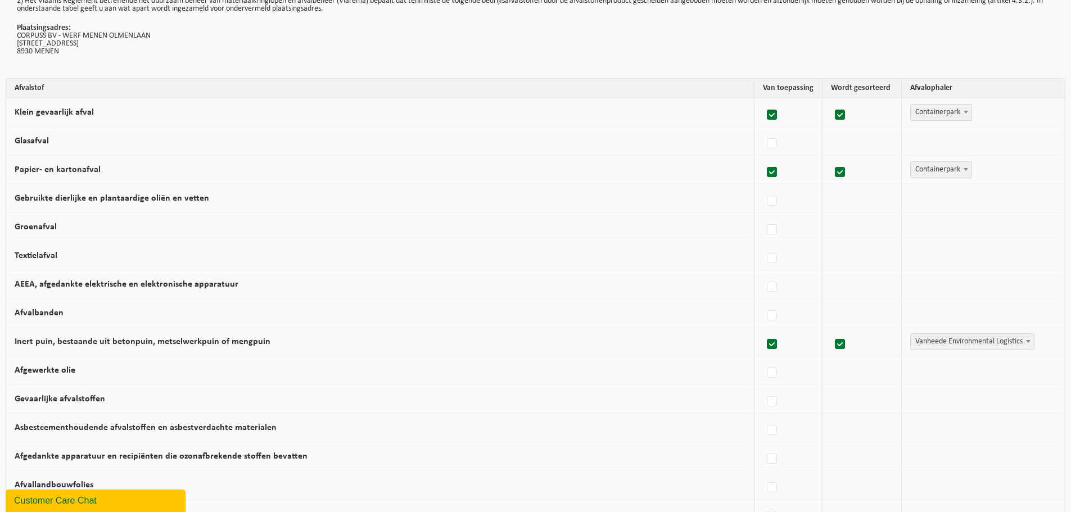
click at [931, 346] on span "Vanheede Environmental Logistics" at bounding box center [972, 342] width 123 height 16
select select "Concullega"
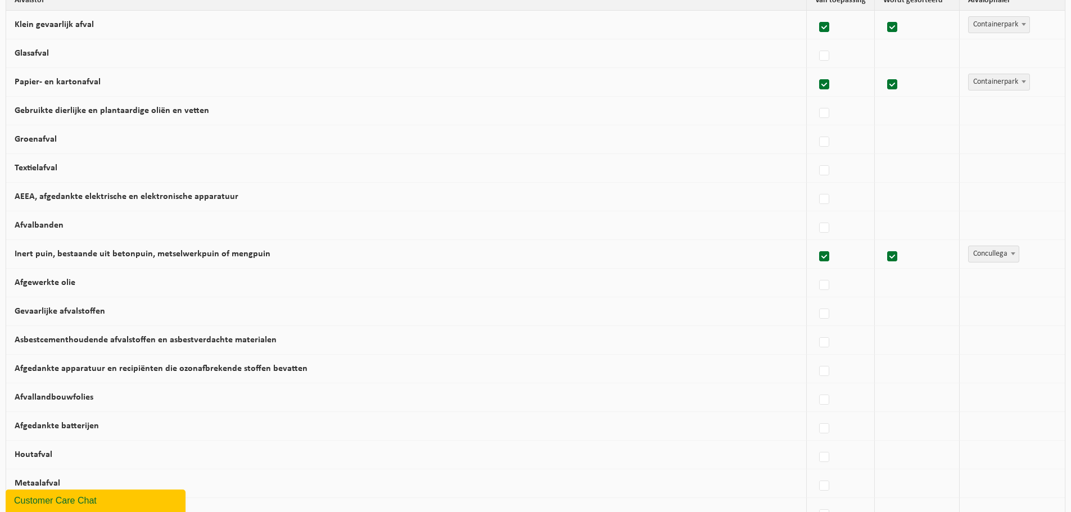
scroll to position [169, 0]
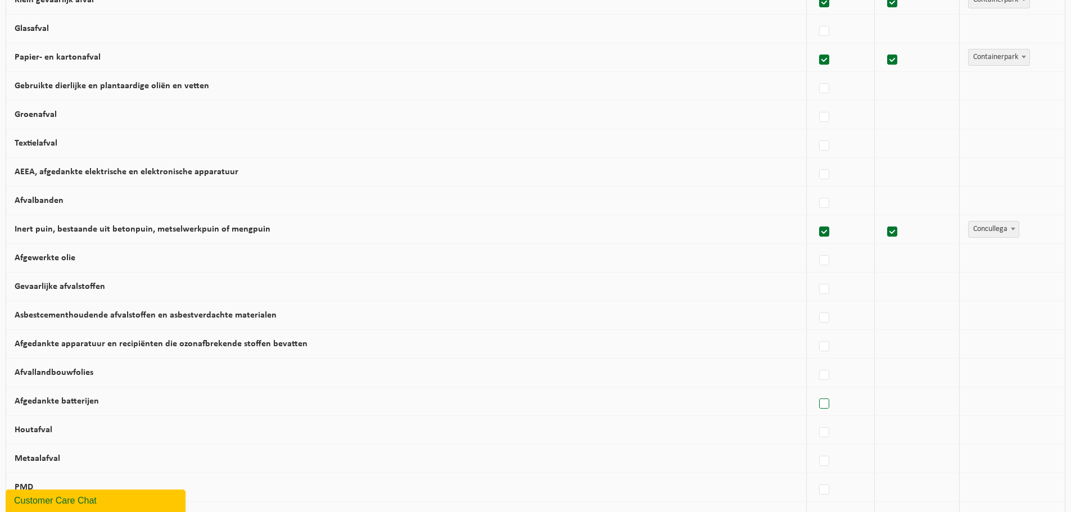
click at [821, 411] on label at bounding box center [825, 404] width 16 height 17
click at [815, 390] on input "Afgedankte batterijen" at bounding box center [815, 390] width 1 height 1
checkbox input "true"
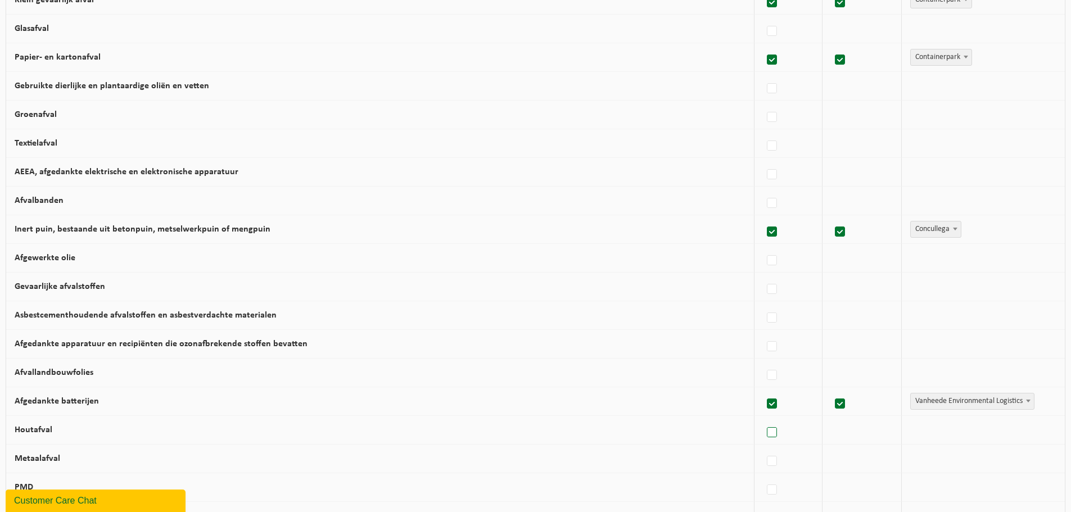
click at [765, 440] on label at bounding box center [773, 432] width 16 height 17
click at [763, 419] on input "Houtafval" at bounding box center [762, 418] width 1 height 1
checkbox input "true"
click at [765, 463] on label at bounding box center [773, 461] width 16 height 17
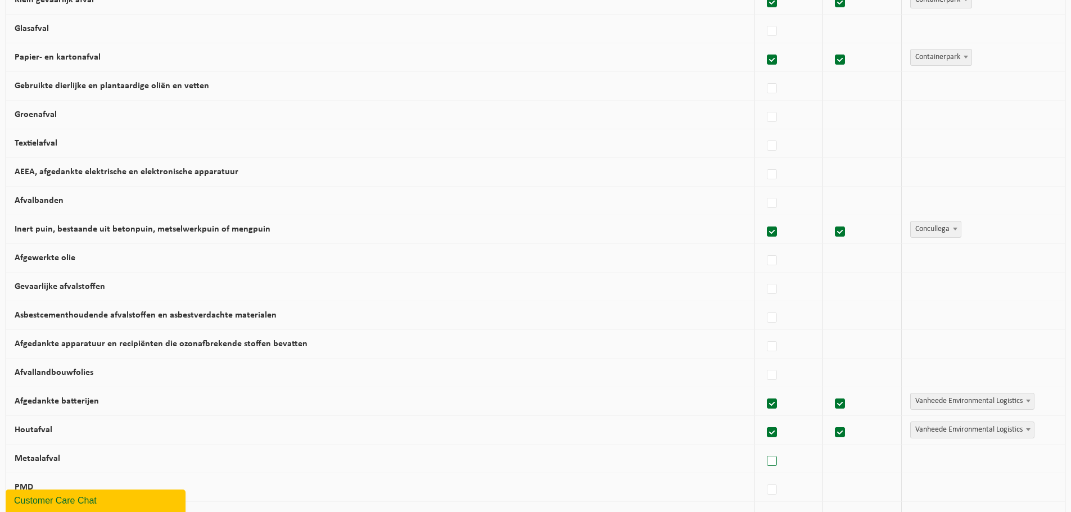
click at [763, 448] on input "Metaalafval" at bounding box center [762, 447] width 1 height 1
checkbox input "true"
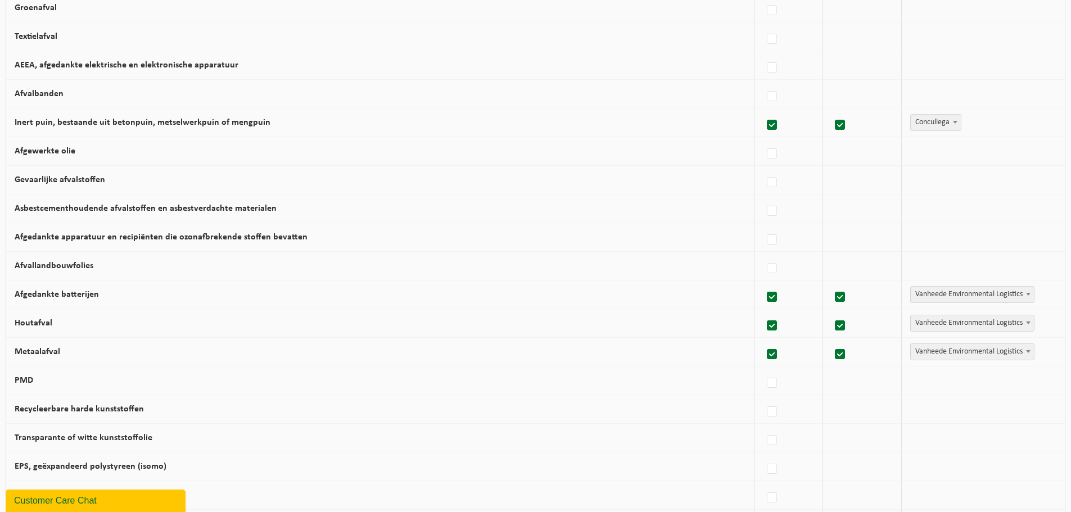
scroll to position [281, 0]
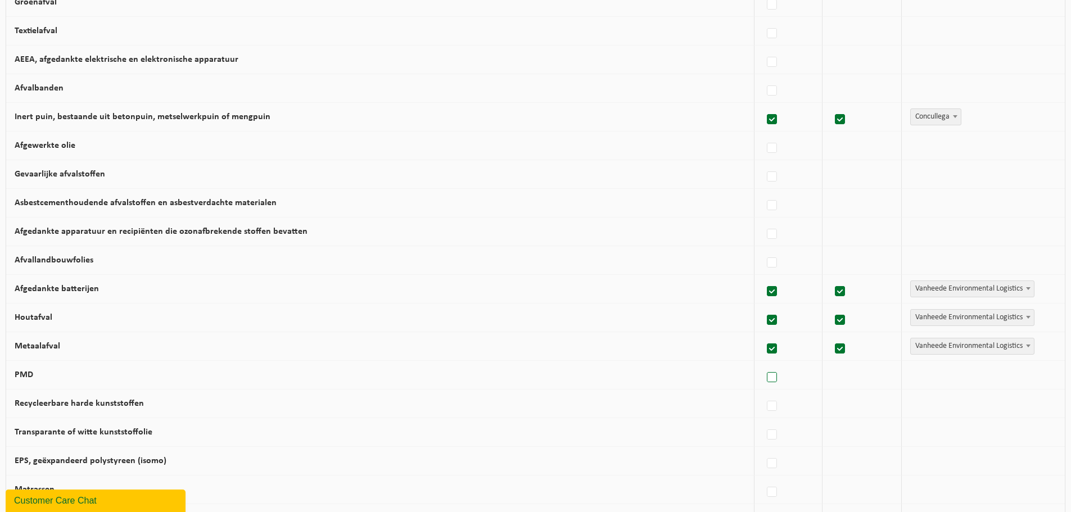
click at [765, 383] on label at bounding box center [773, 377] width 16 height 17
click at [763, 364] on input "PMD" at bounding box center [762, 363] width 1 height 1
checkbox input "true"
click at [765, 410] on label at bounding box center [773, 406] width 16 height 17
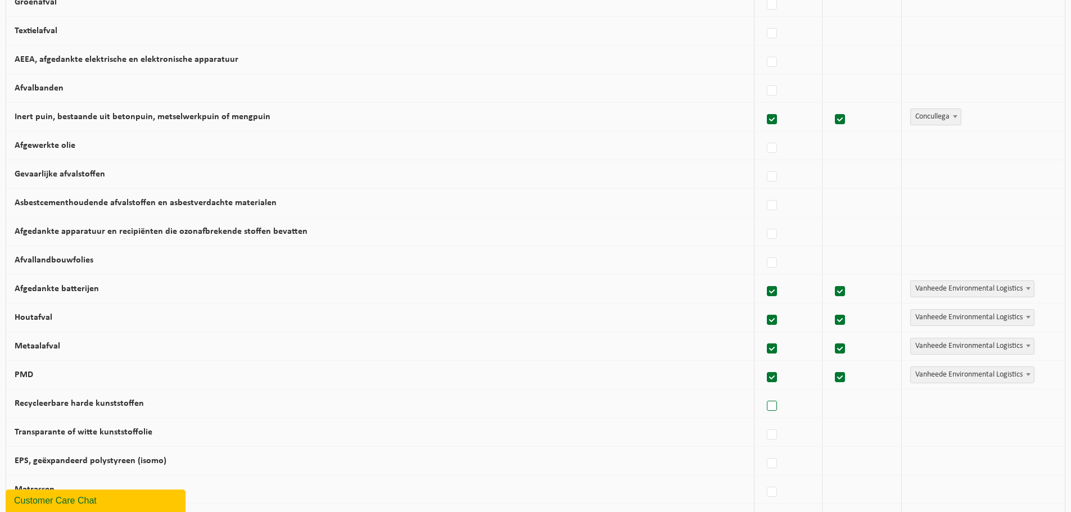
click at [763, 392] on input "Recycleerbare harde kunststoffen" at bounding box center [762, 392] width 1 height 1
checkbox input "true"
click at [766, 444] on label at bounding box center [773, 435] width 16 height 17
click at [763, 421] on input "Transparante of witte kunststoffolie" at bounding box center [762, 421] width 1 height 1
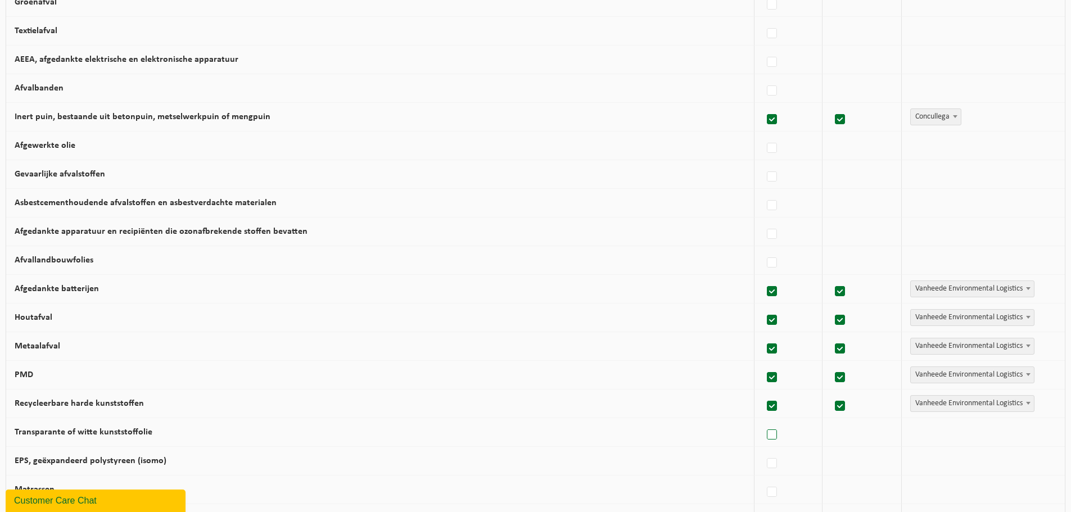
checkbox input "true"
click at [766, 467] on label at bounding box center [773, 463] width 16 height 17
click at [763, 450] on input "EPS, geëxpandeerd polystyreen (isomo)" at bounding box center [762, 449] width 1 height 1
checkbox input "true"
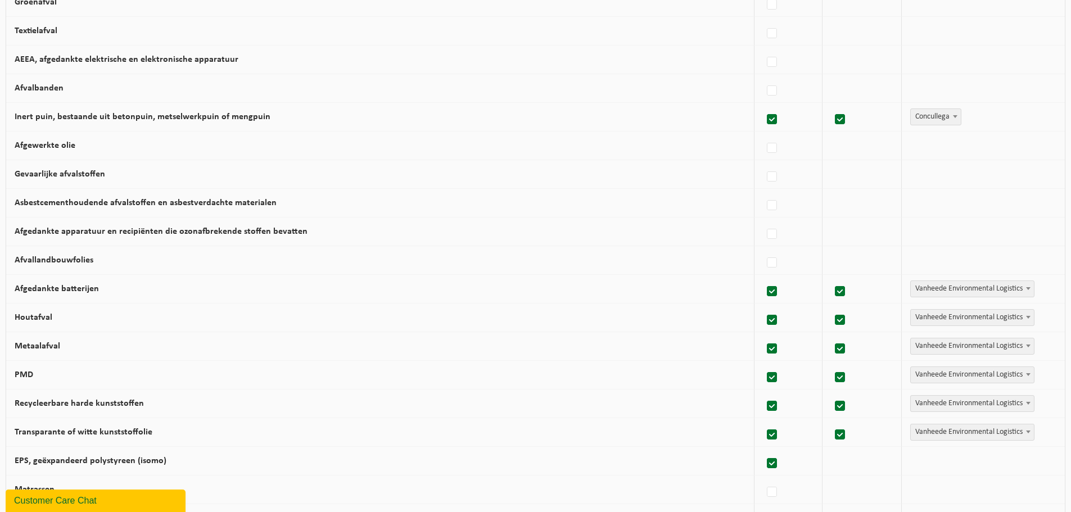
checkbox input "true"
click at [967, 289] on span "Vanheede Environmental Logistics" at bounding box center [972, 289] width 123 height 16
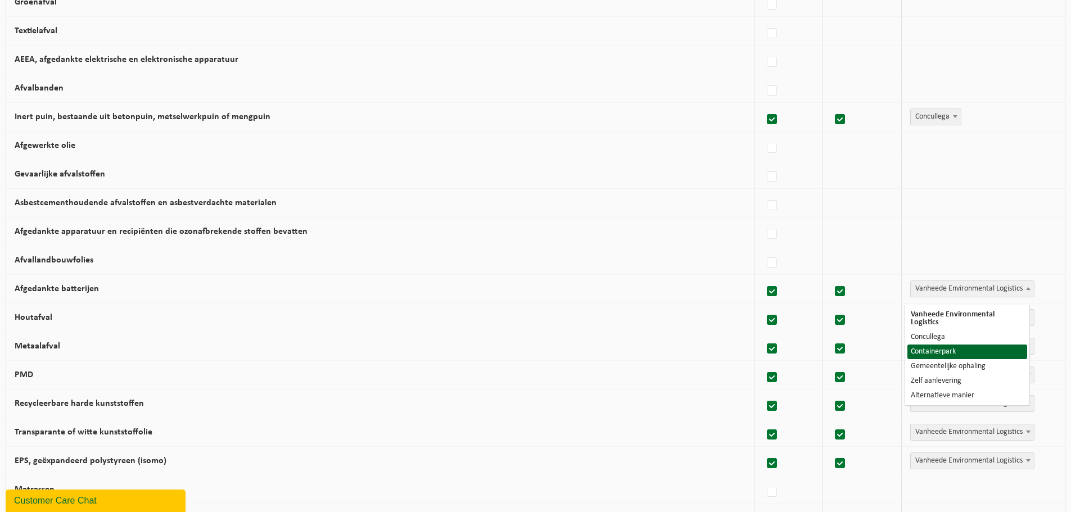
select select "Containerpark"
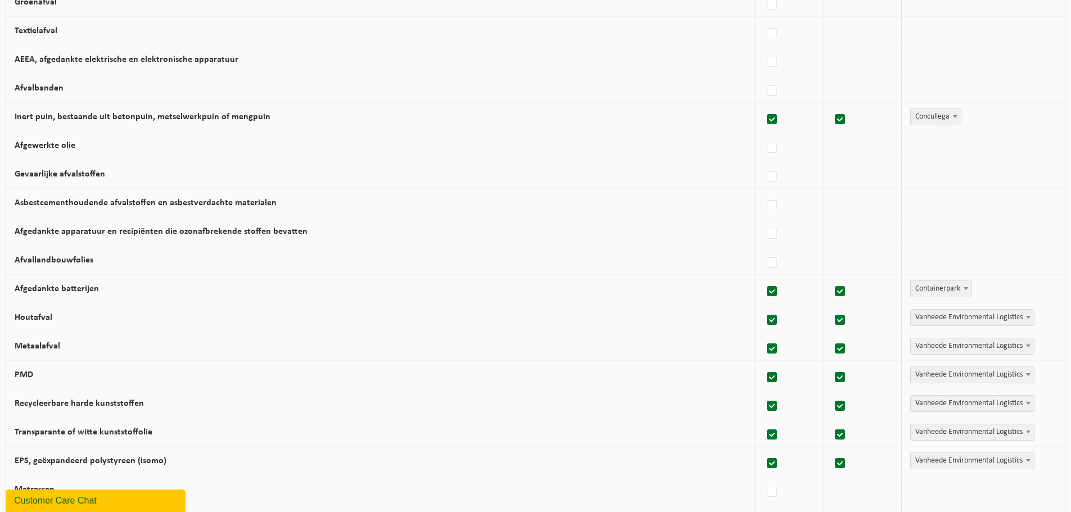
click at [951, 326] on span "Vanheede Environmental Logistics" at bounding box center [972, 318] width 123 height 16
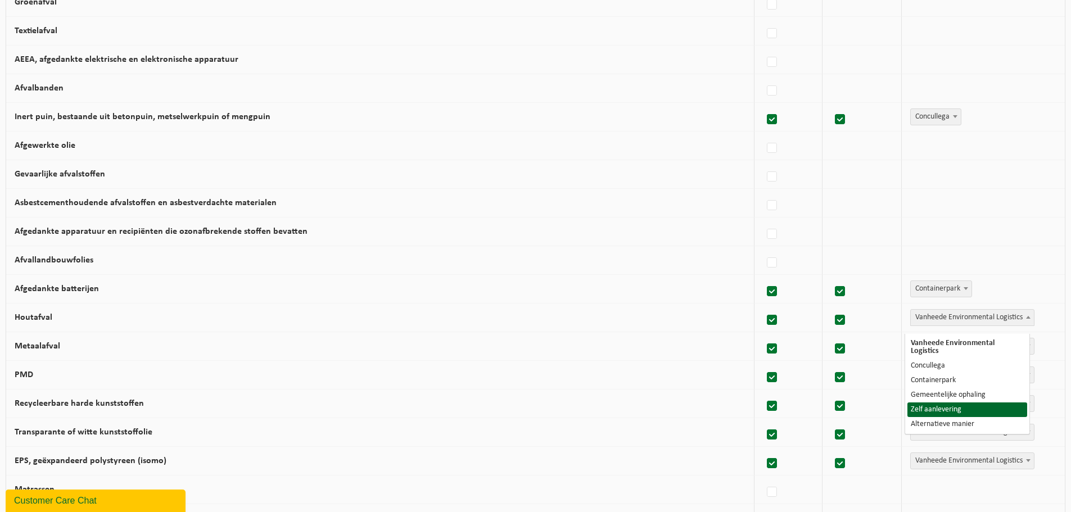
select select "Zelf aanlevering"
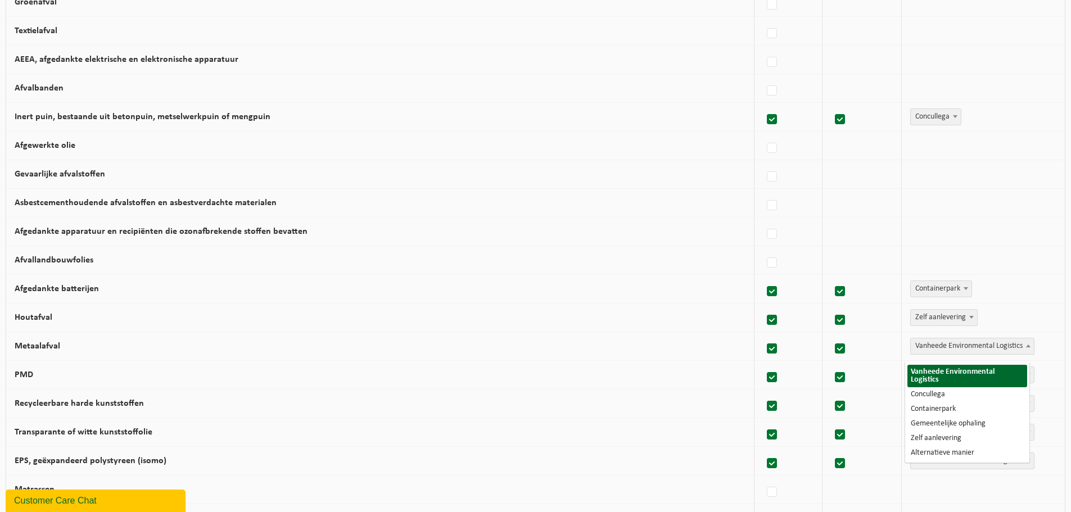
click at [944, 353] on span "Vanheede Environmental Logistics" at bounding box center [972, 346] width 123 height 16
select select "Concullega"
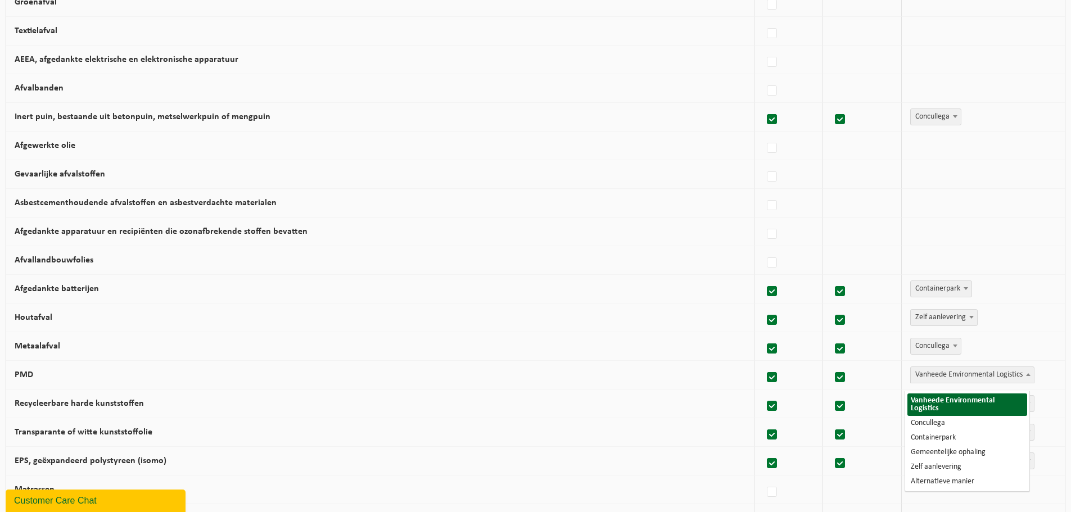
click at [942, 376] on span "Vanheede Environmental Logistics" at bounding box center [972, 375] width 123 height 16
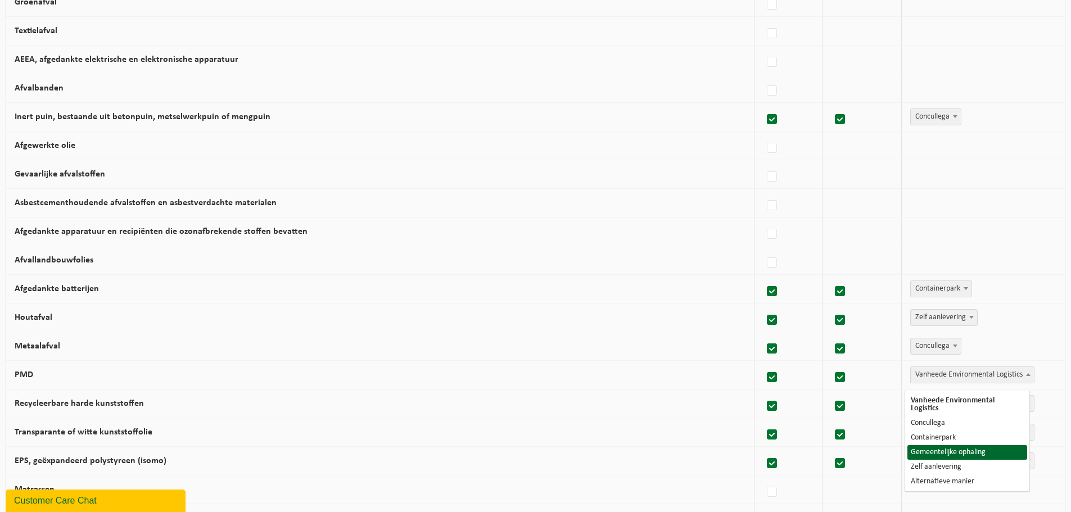
select select "Gemeentelijke ophaling"
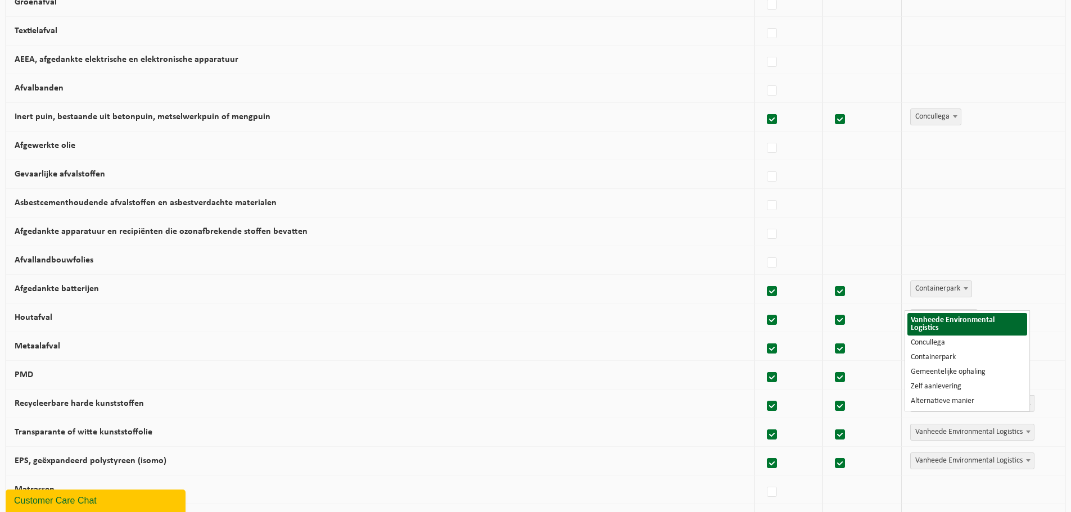
click at [937, 409] on span "Vanheede Environmental Logistics" at bounding box center [972, 404] width 123 height 16
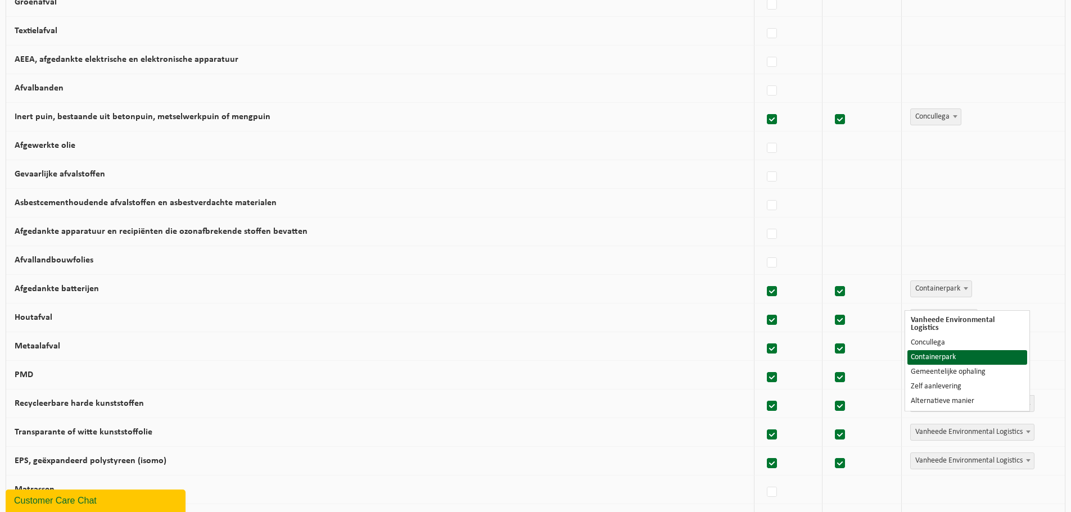
select select "Containerpark"
click at [941, 437] on span "Vanheede Environmental Logistics" at bounding box center [972, 432] width 123 height 16
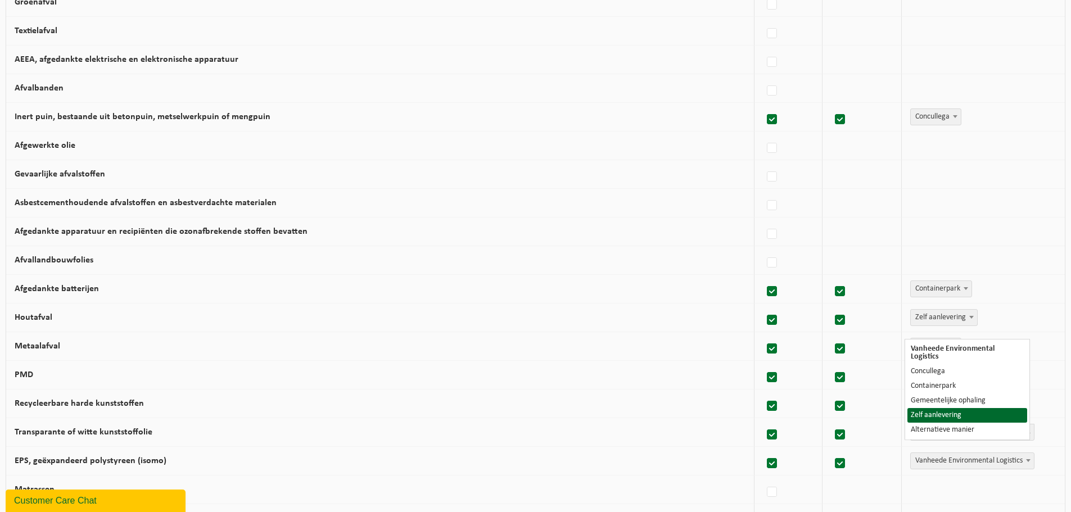
select select "Zelf aanlevering"
click at [937, 469] on span "Vanheede Environmental Logistics" at bounding box center [972, 461] width 123 height 16
select select "Containerpark"
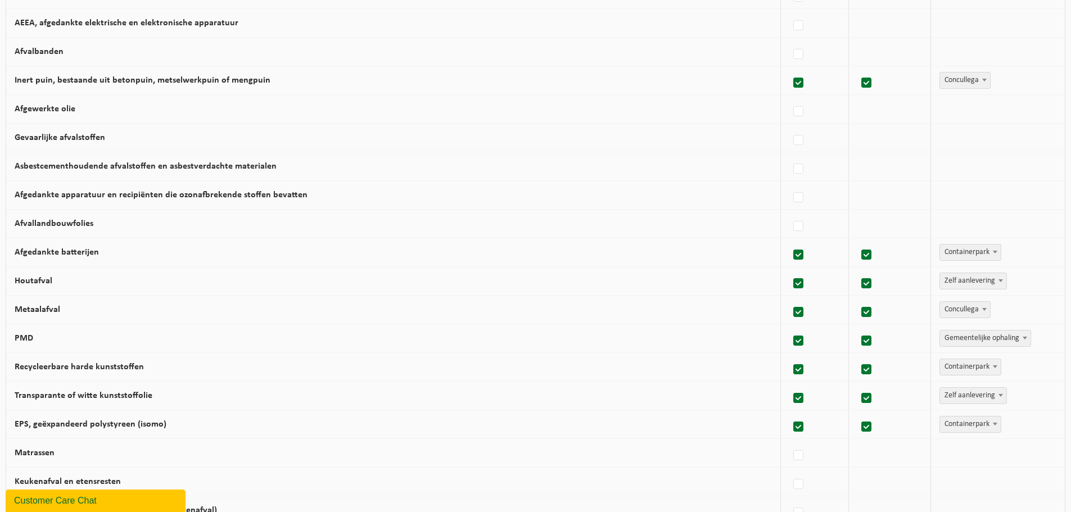
scroll to position [562, 0]
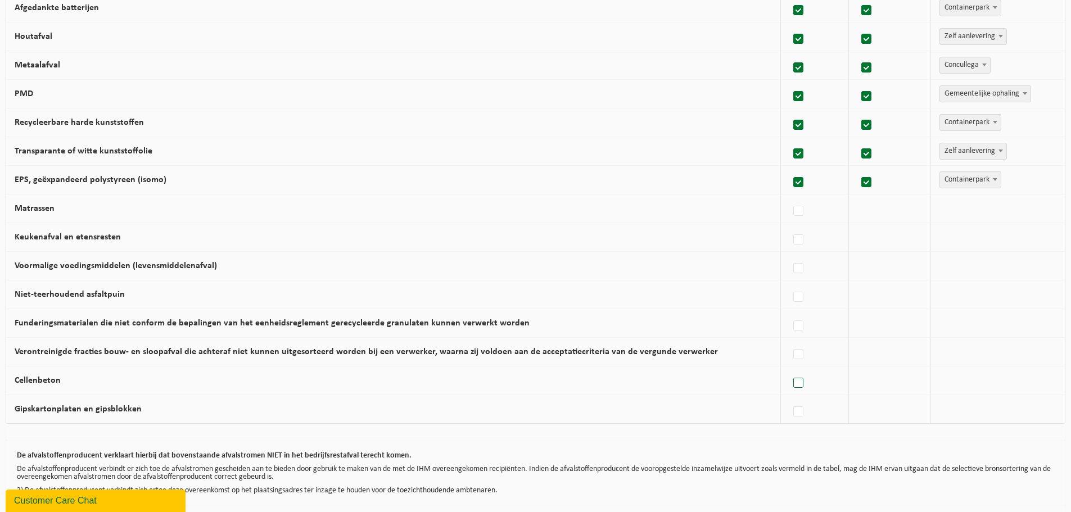
click at [801, 392] on label at bounding box center [799, 383] width 16 height 17
click at [789, 369] on input "Cellenbeton" at bounding box center [789, 369] width 1 height 1
checkbox input "true"
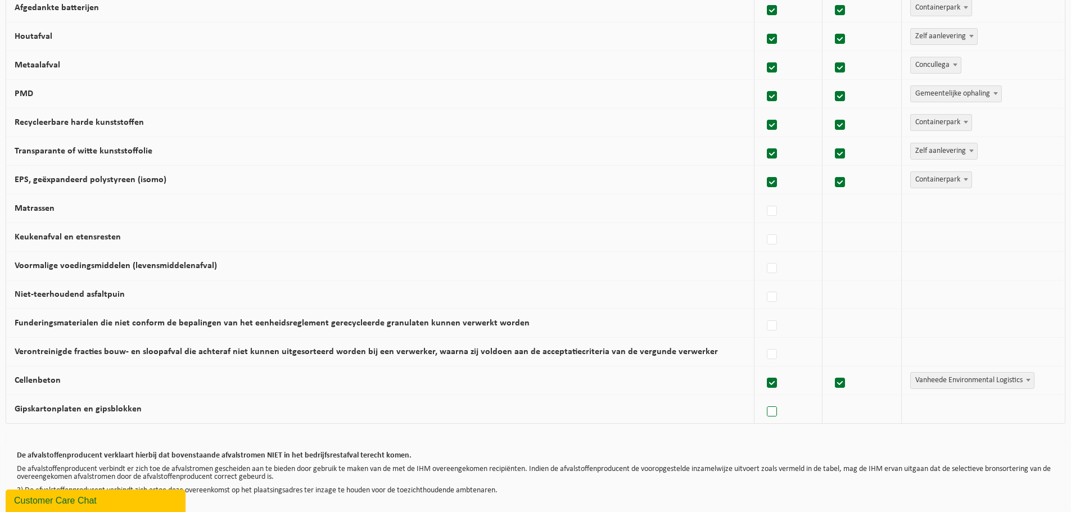
click at [767, 420] on label at bounding box center [773, 412] width 16 height 17
click at [763, 398] on input "Gipskartonplaten en gipsblokken" at bounding box center [762, 398] width 1 height 1
checkbox input "true"
click at [945, 386] on span "Vanheede Environmental Logistics" at bounding box center [972, 381] width 123 height 16
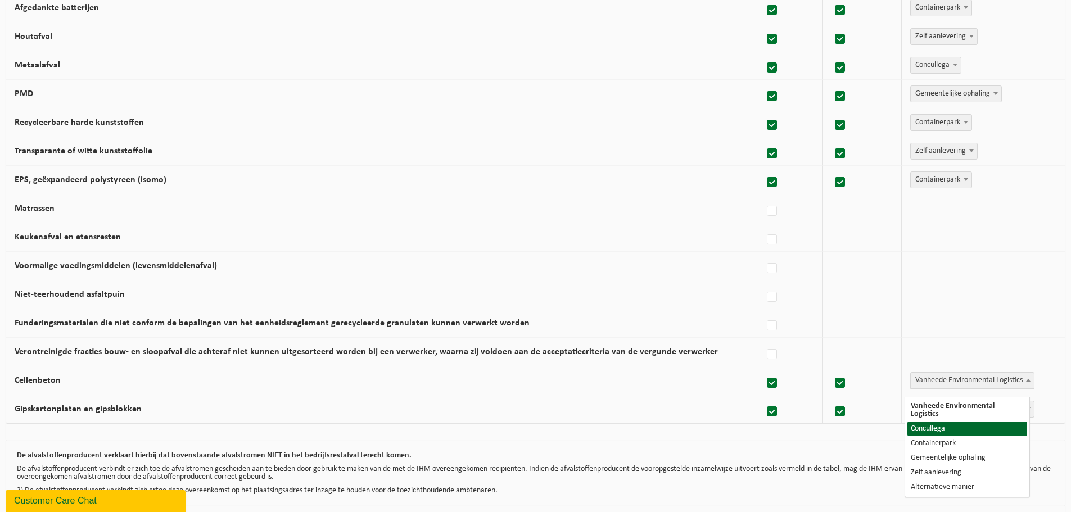
select select "Concullega"
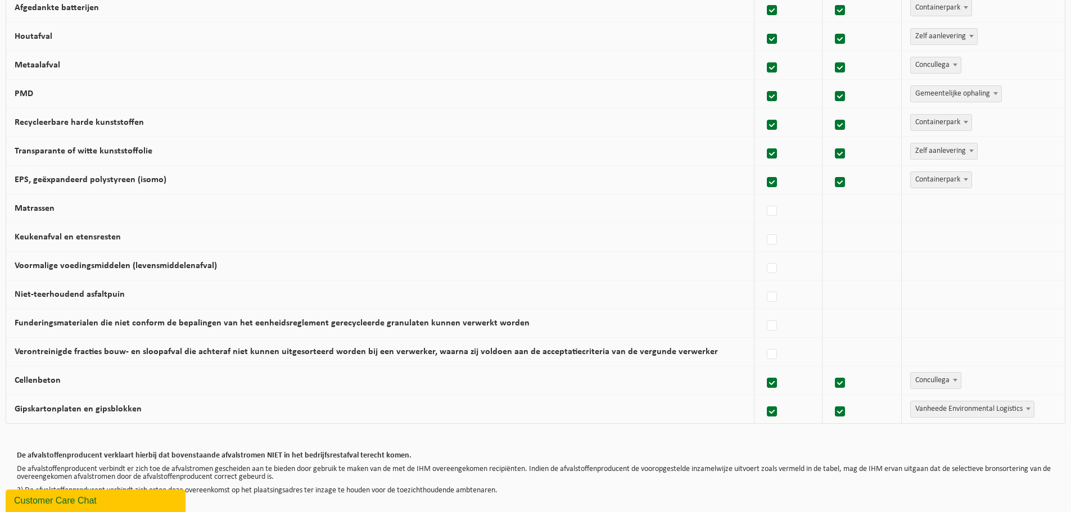
click at [943, 414] on span "Vanheede Environmental Logistics" at bounding box center [972, 409] width 123 height 16
select select "Concullega"
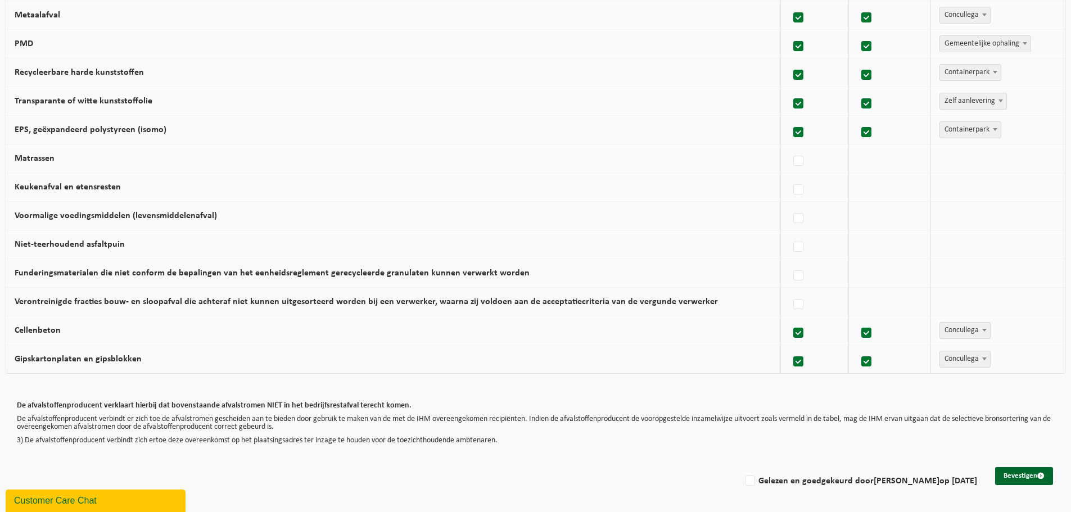
scroll to position [620, 0]
click at [838, 484] on label "Gelezen en goedgekeurd door ANNELIES LIBBRECHT op 05/09/25" at bounding box center [860, 481] width 234 height 17
click at [741, 467] on input "Gelezen en goedgekeurd door ANNELIES LIBBRECHT op 05/09/25" at bounding box center [740, 467] width 1 height 1
checkbox input "true"
click at [1014, 472] on button "Bevestigen" at bounding box center [1024, 476] width 58 height 18
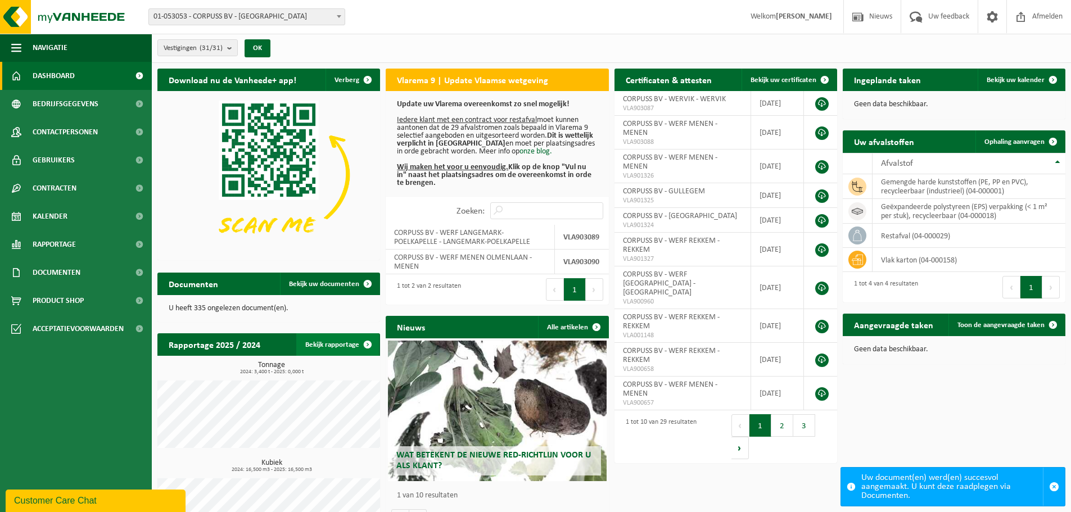
click at [350, 341] on link "Bekijk rapportage" at bounding box center [337, 344] width 83 height 22
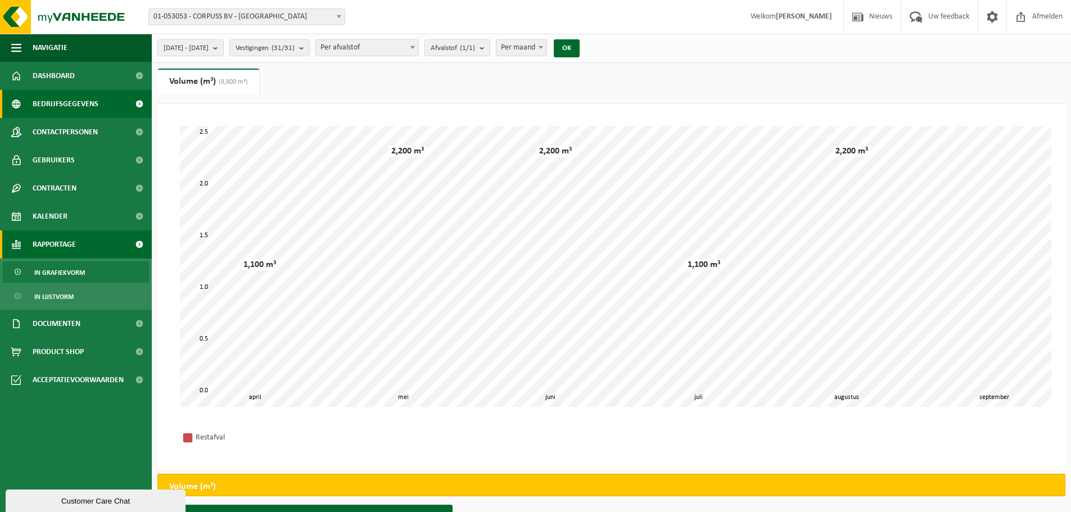
click at [59, 101] on span "Bedrijfsgegevens" at bounding box center [66, 104] width 66 height 28
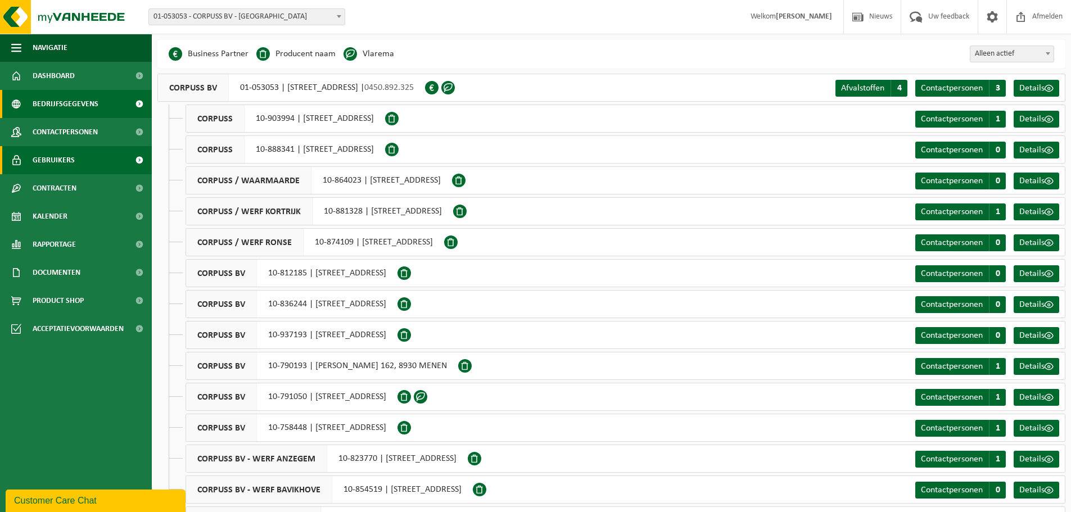
click at [51, 163] on span "Gebruikers" at bounding box center [54, 160] width 42 height 28
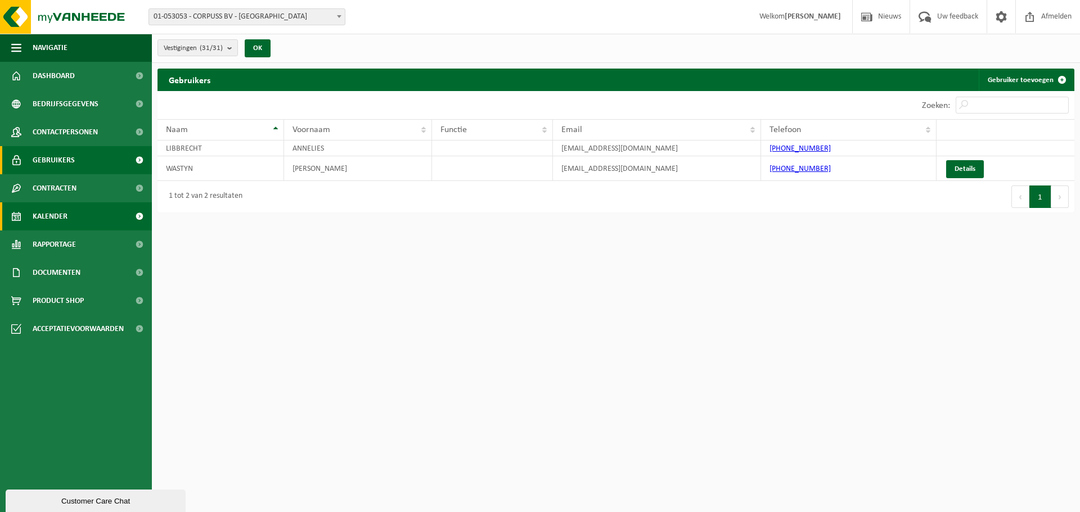
click at [53, 213] on span "Kalender" at bounding box center [50, 216] width 35 height 28
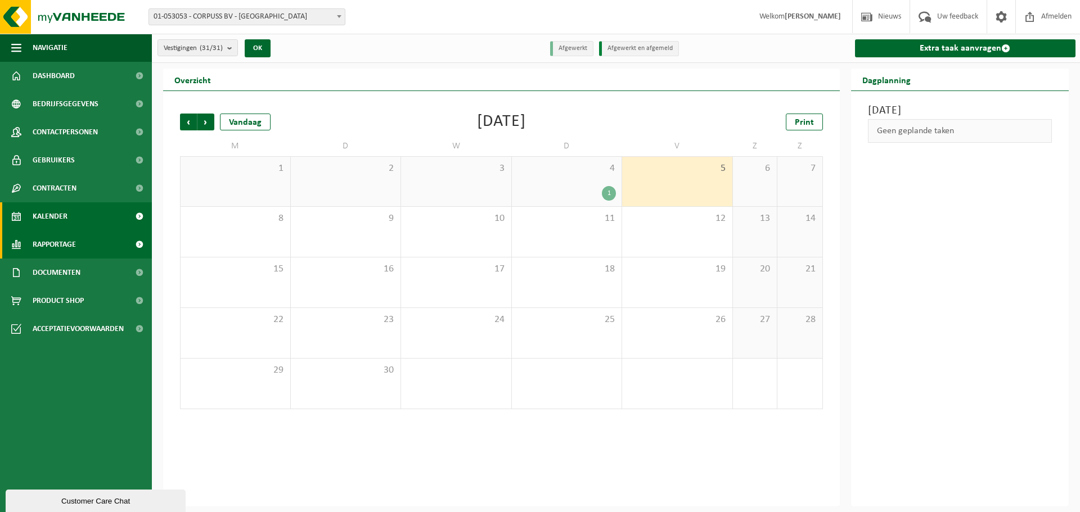
click at [55, 245] on span "Rapportage" at bounding box center [54, 245] width 43 height 28
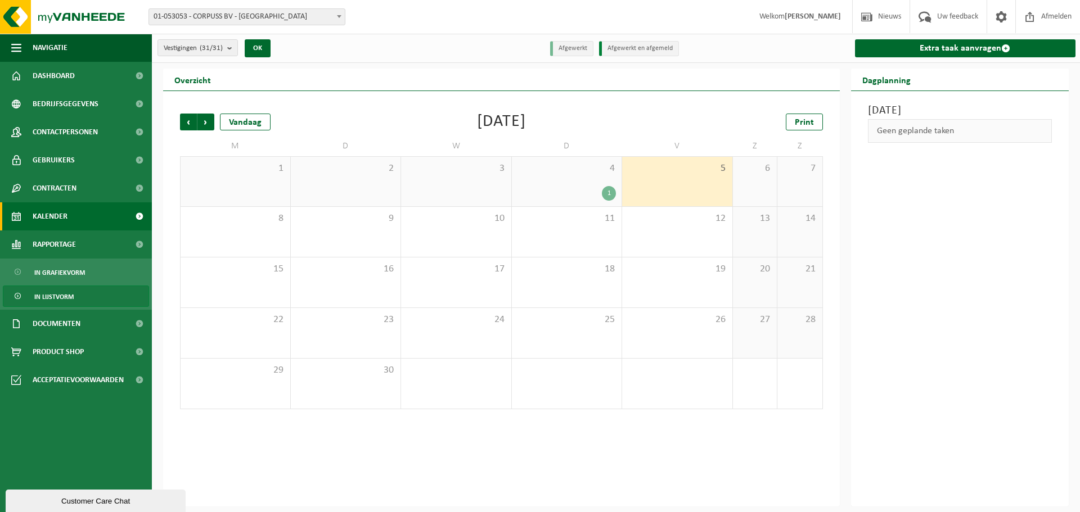
click at [51, 295] on span "In lijstvorm" at bounding box center [53, 296] width 39 height 21
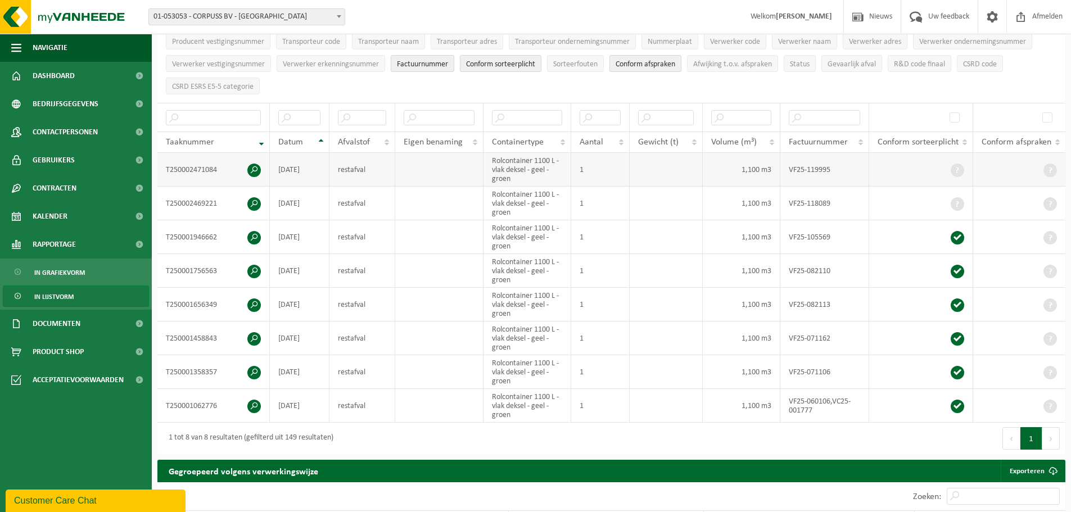
scroll to position [56, 0]
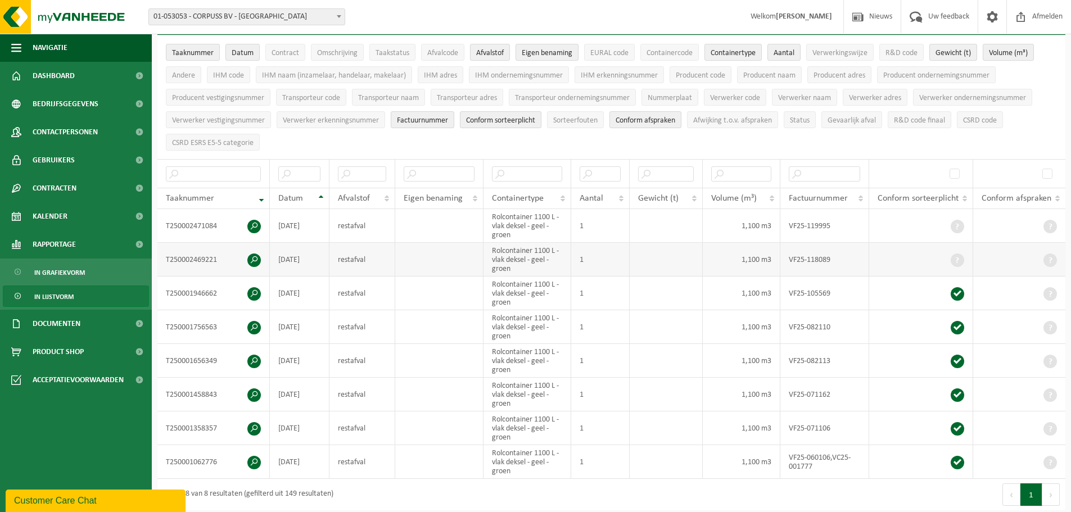
click at [253, 254] on span at bounding box center [253, 260] width 13 height 13
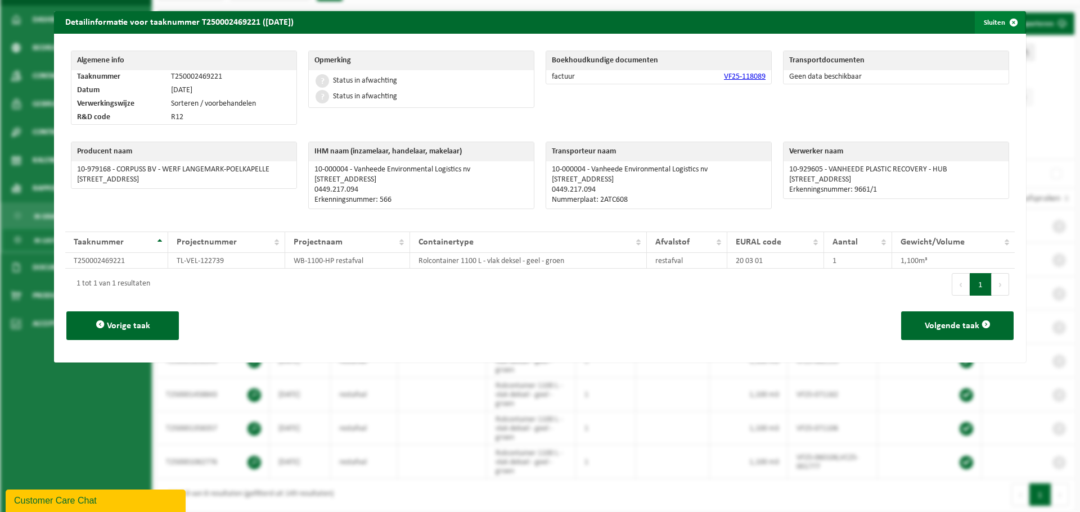
click at [1006, 18] on span "button" at bounding box center [1013, 22] width 22 height 22
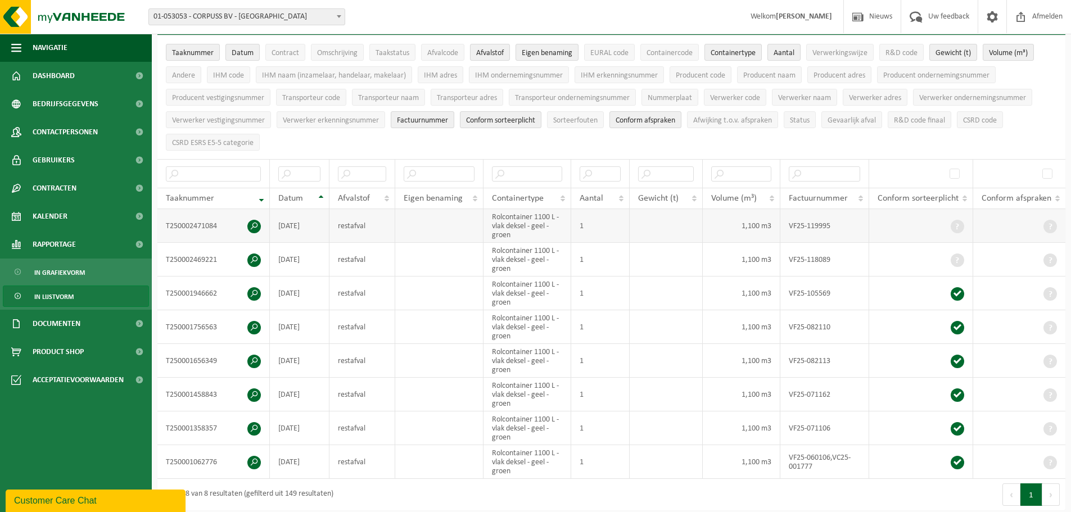
click at [513, 217] on td "Rolcontainer 1100 L - vlak deksel - geel - groen" at bounding box center [528, 226] width 88 height 34
click at [254, 223] on span at bounding box center [253, 226] width 13 height 13
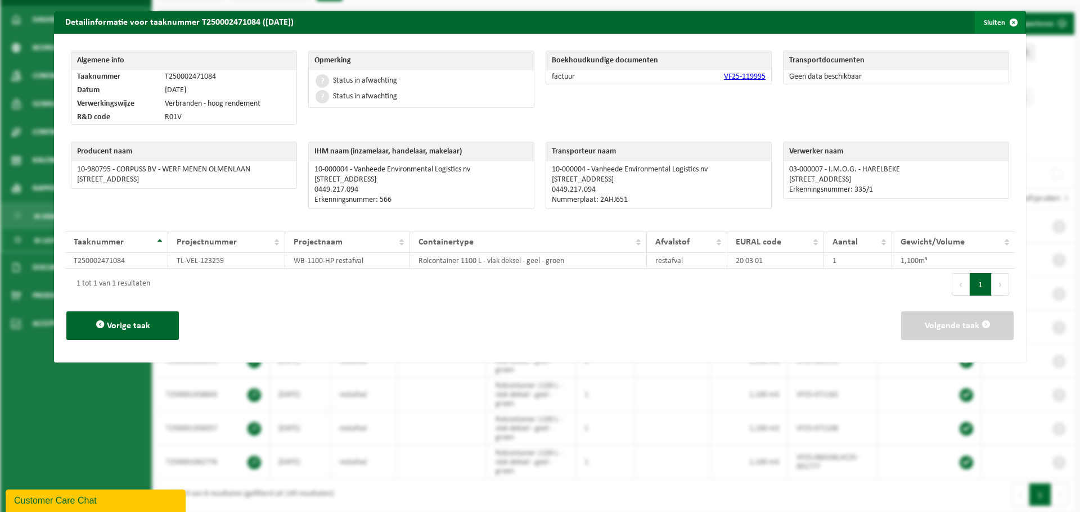
click at [1005, 23] on span "button" at bounding box center [1013, 22] width 22 height 22
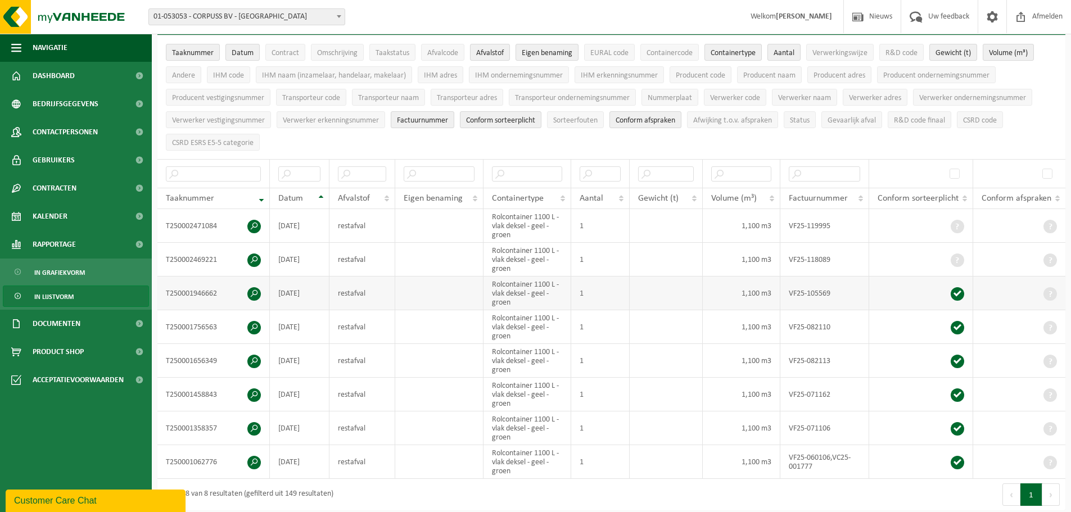
click at [258, 291] on span at bounding box center [253, 293] width 13 height 13
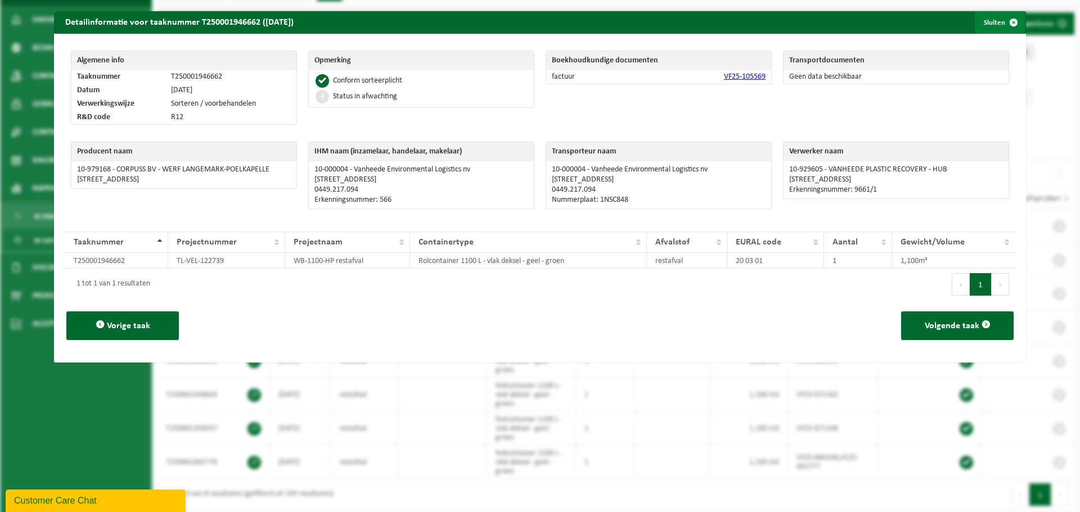
click at [1004, 24] on span "button" at bounding box center [1013, 22] width 22 height 22
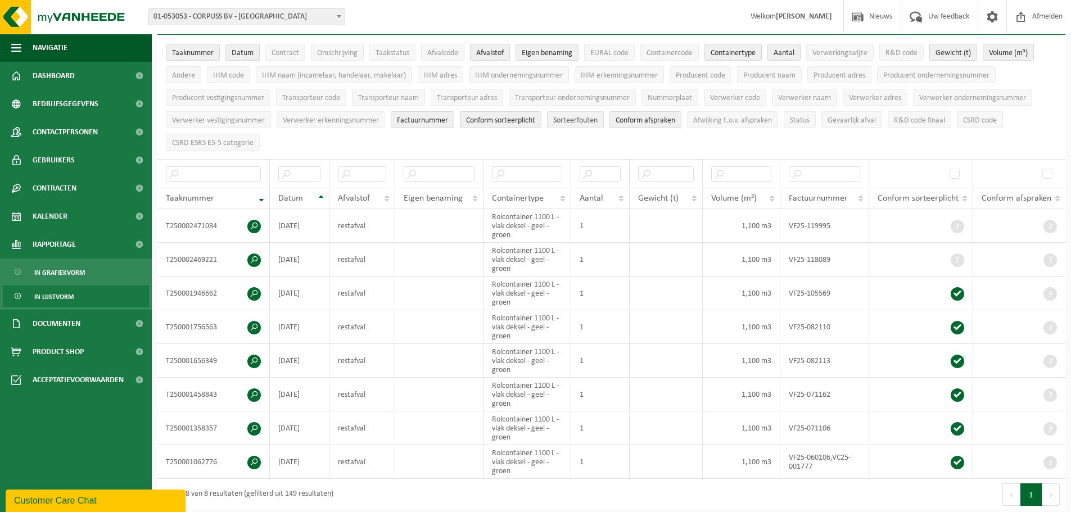
click at [597, 116] on span "Sorteerfouten" at bounding box center [575, 120] width 44 height 8
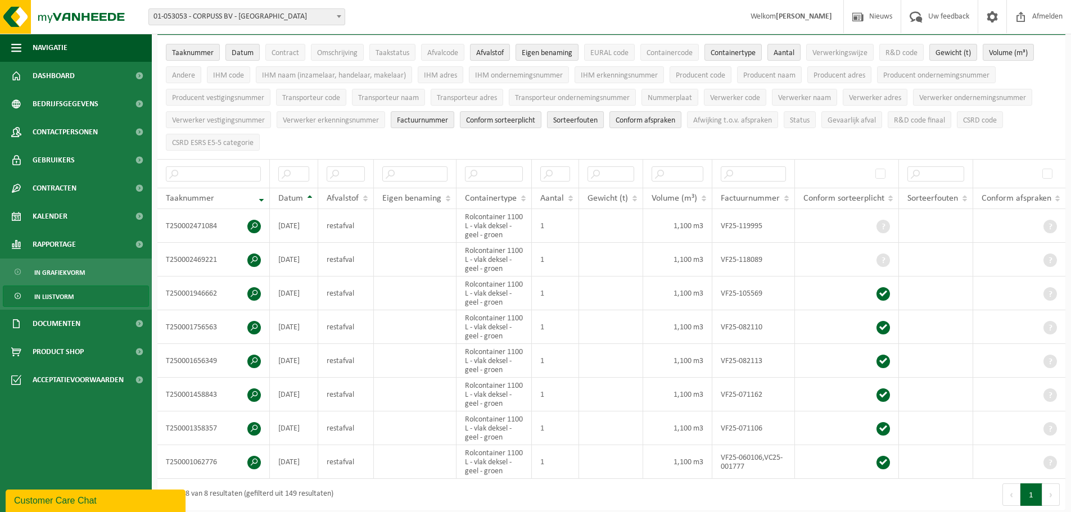
click at [597, 116] on span "Sorteerfouten" at bounding box center [575, 120] width 44 height 8
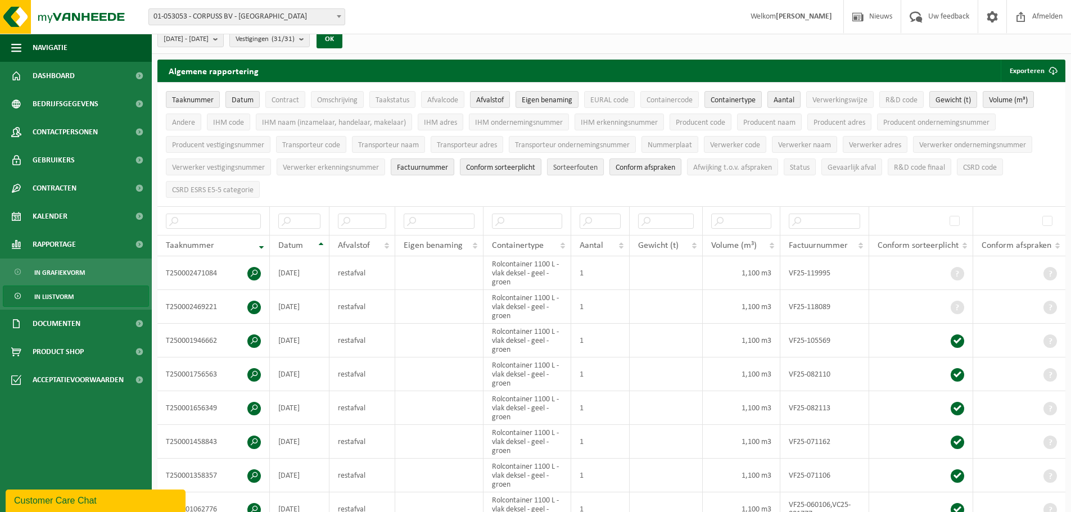
scroll to position [0, 0]
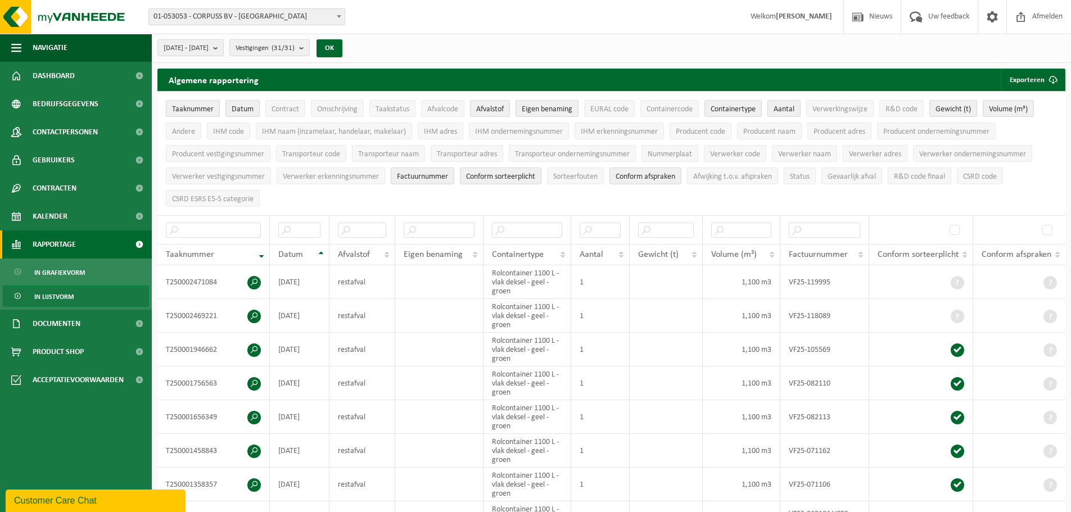
click at [57, 241] on span "Rapportage" at bounding box center [54, 245] width 43 height 28
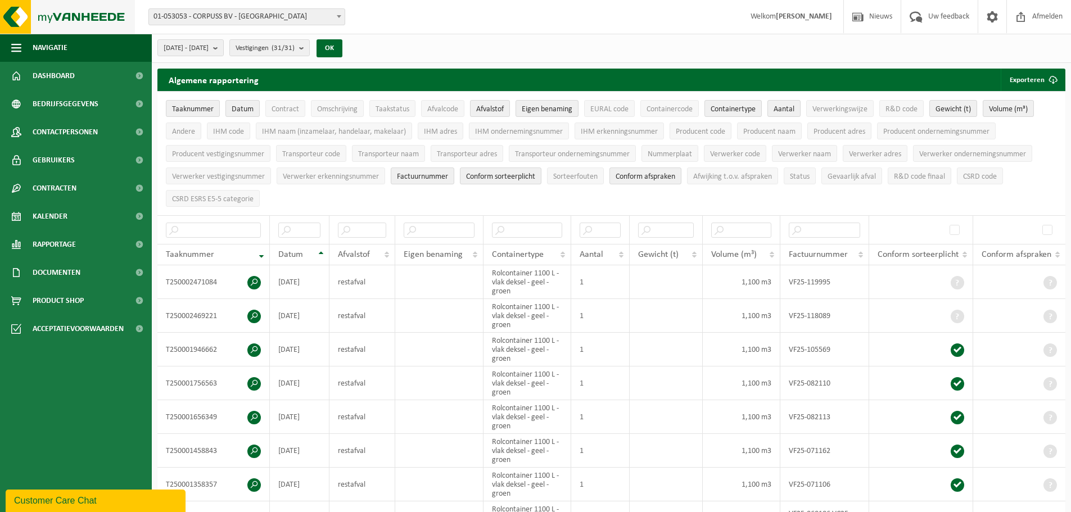
click at [56, 11] on img at bounding box center [67, 17] width 135 height 34
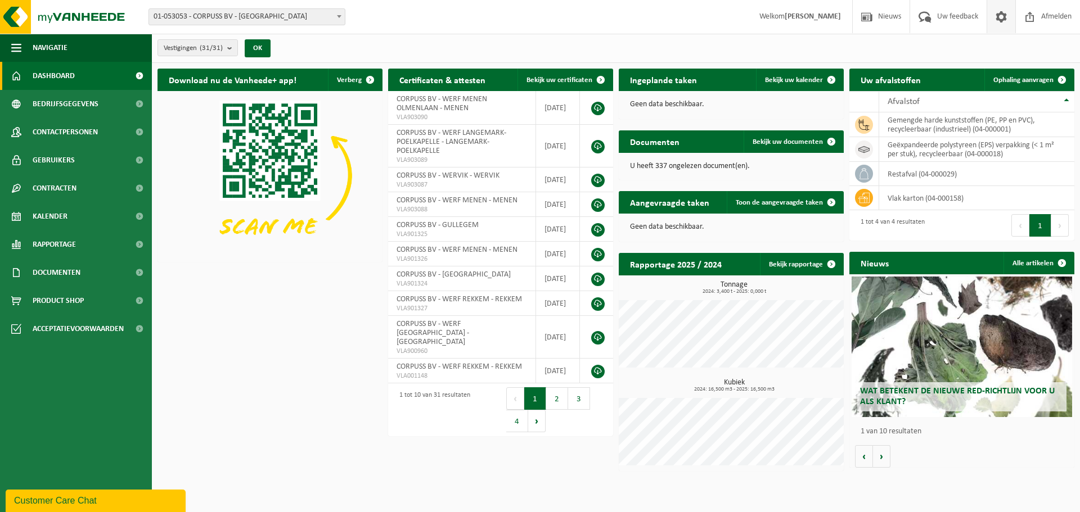
click at [1005, 13] on span at bounding box center [1000, 16] width 17 height 33
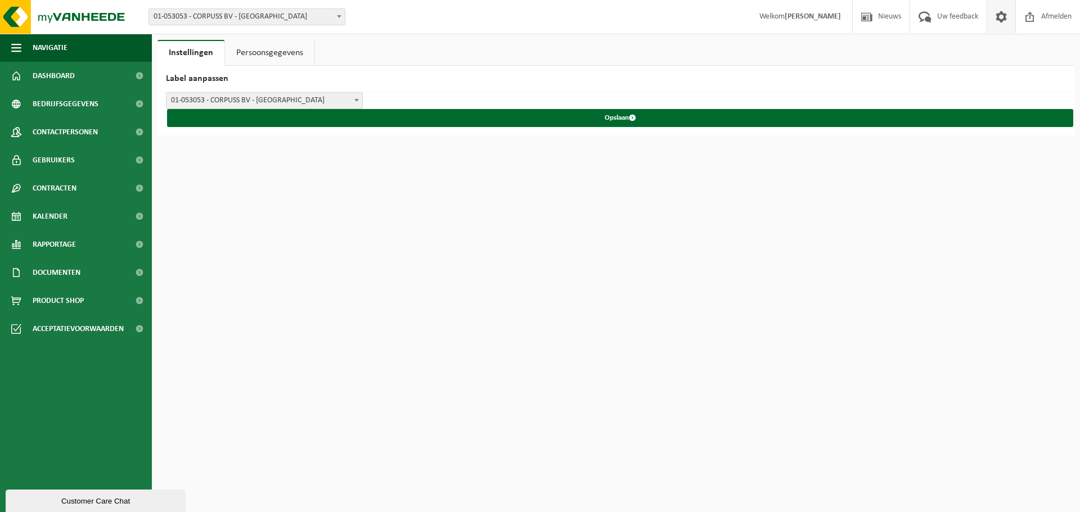
click at [245, 48] on link "Persoonsgegevens" at bounding box center [269, 53] width 89 height 26
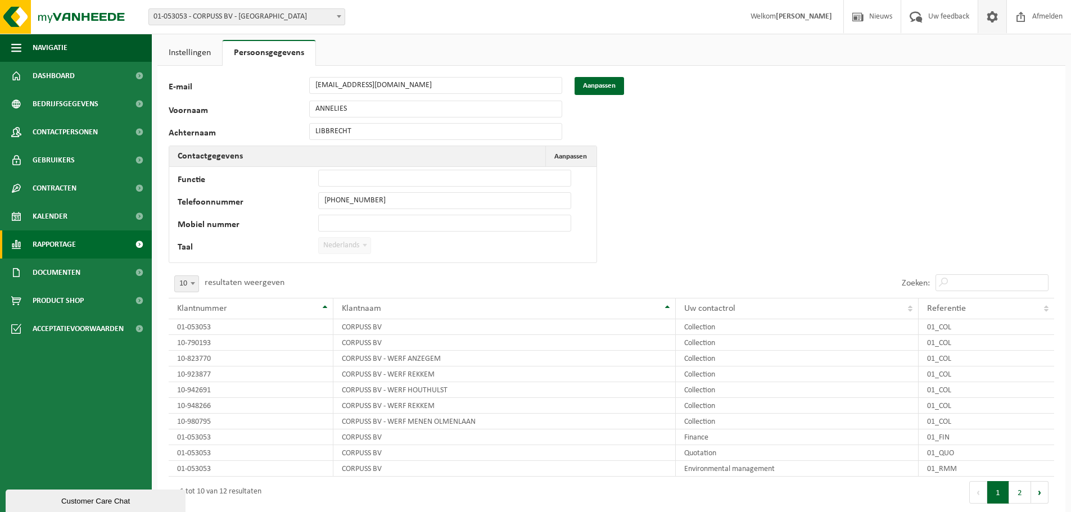
click at [64, 241] on span "Rapportage" at bounding box center [54, 245] width 43 height 28
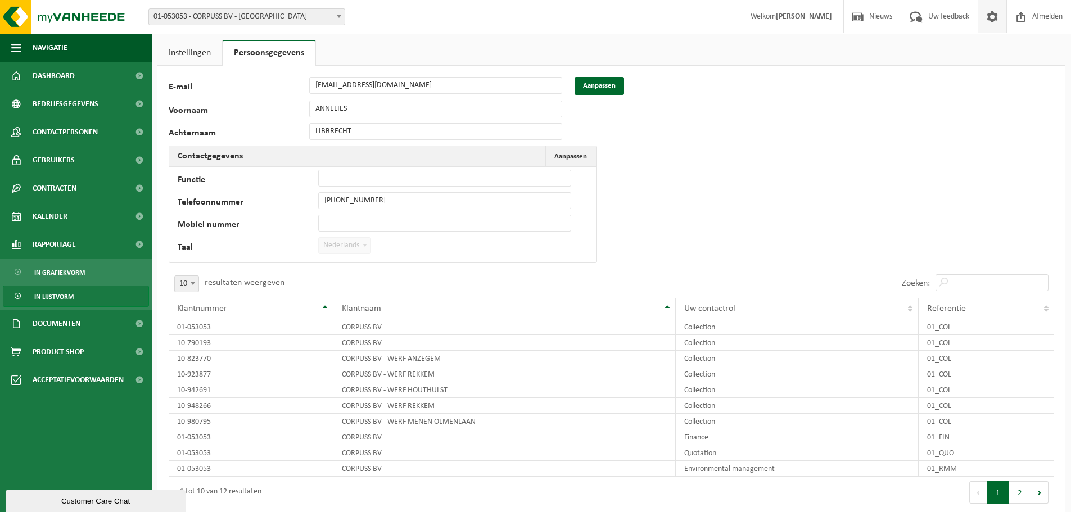
click at [74, 297] on link "In lijstvorm" at bounding box center [76, 296] width 146 height 21
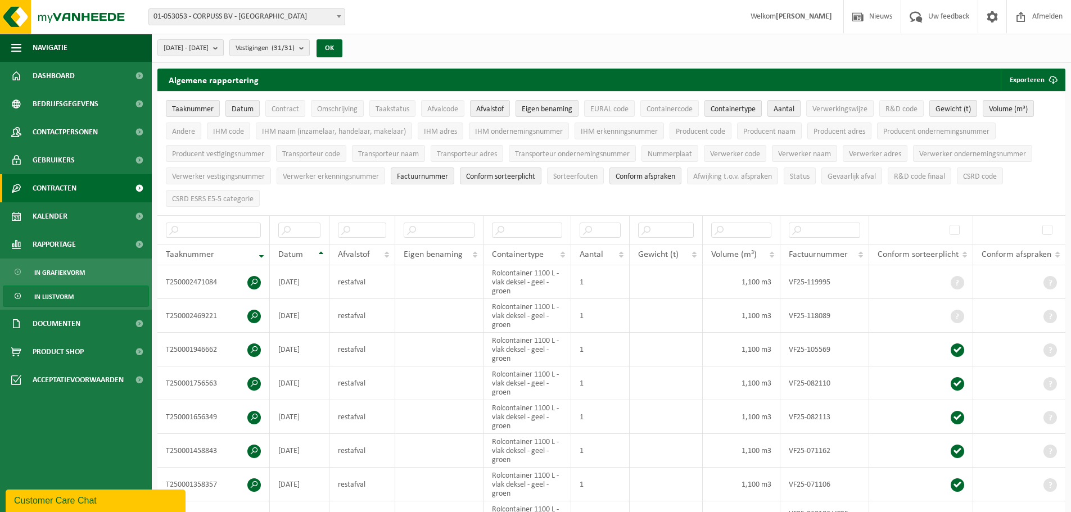
click at [79, 192] on link "Contracten" at bounding box center [76, 188] width 152 height 28
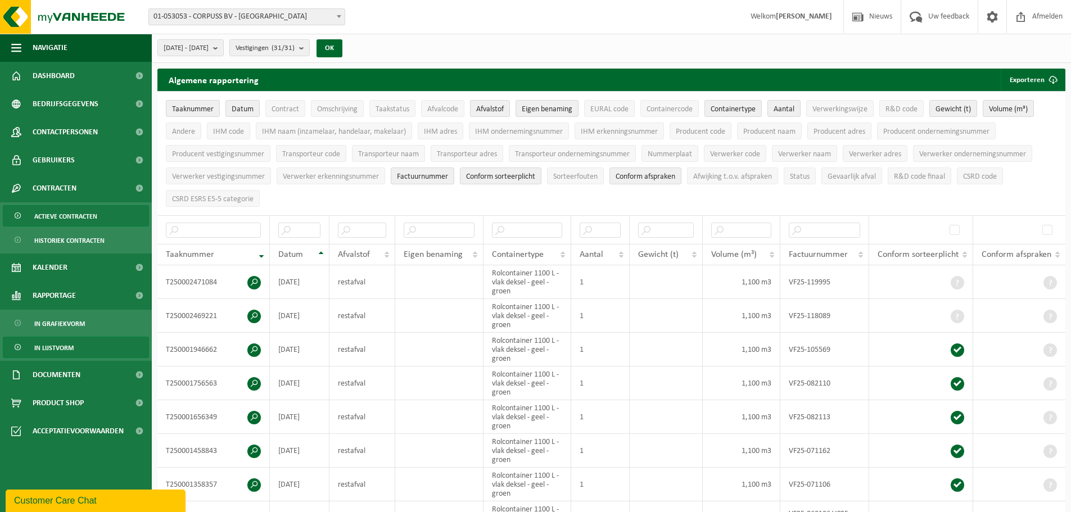
click at [83, 215] on span "Actieve contracten" at bounding box center [65, 216] width 63 height 21
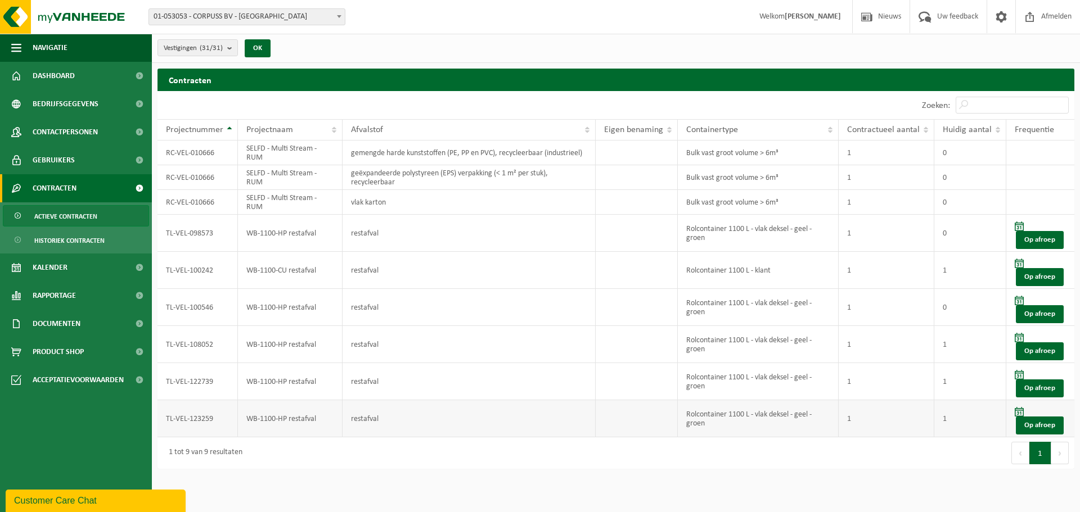
click at [284, 416] on td "WB-1100-HP restafval" at bounding box center [290, 418] width 105 height 37
click at [215, 303] on td "TL-VEL-100546" at bounding box center [197, 307] width 80 height 37
click at [253, 308] on td "WB-1100-HP restafval" at bounding box center [290, 307] width 105 height 37
click at [58, 211] on span "Actieve contracten" at bounding box center [65, 216] width 63 height 21
click at [63, 239] on span "Historiek contracten" at bounding box center [69, 240] width 70 height 21
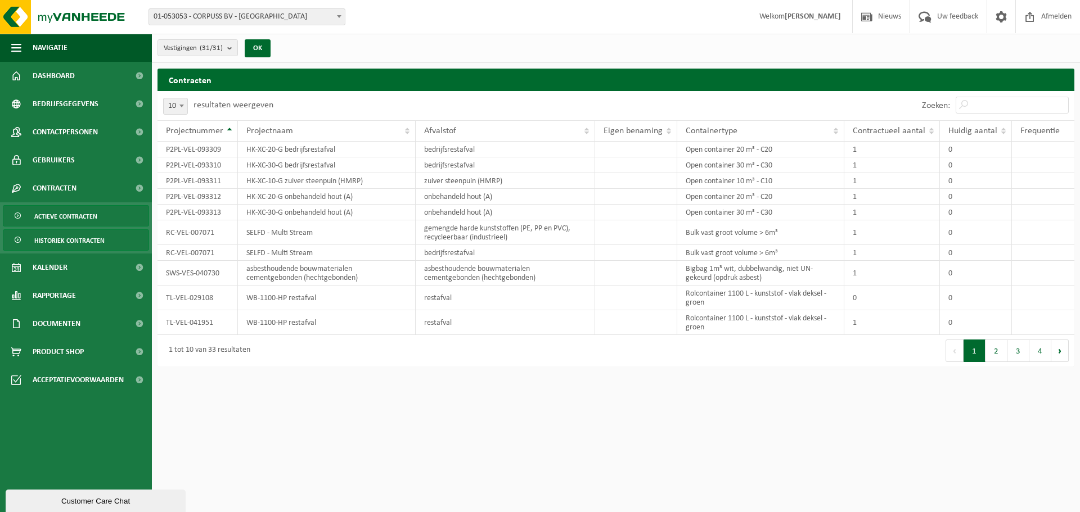
click at [66, 216] on span "Actieve contracten" at bounding box center [65, 216] width 63 height 21
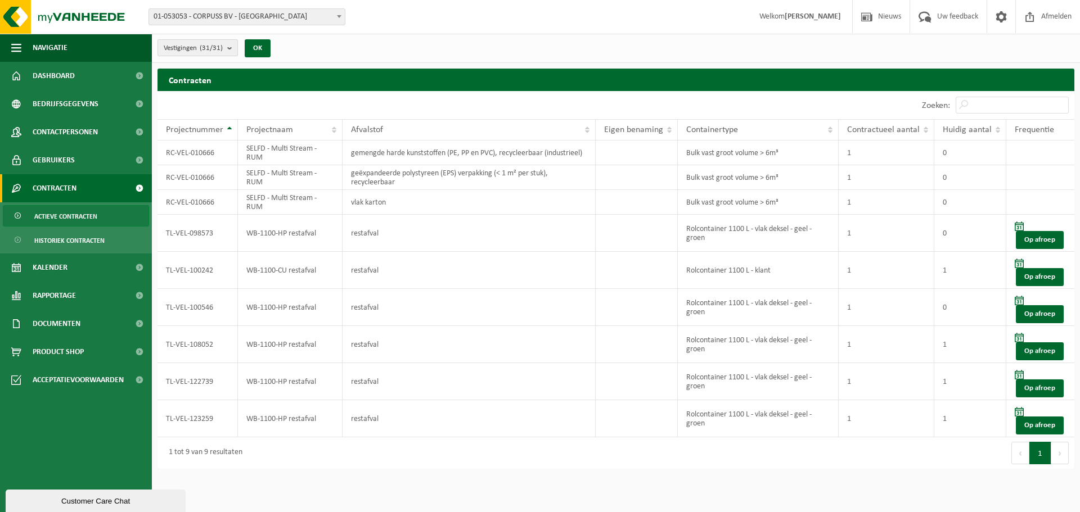
click at [231, 46] on b "submit" at bounding box center [232, 48] width 10 height 16
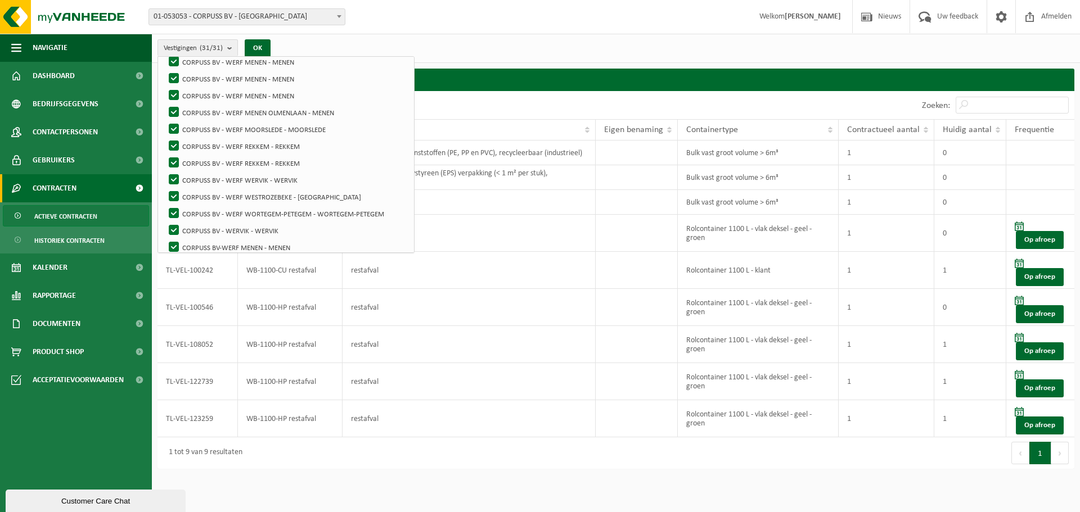
scroll to position [394, 0]
